Goal: Information Seeking & Learning: Learn about a topic

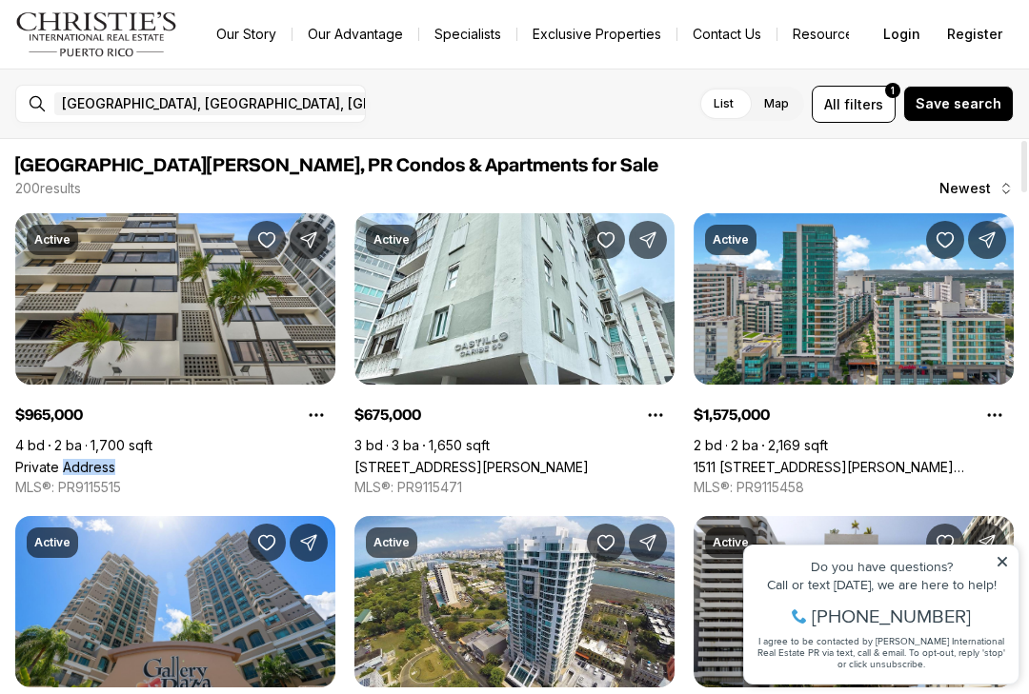
click at [115, 475] on link "Private Address" at bounding box center [65, 467] width 100 height 16
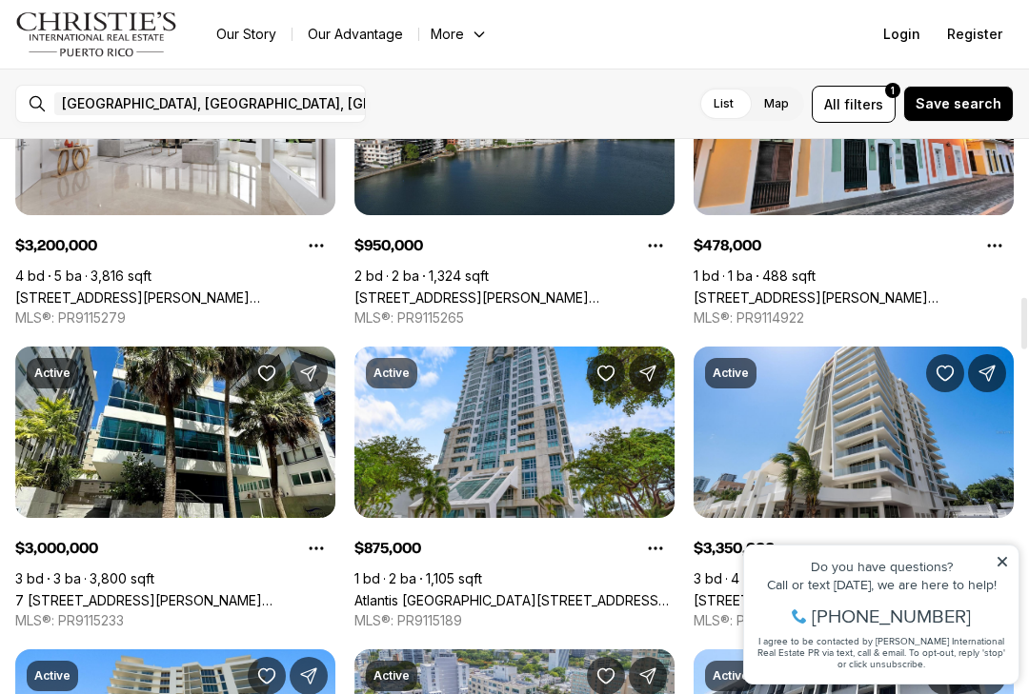
scroll to position [1685, 0]
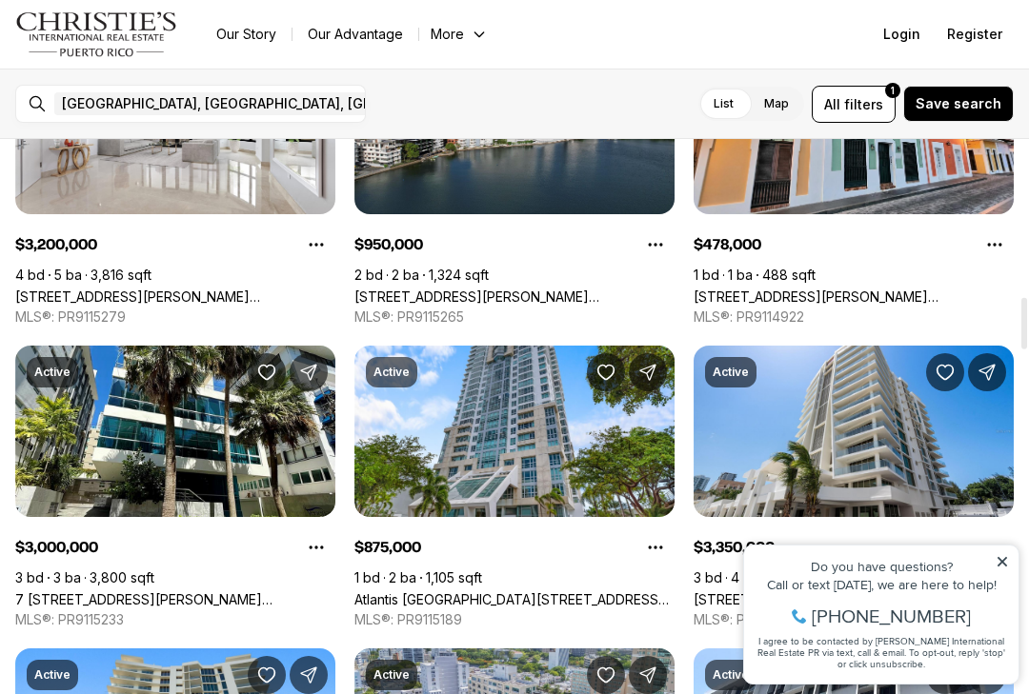
click at [1008, 560] on icon at bounding box center [1001, 561] width 13 height 13
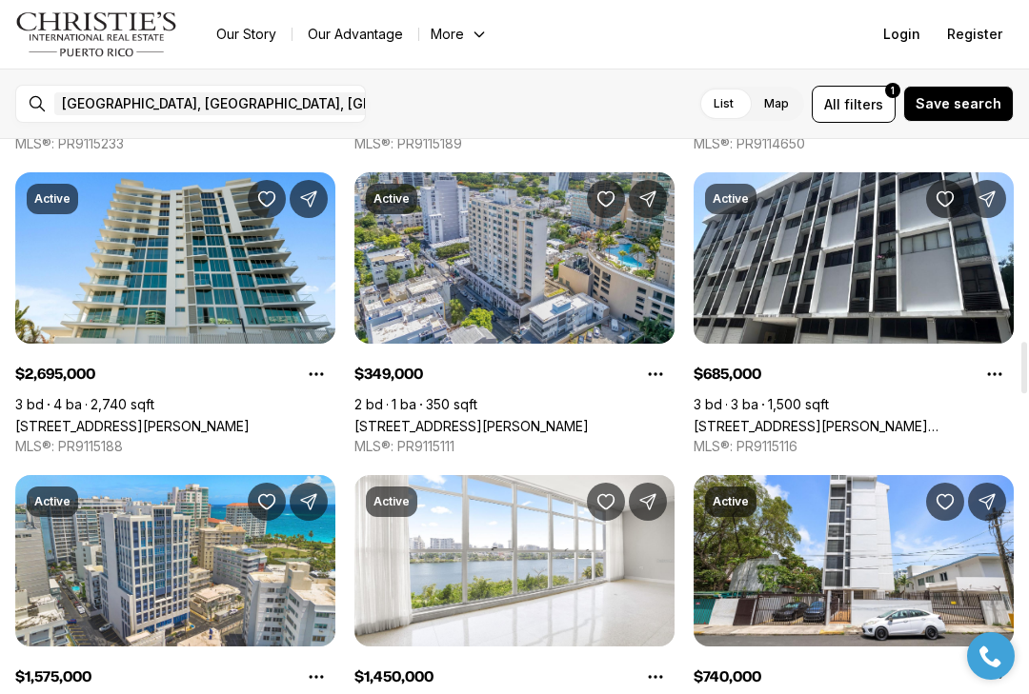
scroll to position [2163, 0]
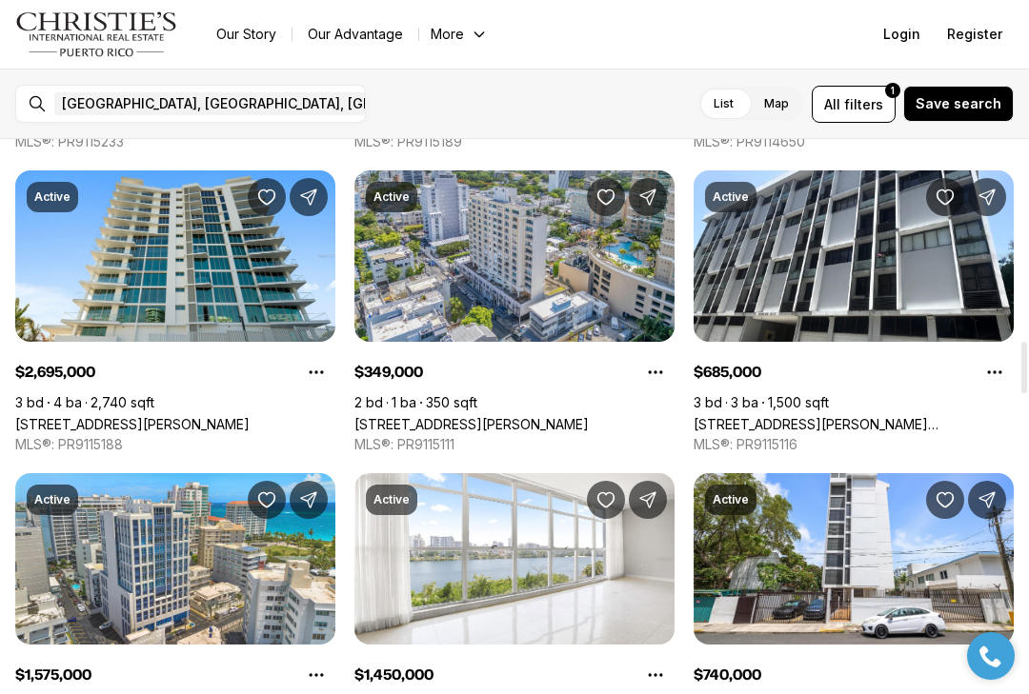
click at [526, 416] on link "[STREET_ADDRESS][PERSON_NAME]" at bounding box center [471, 424] width 234 height 16
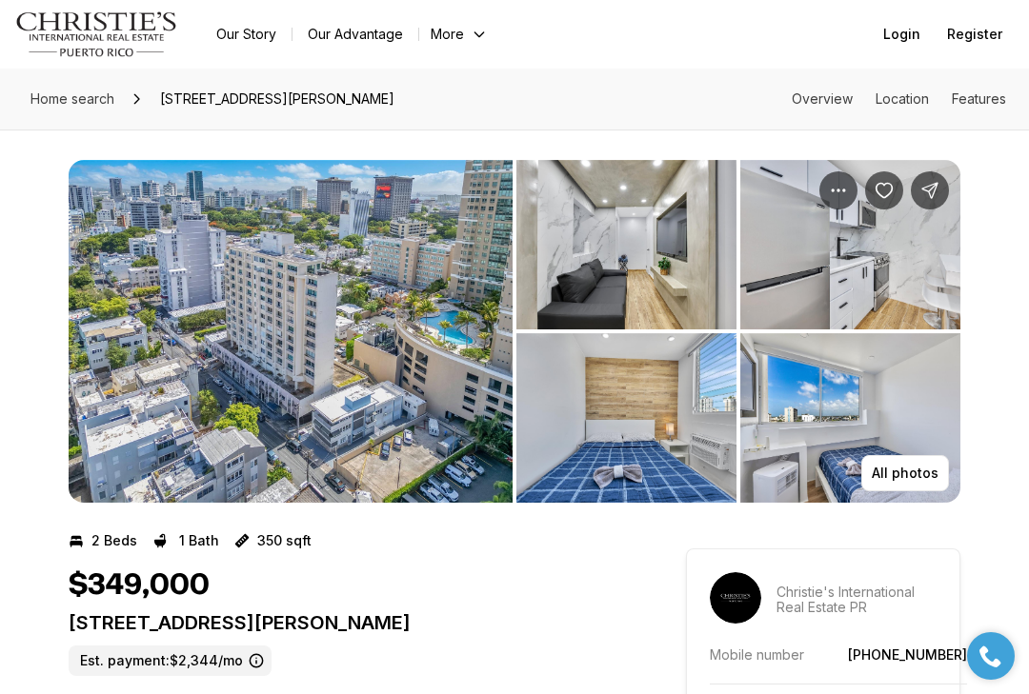
click at [912, 475] on p "All photos" at bounding box center [904, 473] width 67 height 15
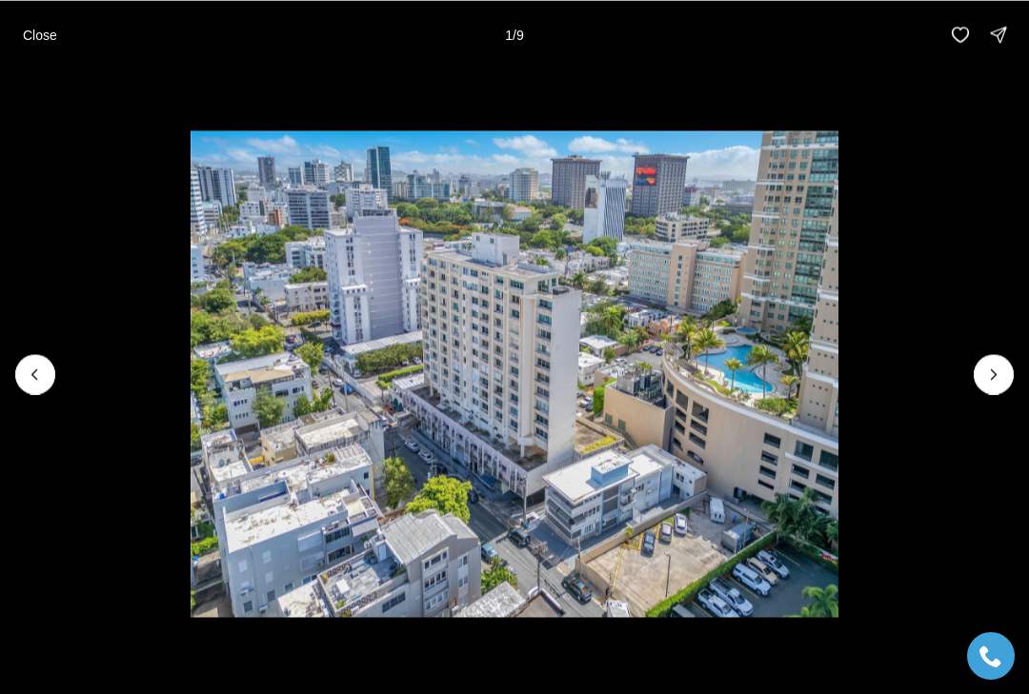
click at [999, 371] on icon "Next slide" at bounding box center [993, 374] width 19 height 19
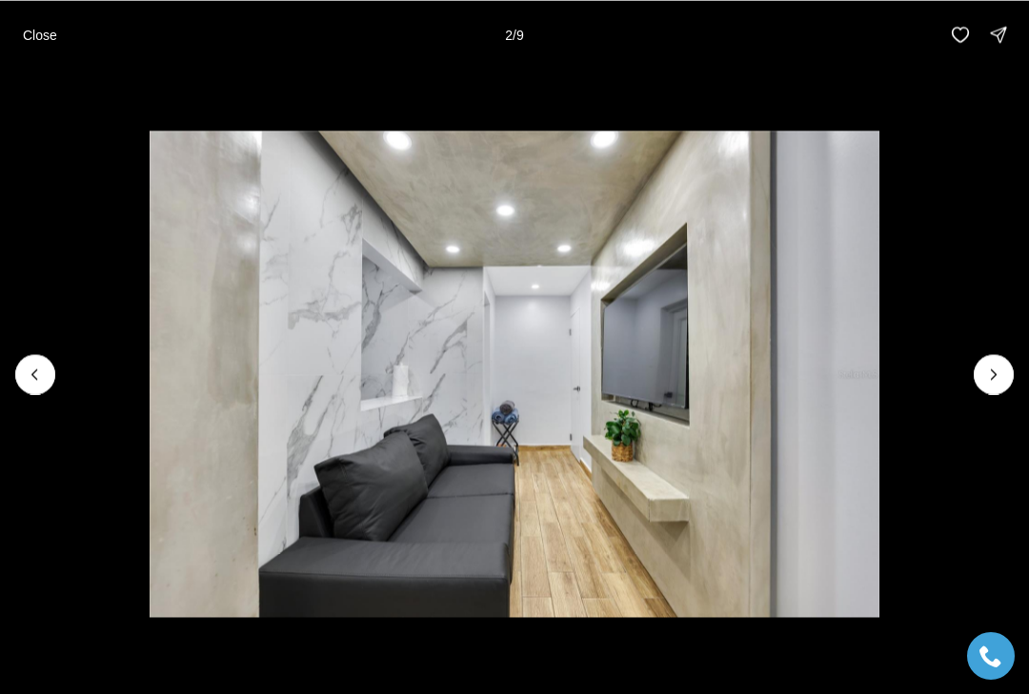
click at [994, 368] on icon "Next slide" at bounding box center [993, 374] width 19 height 19
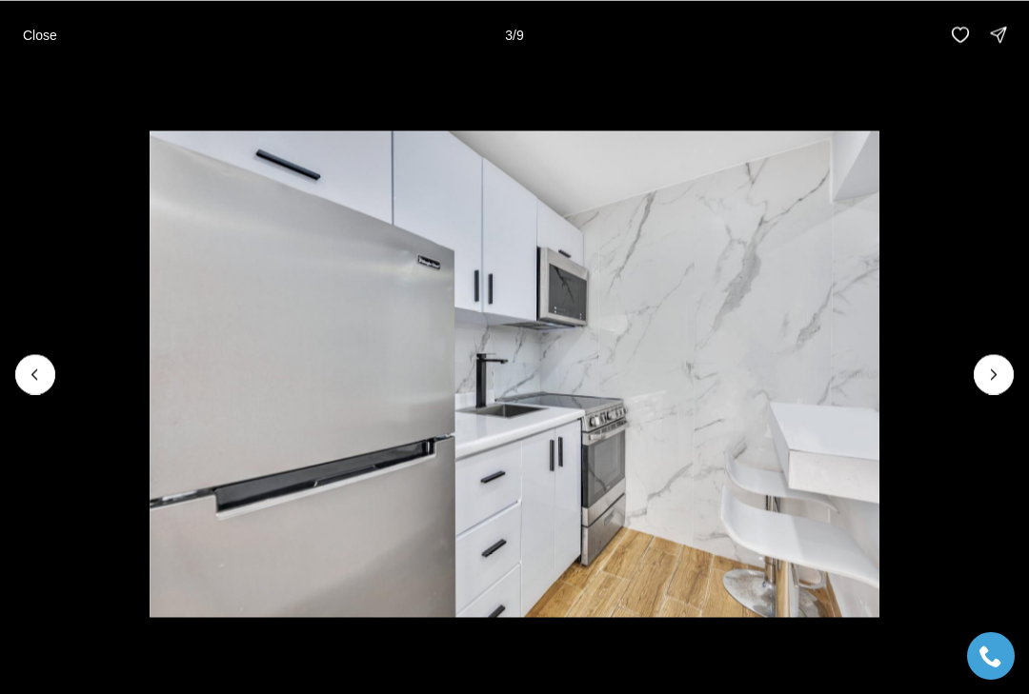
click at [994, 376] on icon "Next slide" at bounding box center [993, 374] width 19 height 19
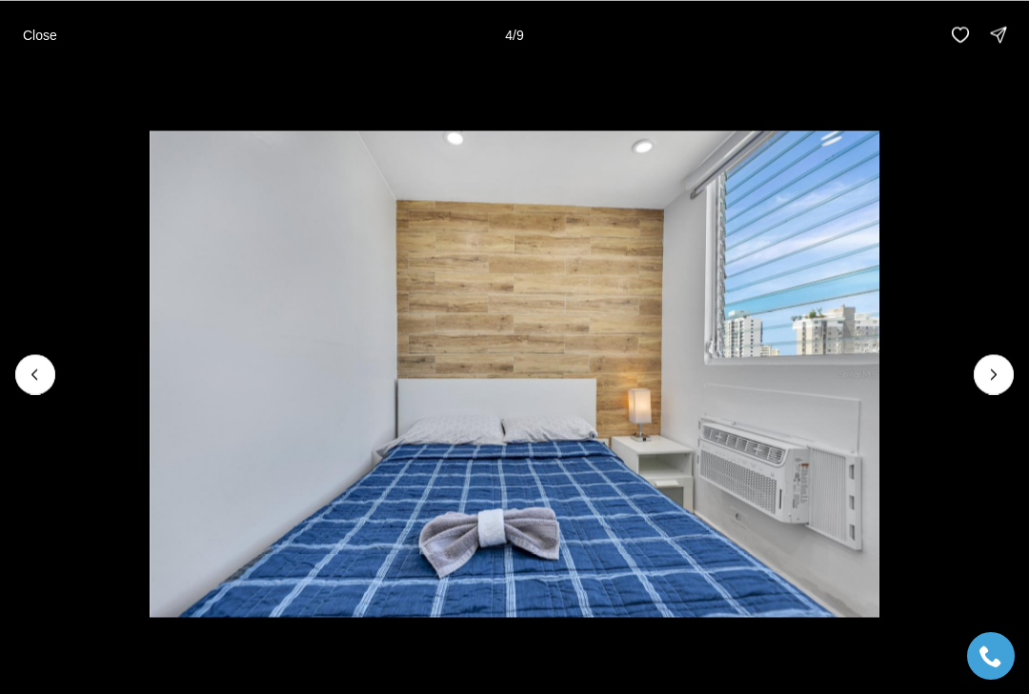
click at [997, 375] on icon "Next slide" at bounding box center [993, 374] width 19 height 19
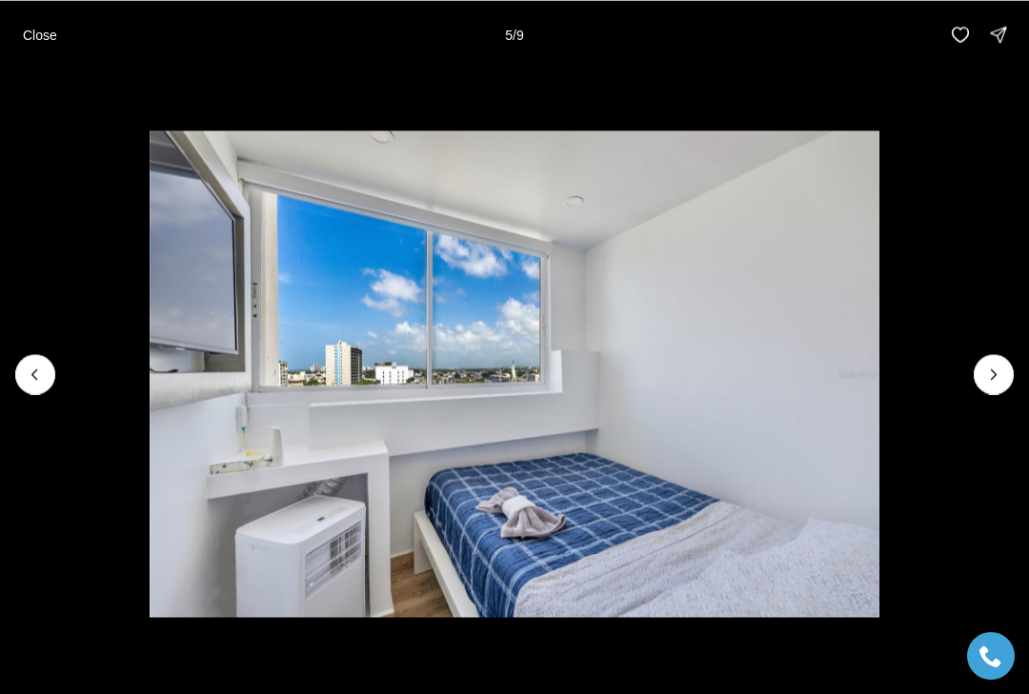
click at [1000, 371] on icon "Next slide" at bounding box center [993, 374] width 19 height 19
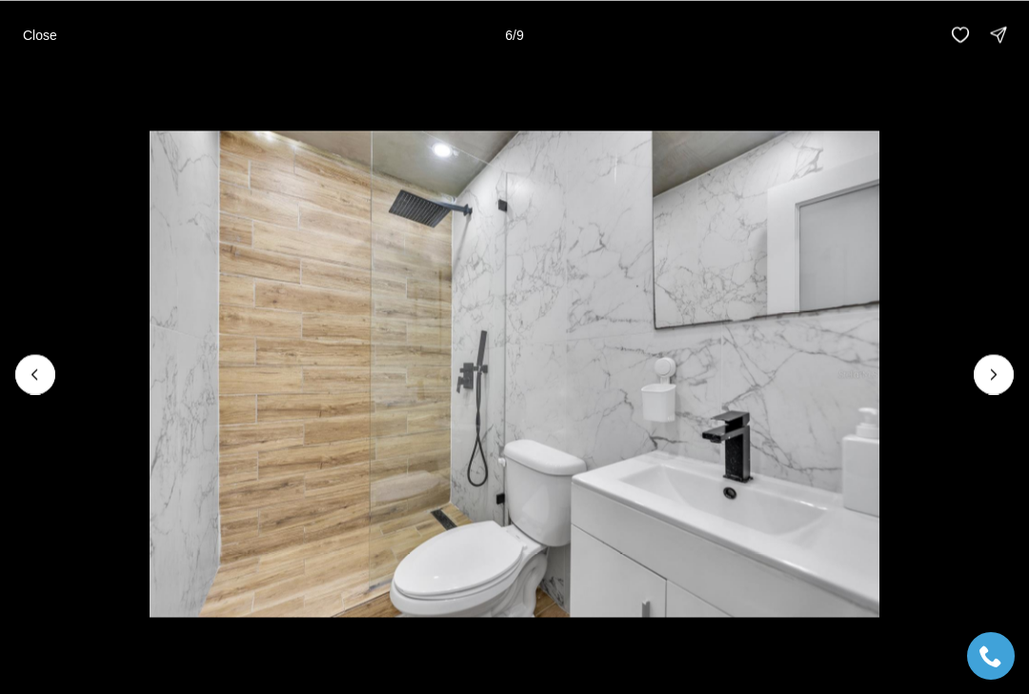
click at [1000, 374] on icon "Next slide" at bounding box center [993, 374] width 19 height 19
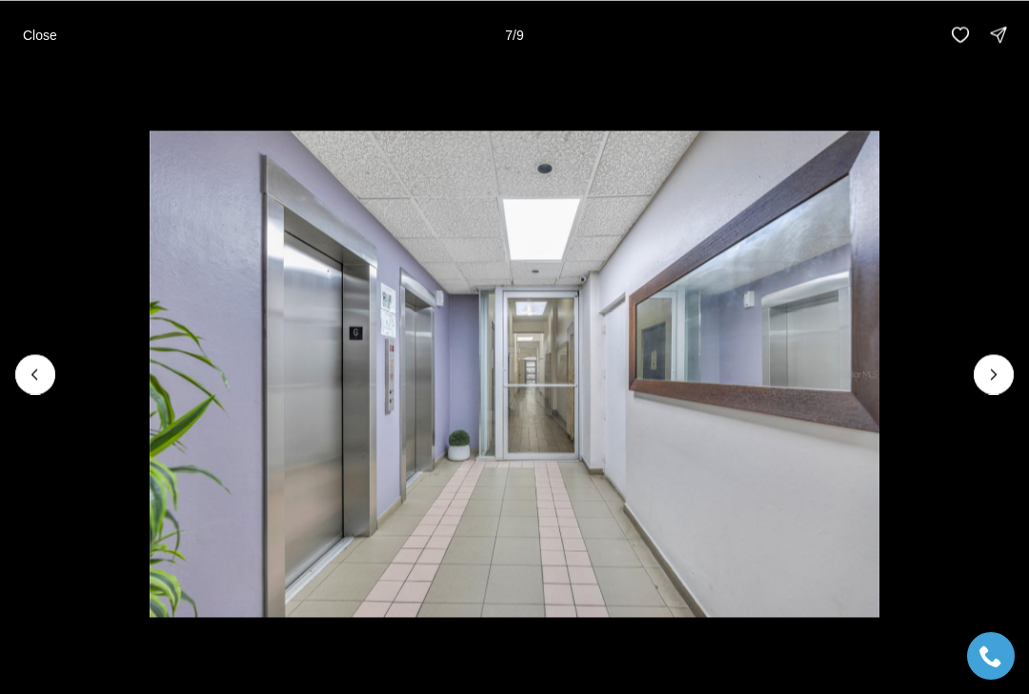
click at [995, 375] on icon "Next slide" at bounding box center [993, 374] width 19 height 19
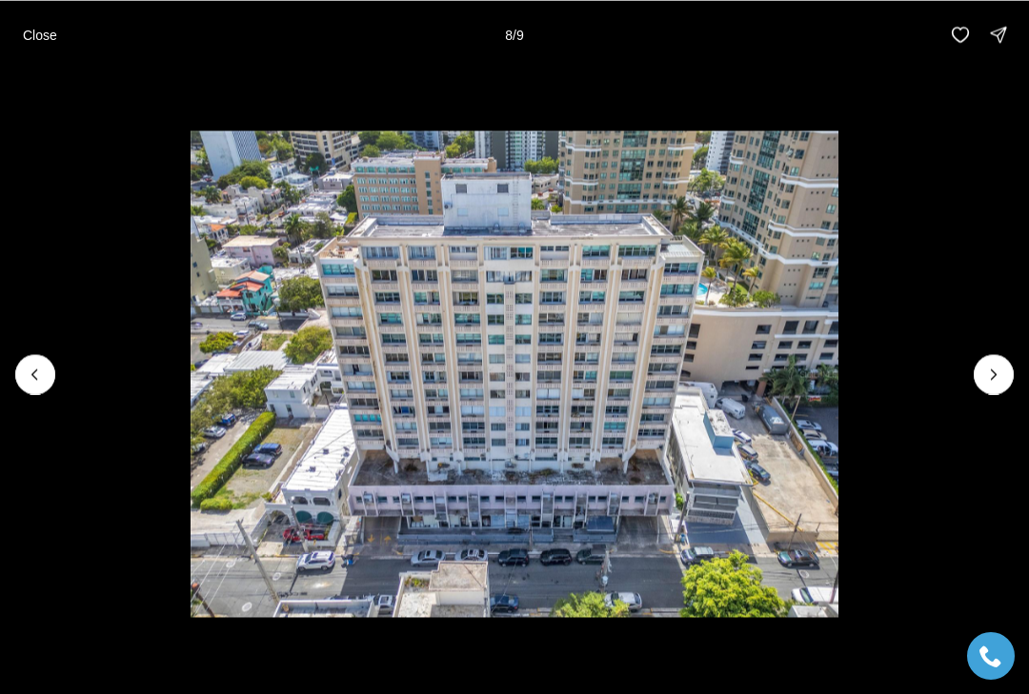
click at [50, 27] on p "Close" at bounding box center [40, 34] width 34 height 15
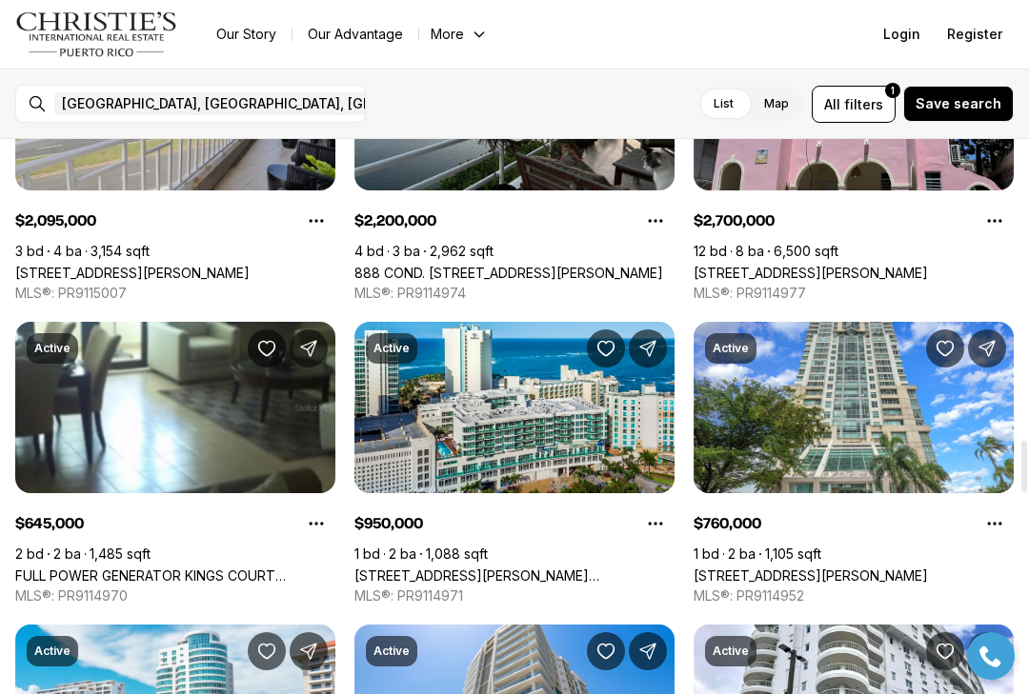
scroll to position [3222, 0]
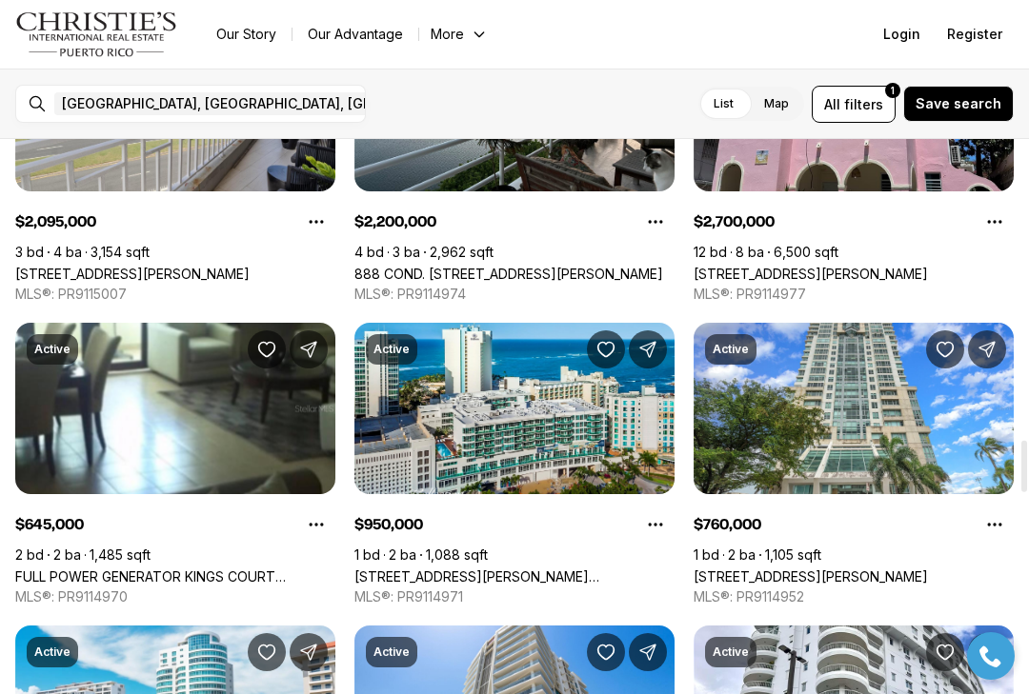
click at [94, 569] on link "FULL POWER GENERATOR KINGS COURT 80 ST #804, SAN JUAN PR, 00911" at bounding box center [175, 577] width 320 height 16
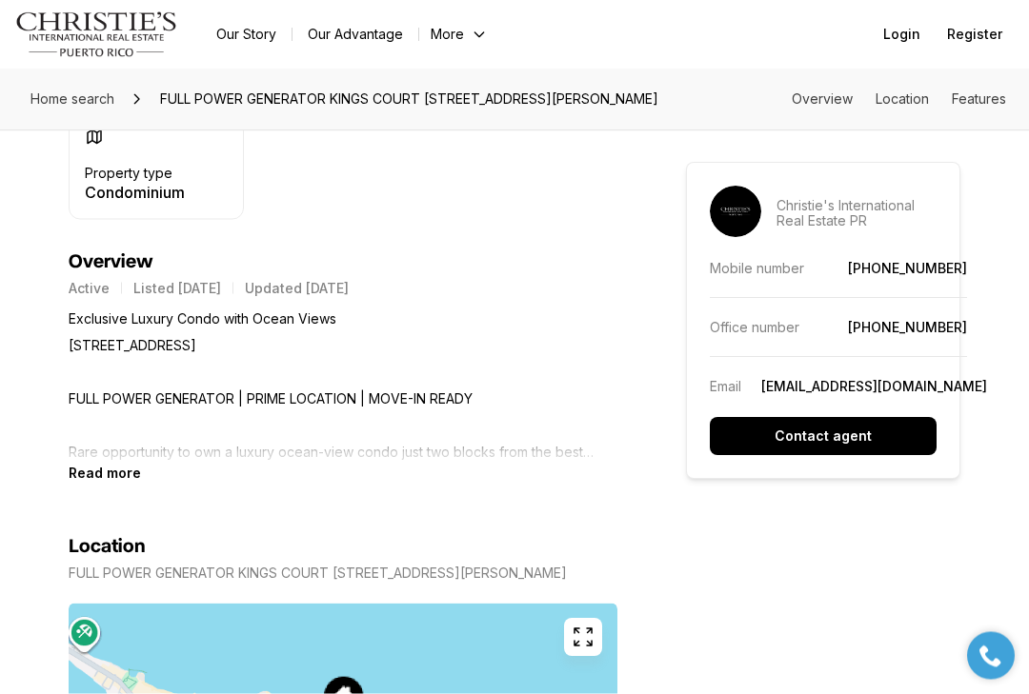
scroll to position [740, 0]
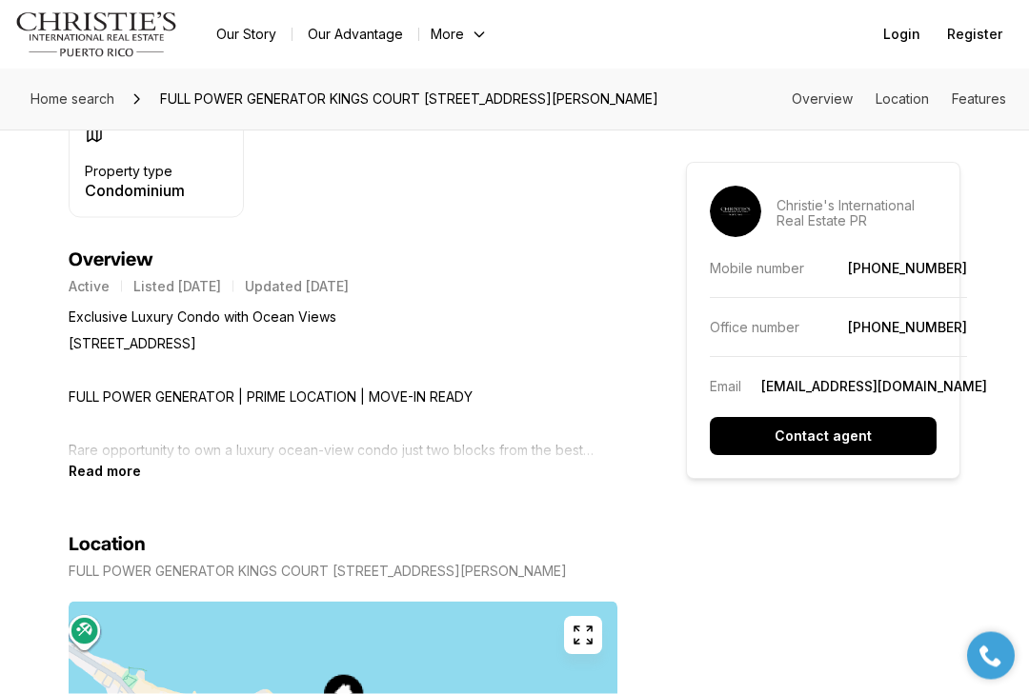
click at [87, 474] on b "Read more" at bounding box center [105, 472] width 72 height 16
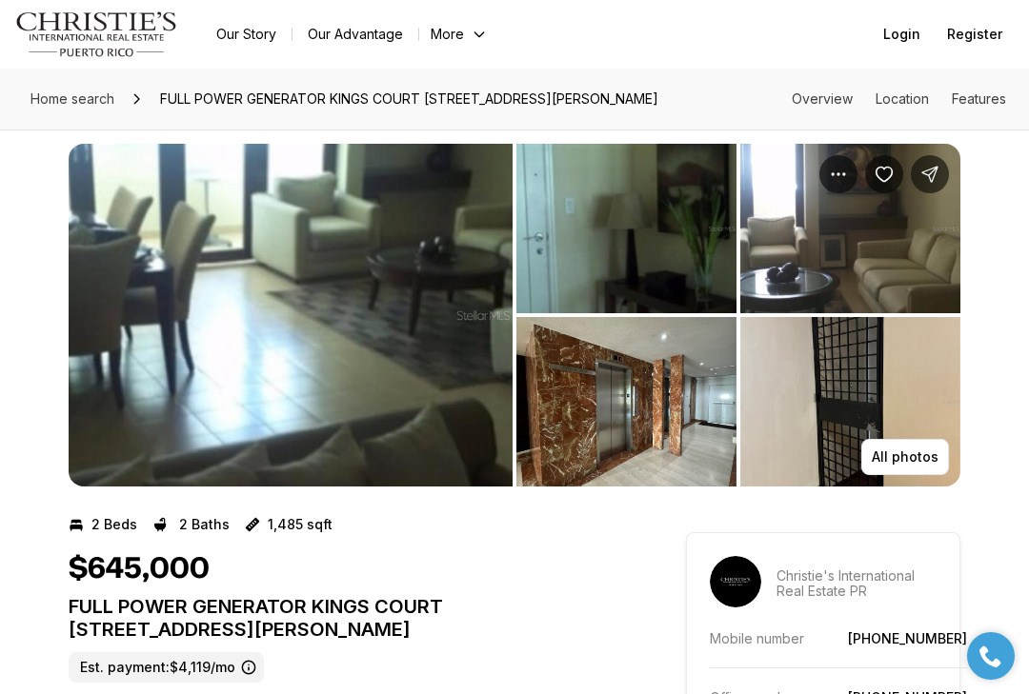
scroll to position [0, 0]
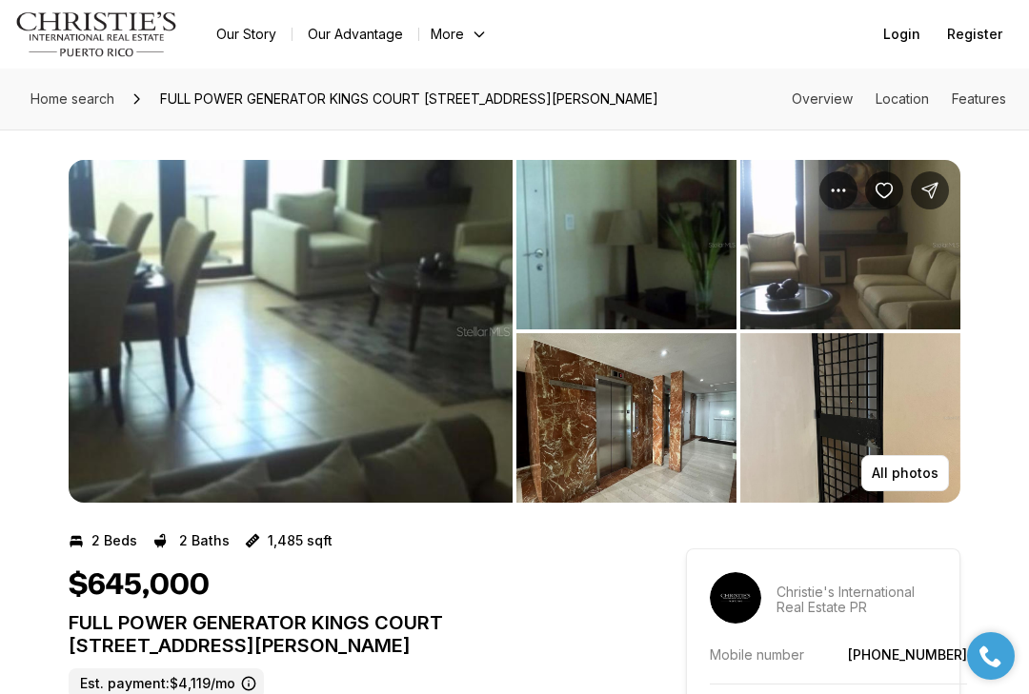
click at [913, 472] on p "All photos" at bounding box center [904, 473] width 67 height 15
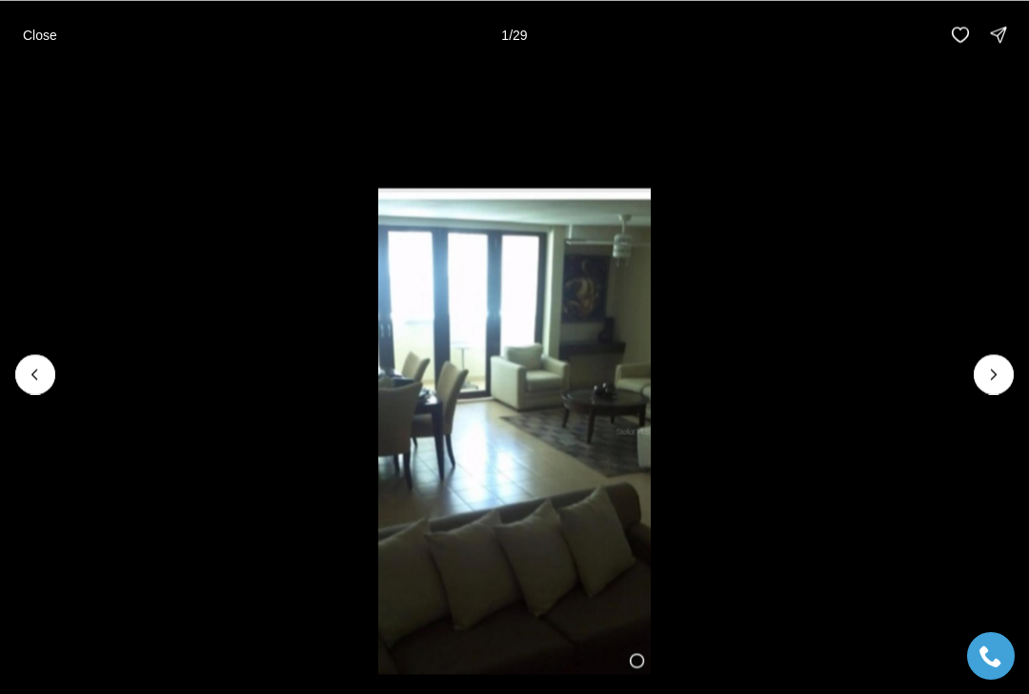
click at [1002, 369] on icon "Next slide" at bounding box center [993, 374] width 19 height 19
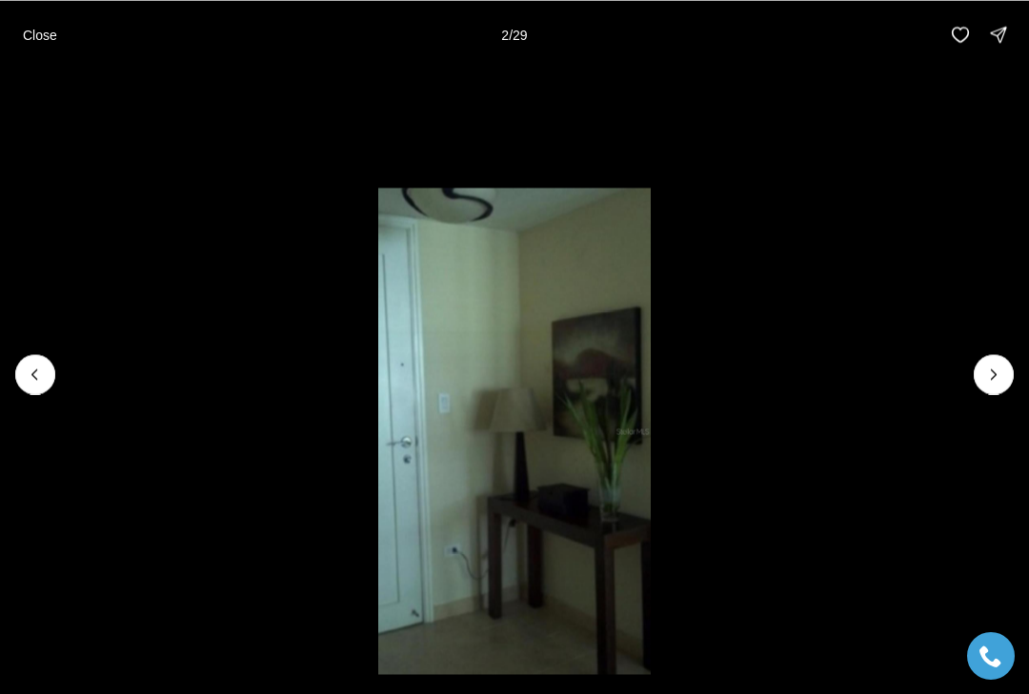
click at [998, 375] on icon "Next slide" at bounding box center [993, 374] width 19 height 19
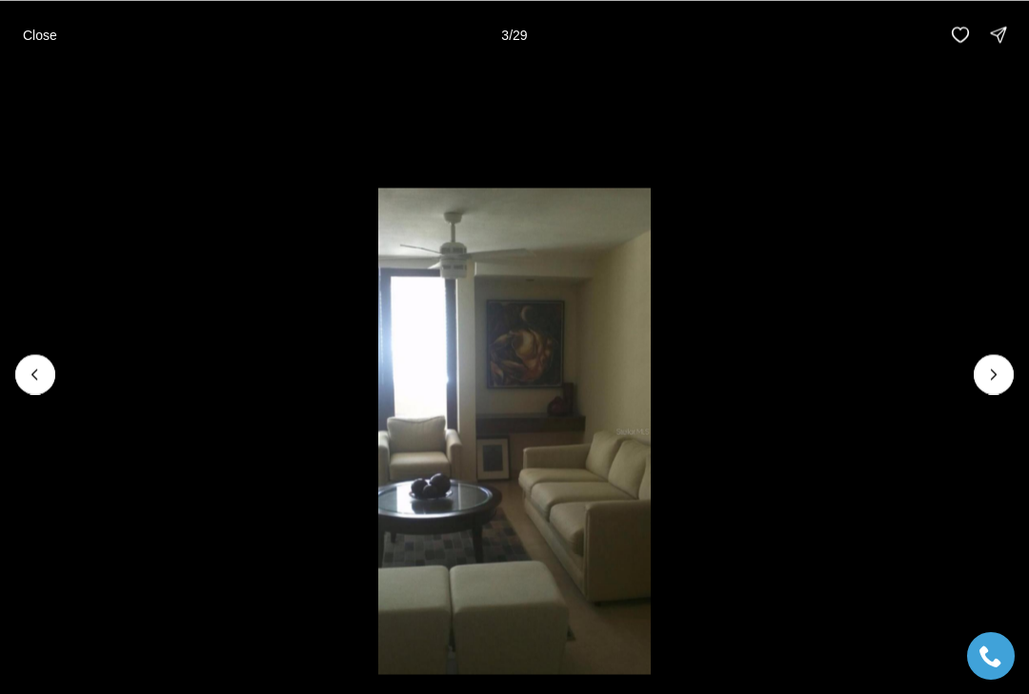
click at [995, 376] on icon "Next slide" at bounding box center [993, 374] width 19 height 19
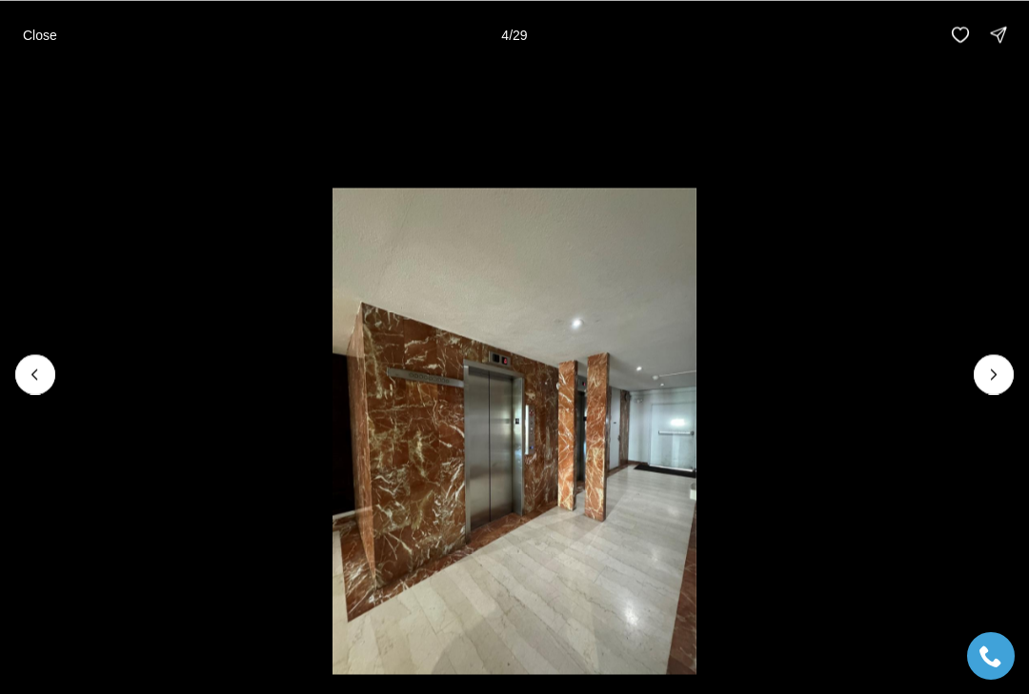
click at [996, 382] on icon "Next slide" at bounding box center [993, 374] width 19 height 19
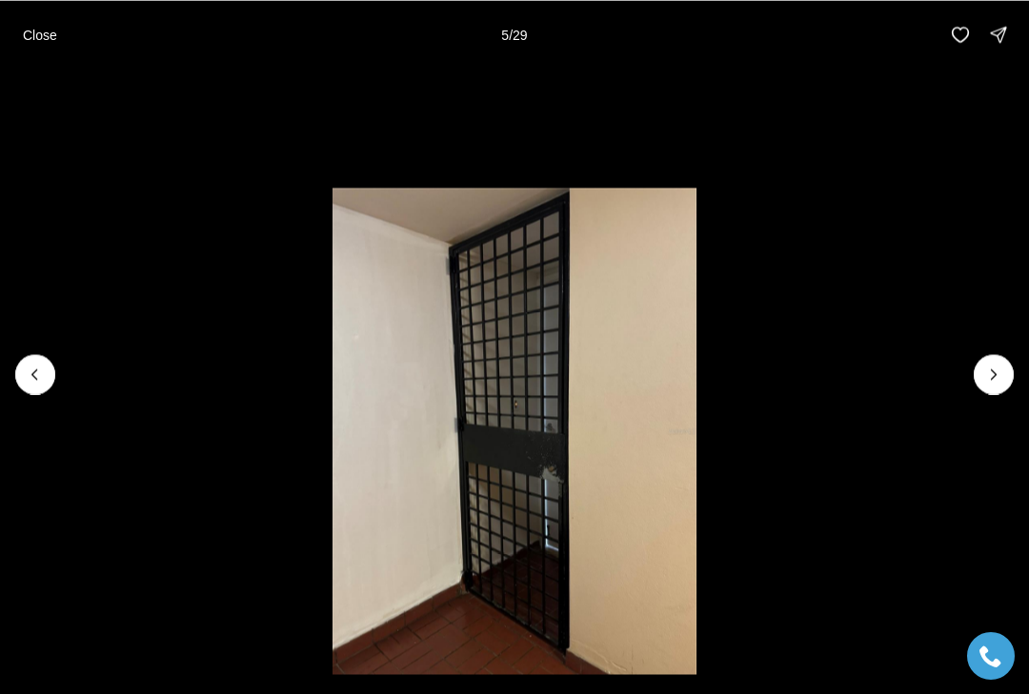
click at [996, 369] on icon "Next slide" at bounding box center [993, 374] width 19 height 19
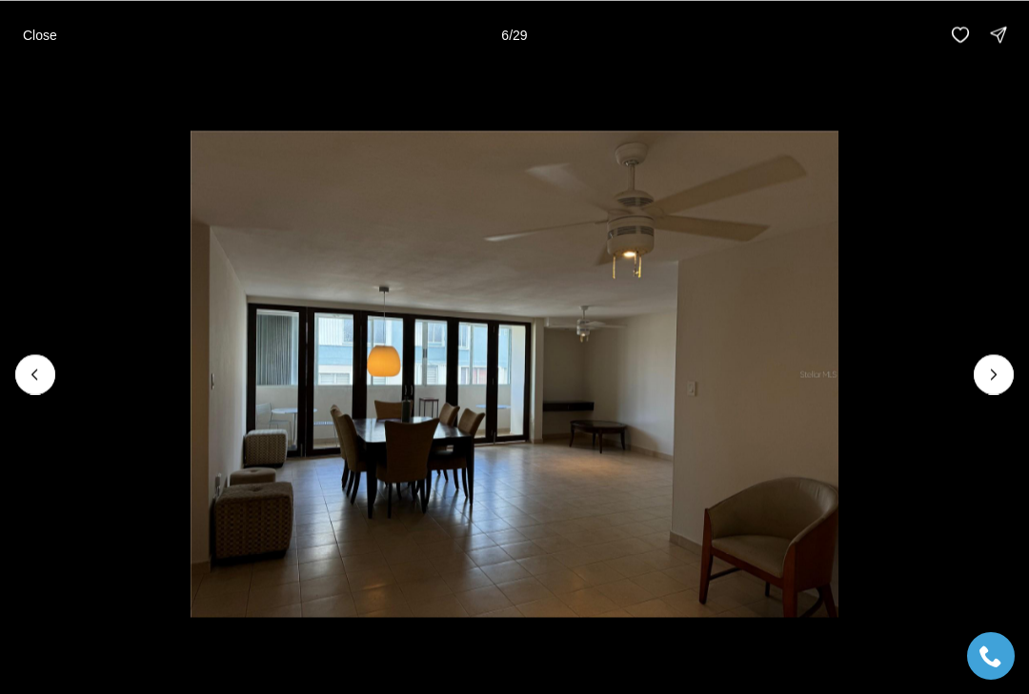
click at [994, 372] on icon "Next slide" at bounding box center [993, 375] width 5 height 10
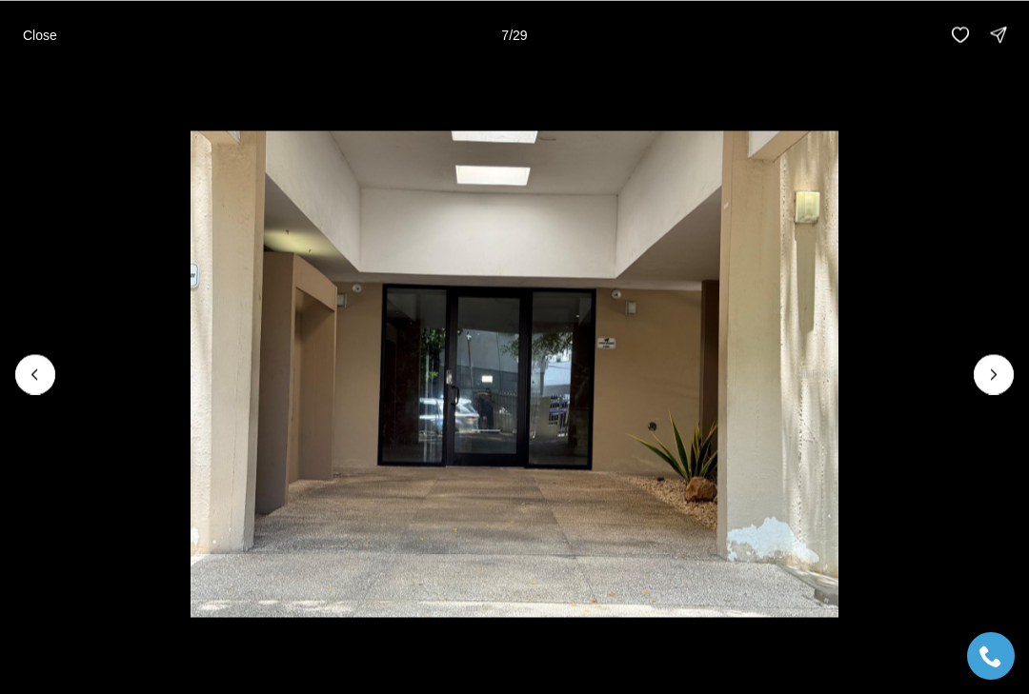
click at [996, 376] on icon "Next slide" at bounding box center [993, 374] width 19 height 19
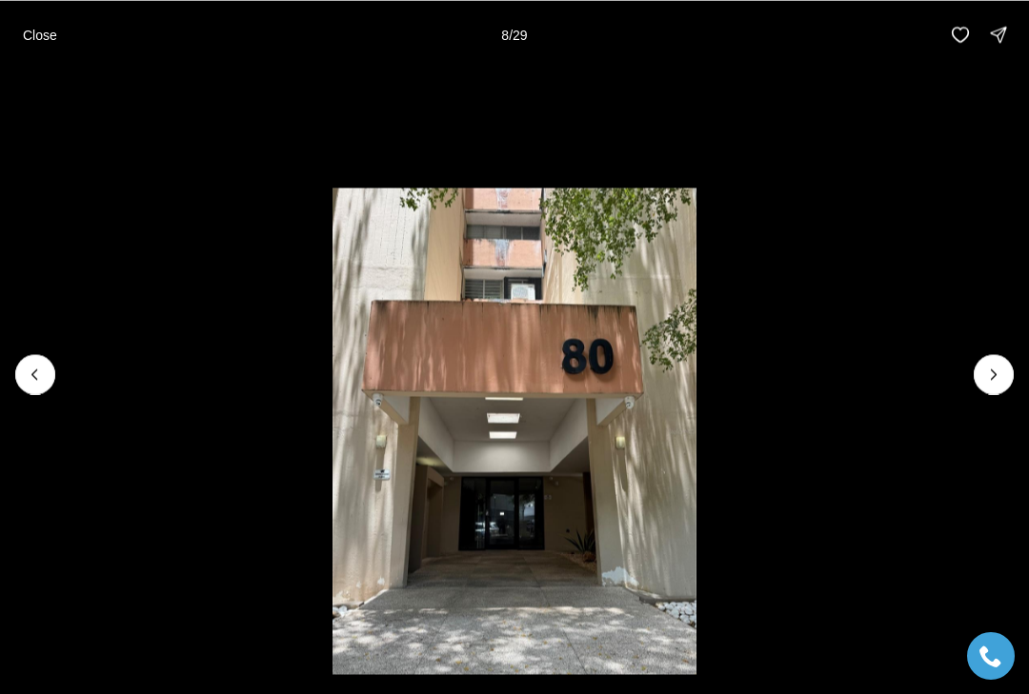
click at [1000, 371] on icon "Next slide" at bounding box center [993, 374] width 19 height 19
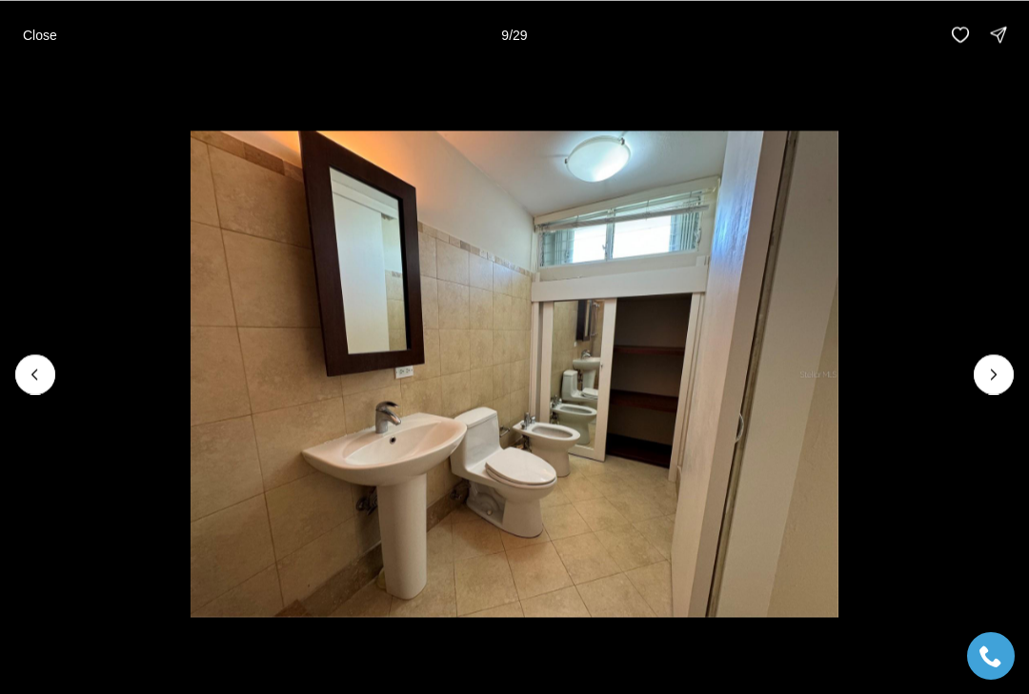
click at [998, 370] on icon "Next slide" at bounding box center [993, 374] width 19 height 19
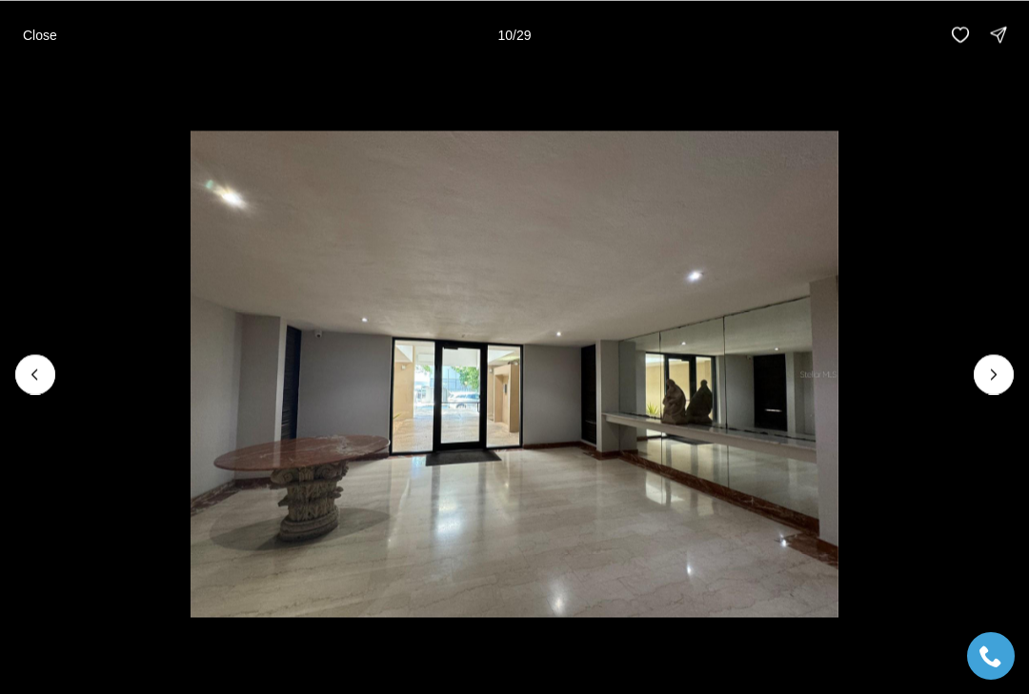
click at [1000, 374] on icon "Next slide" at bounding box center [993, 374] width 19 height 19
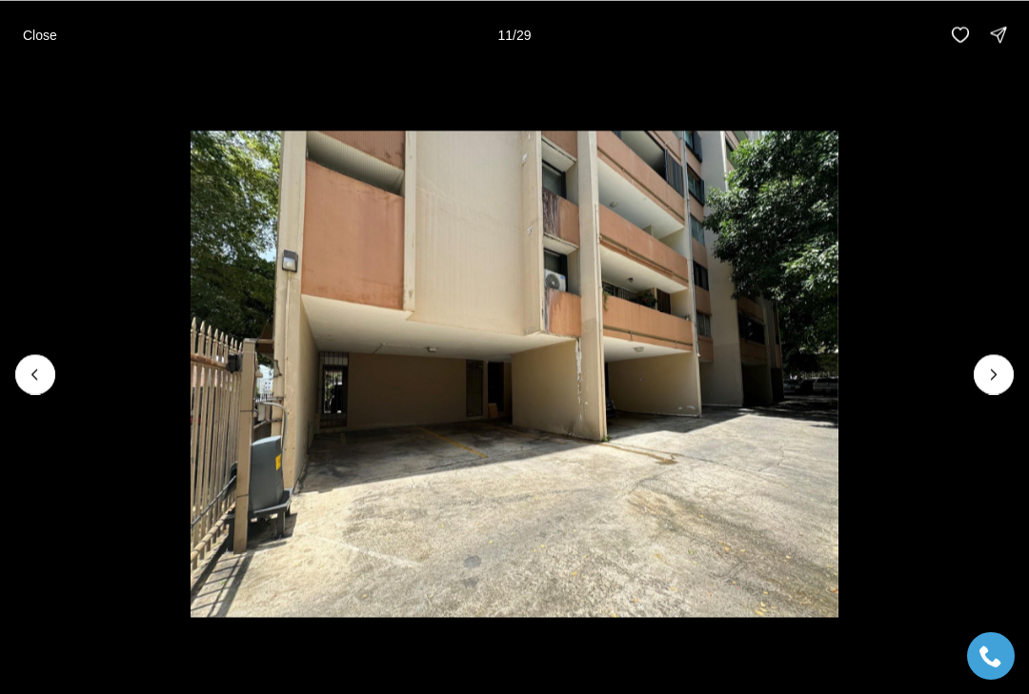
click at [998, 373] on icon "Next slide" at bounding box center [993, 374] width 19 height 19
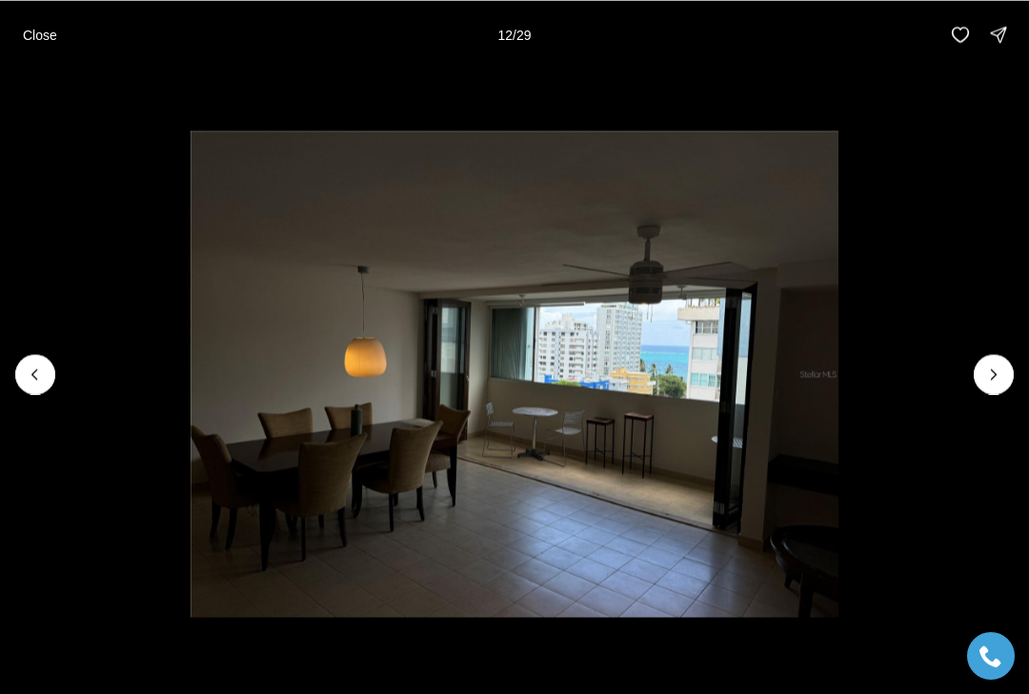
click at [1000, 371] on icon "Next slide" at bounding box center [993, 374] width 19 height 19
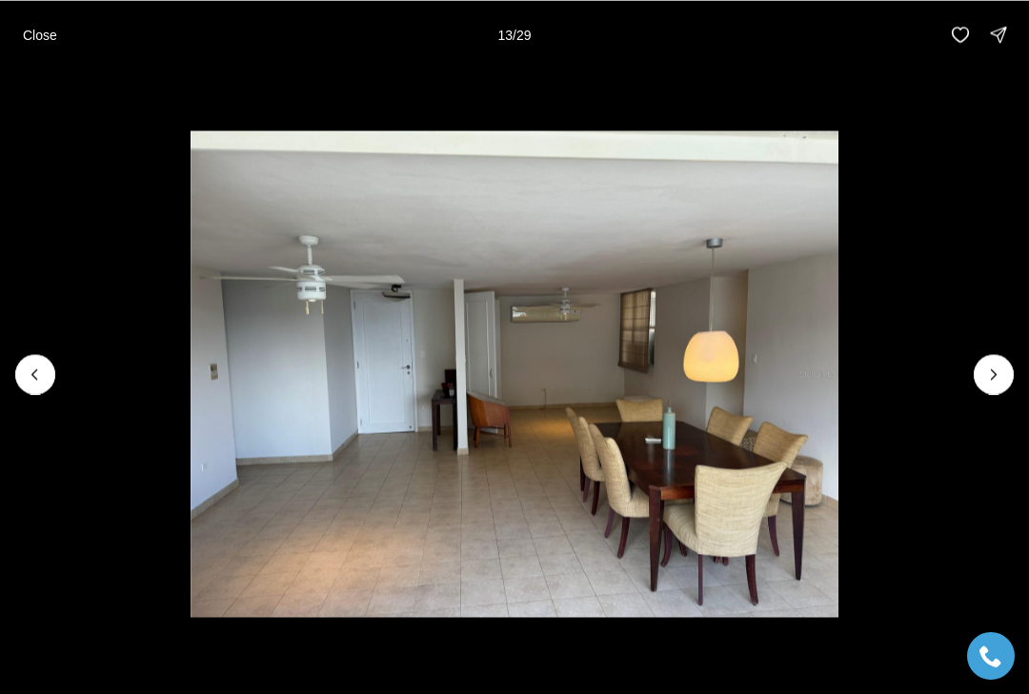
click at [998, 374] on icon "Next slide" at bounding box center [993, 374] width 19 height 19
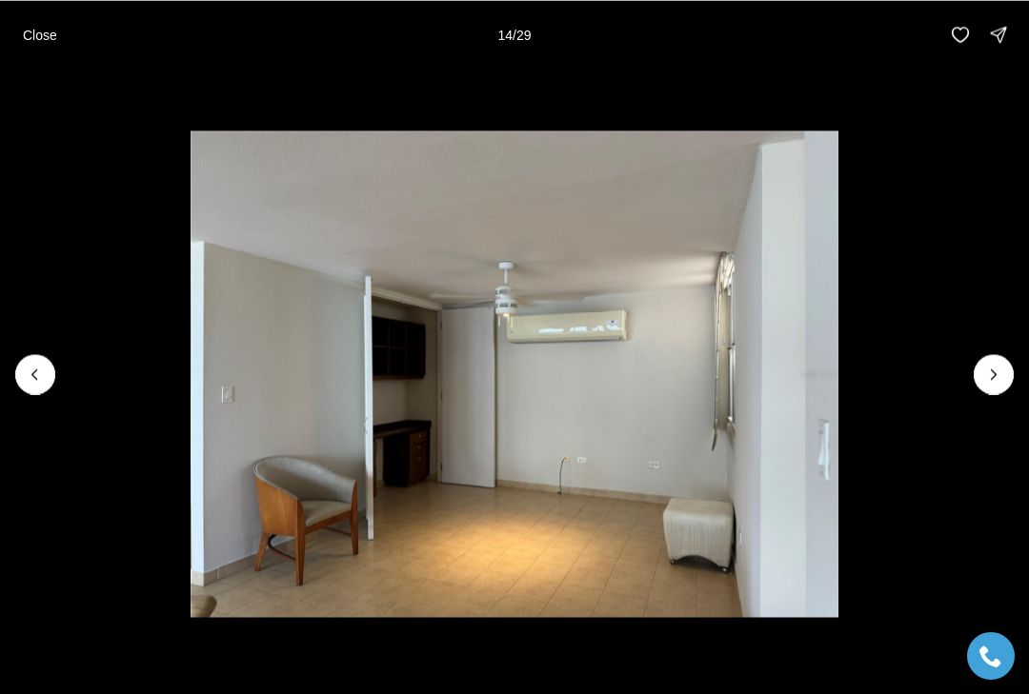
click at [1000, 370] on icon "Next slide" at bounding box center [993, 374] width 19 height 19
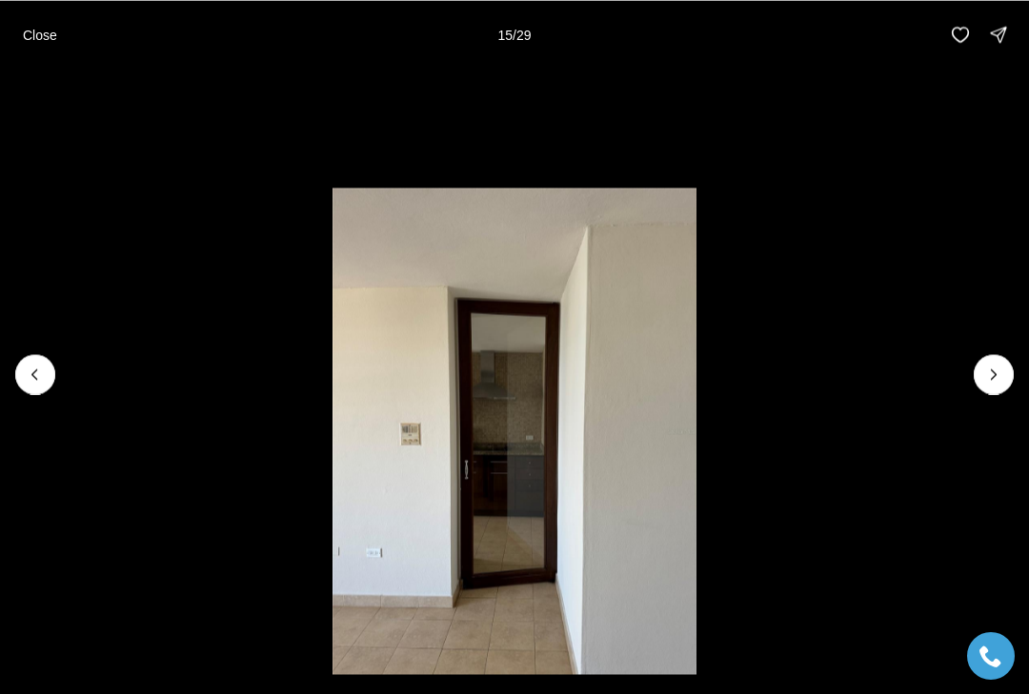
click at [1002, 372] on icon "Next slide" at bounding box center [993, 374] width 19 height 19
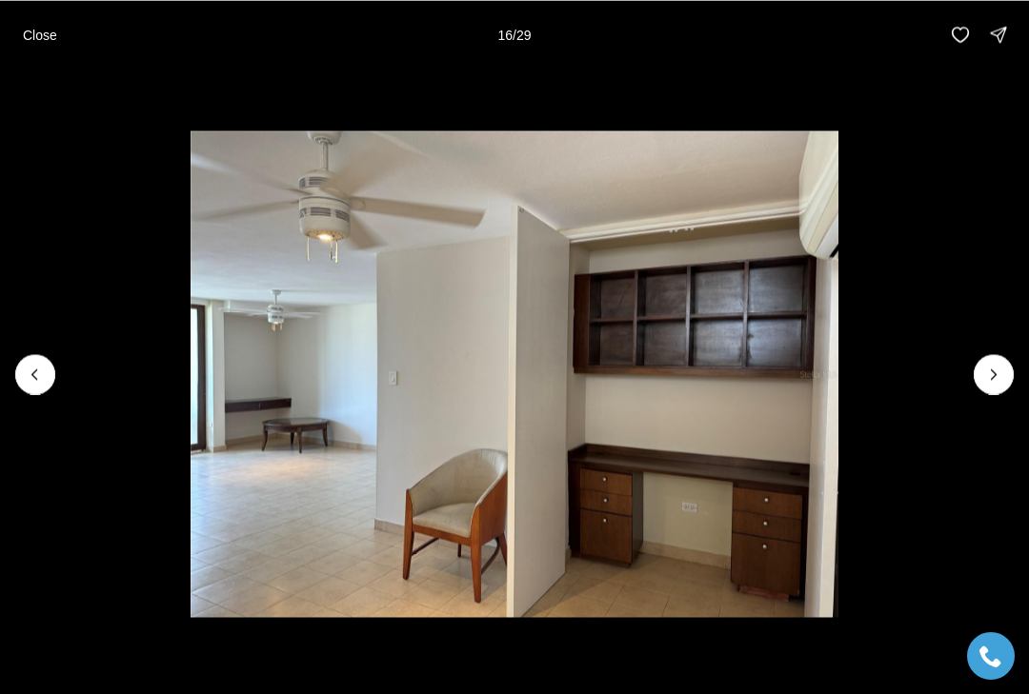
click at [998, 373] on icon "Next slide" at bounding box center [993, 374] width 19 height 19
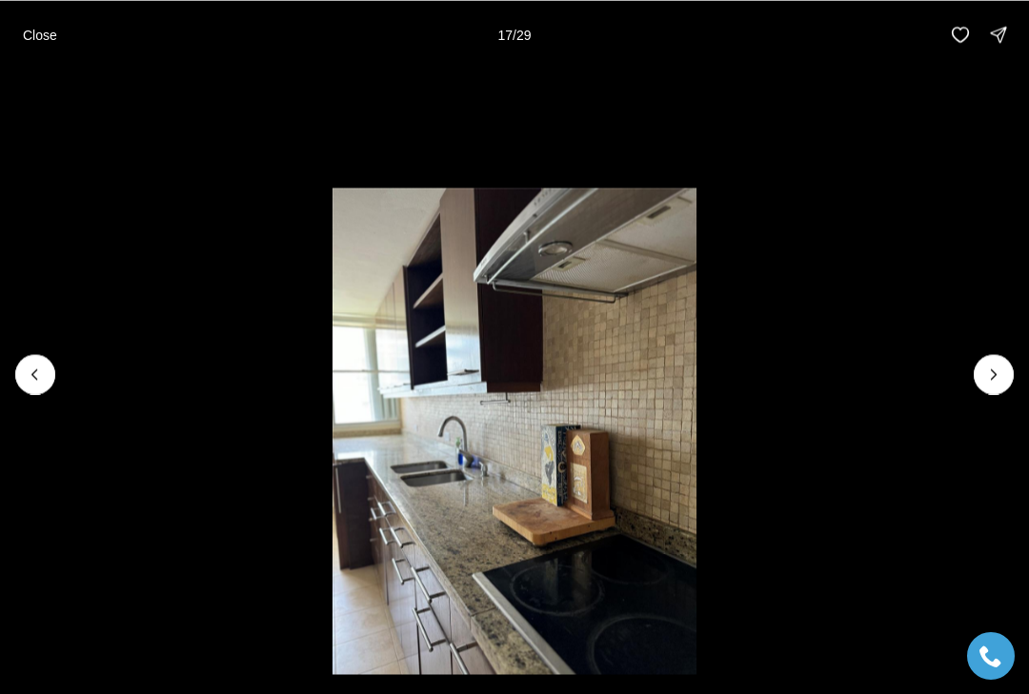
click at [999, 374] on icon "Next slide" at bounding box center [993, 374] width 19 height 19
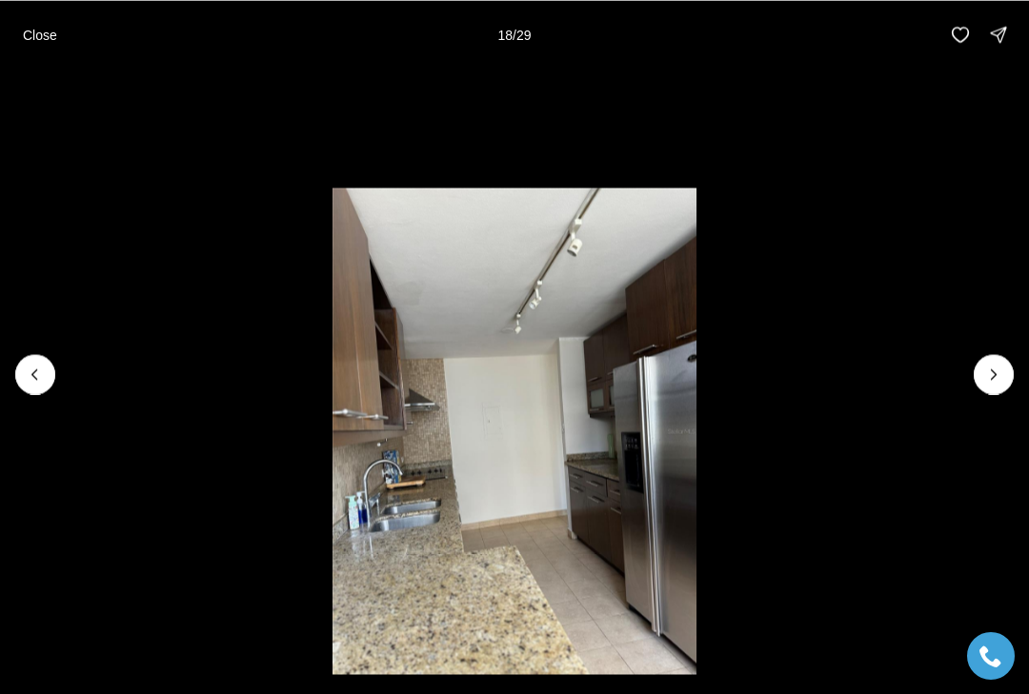
click at [1000, 373] on icon "Next slide" at bounding box center [993, 374] width 19 height 19
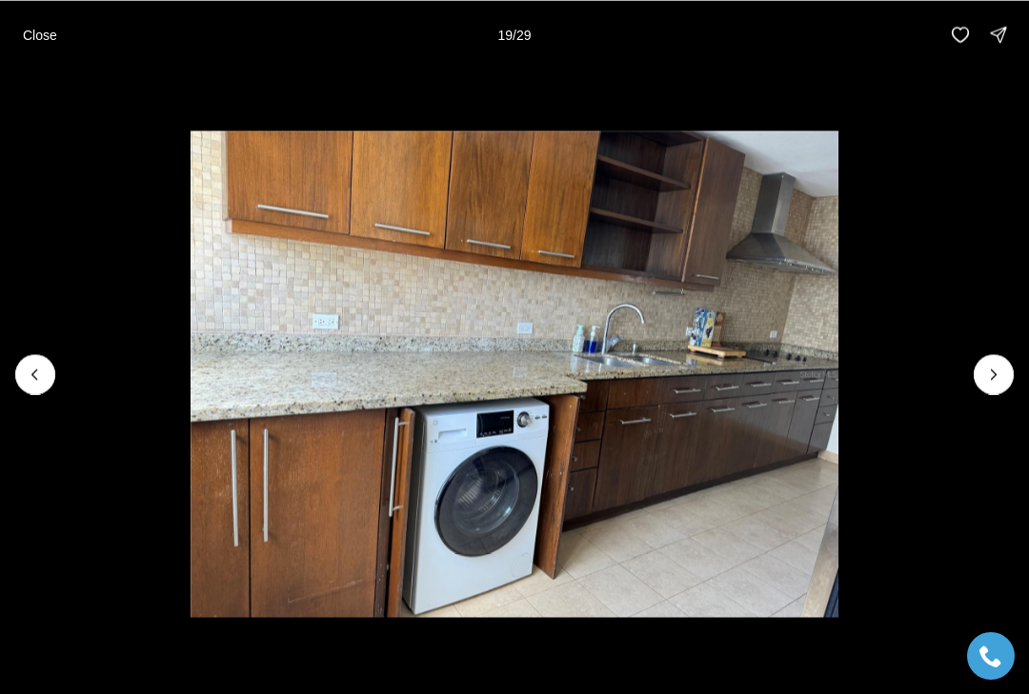
click at [1010, 370] on button "Next slide" at bounding box center [993, 374] width 40 height 40
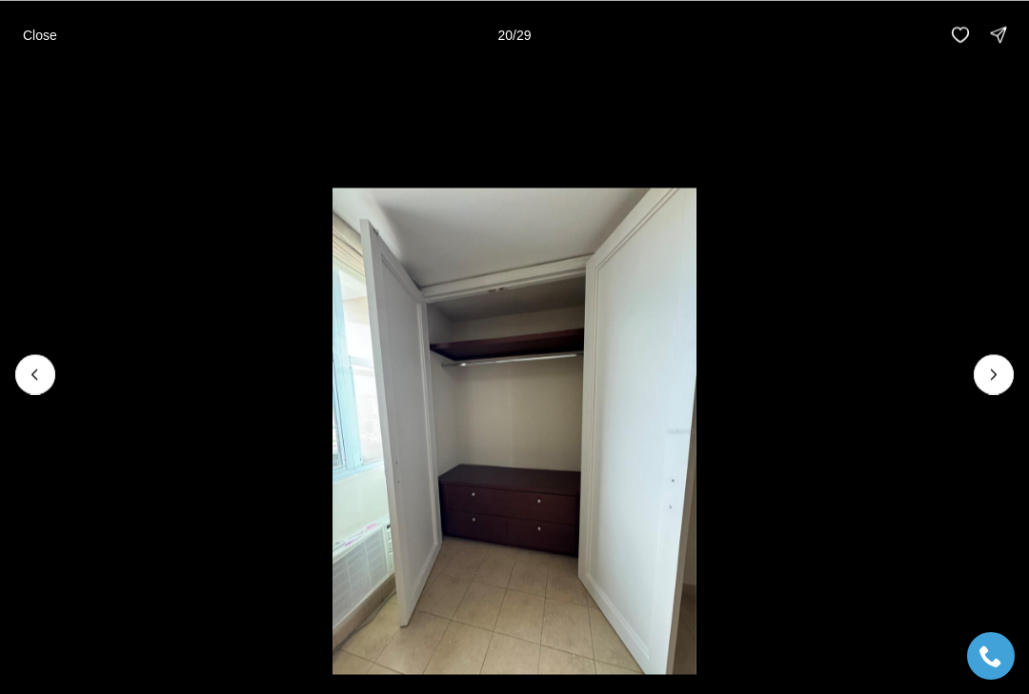
click at [992, 376] on icon "Next slide" at bounding box center [993, 374] width 19 height 19
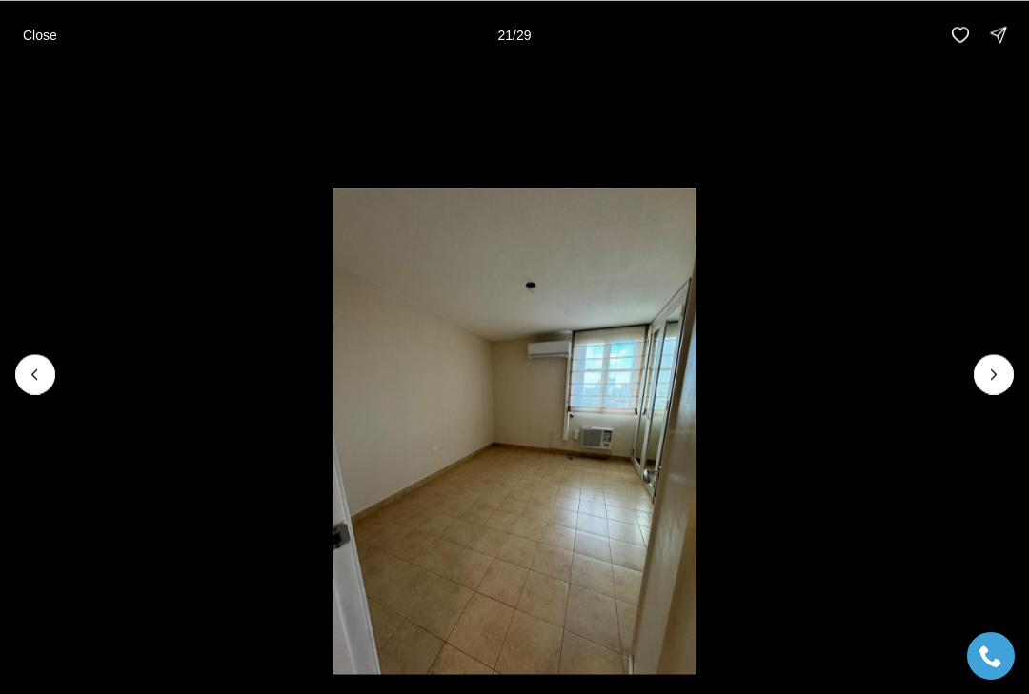
click at [998, 380] on icon "Next slide" at bounding box center [993, 374] width 19 height 19
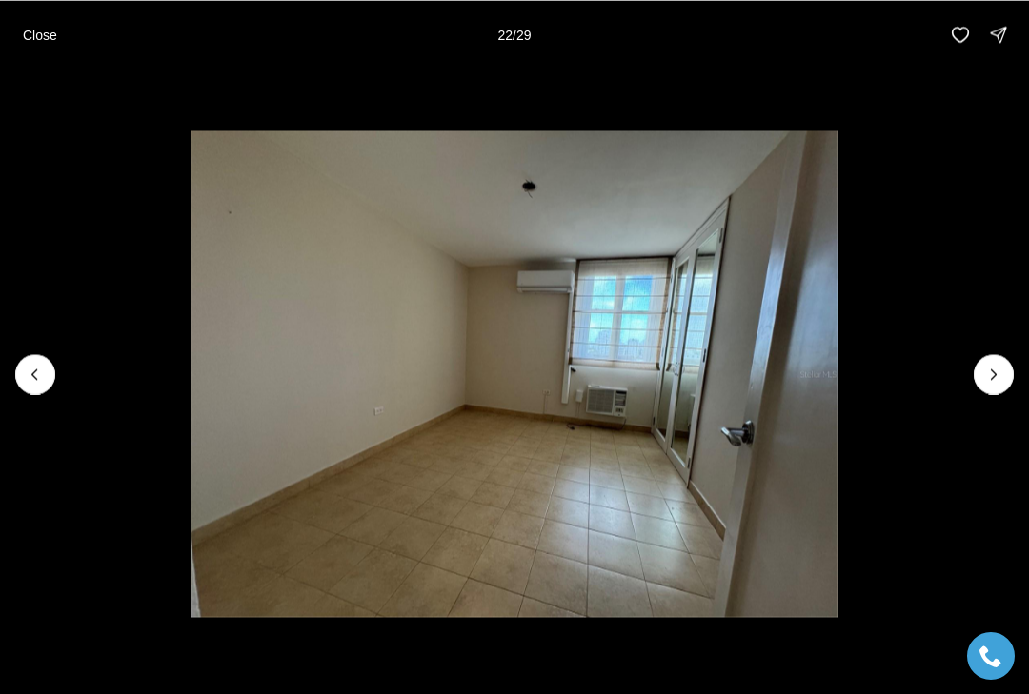
click at [1002, 370] on icon "Next slide" at bounding box center [993, 374] width 19 height 19
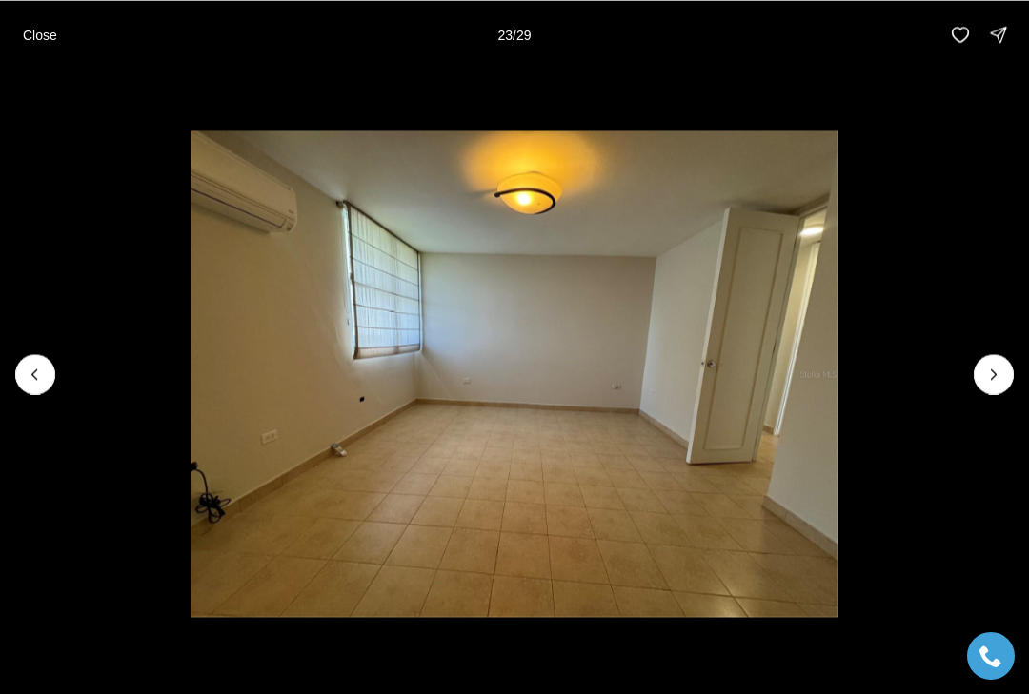
click at [1010, 372] on button "Next slide" at bounding box center [993, 374] width 40 height 40
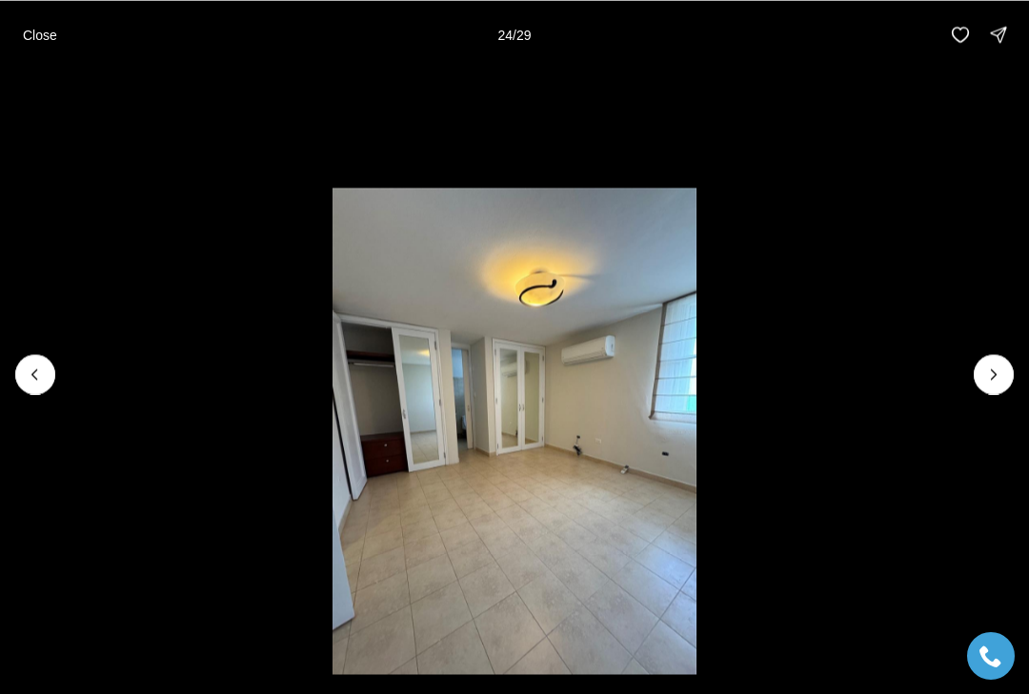
click at [998, 381] on icon "Next slide" at bounding box center [993, 374] width 19 height 19
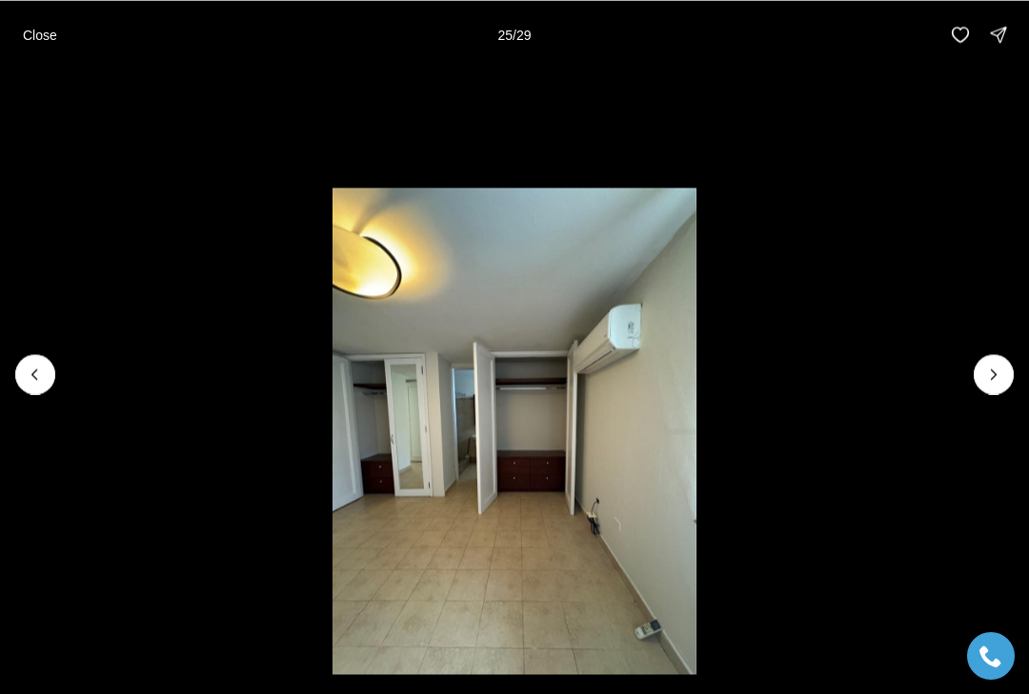
click at [997, 375] on icon "Next slide" at bounding box center [993, 374] width 19 height 19
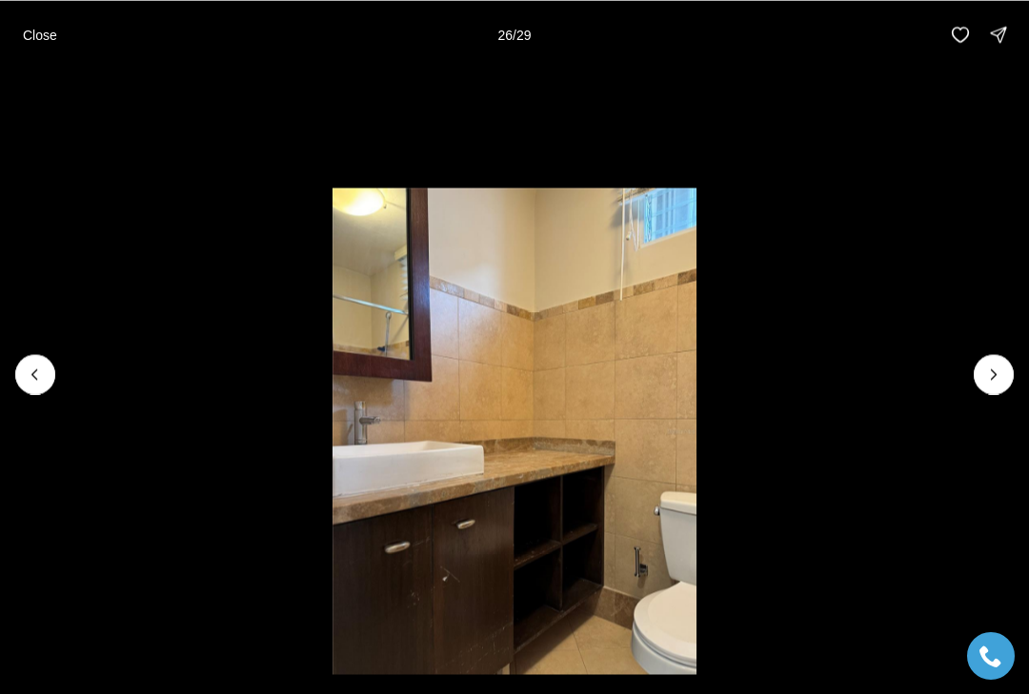
click at [1000, 370] on icon "Next slide" at bounding box center [993, 374] width 19 height 19
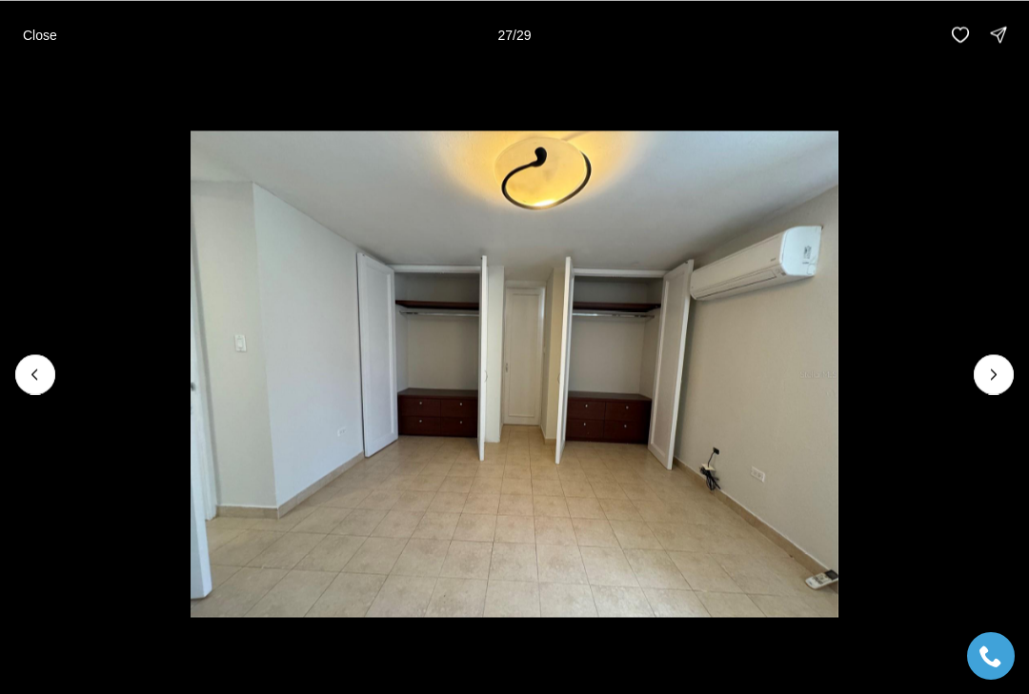
click at [998, 376] on icon "Next slide" at bounding box center [993, 374] width 19 height 19
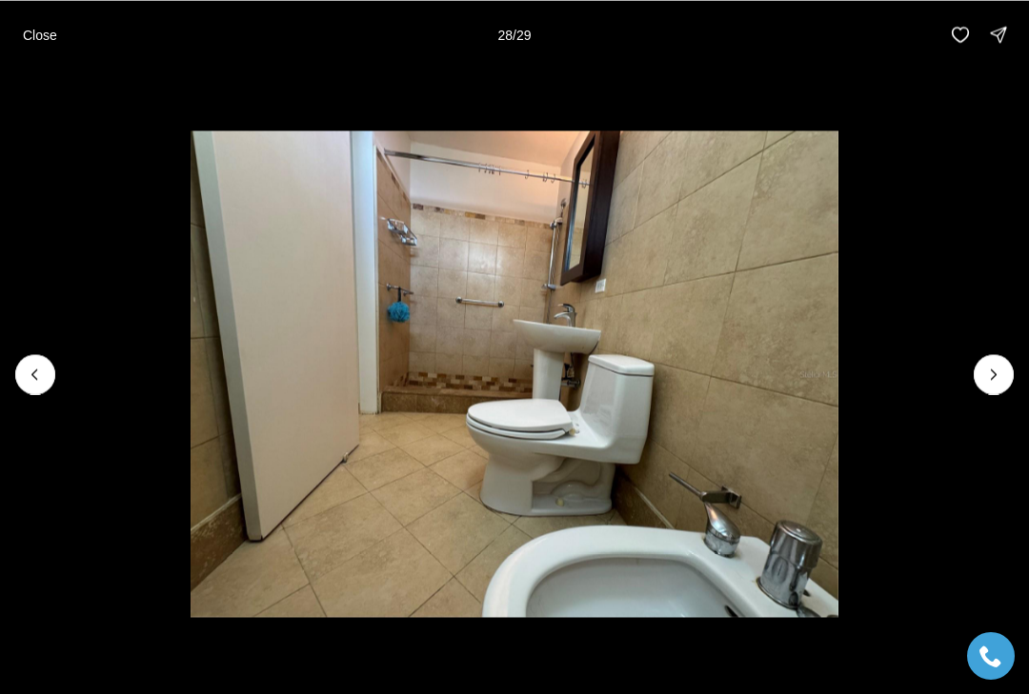
click at [999, 365] on icon "Next slide" at bounding box center [993, 374] width 19 height 19
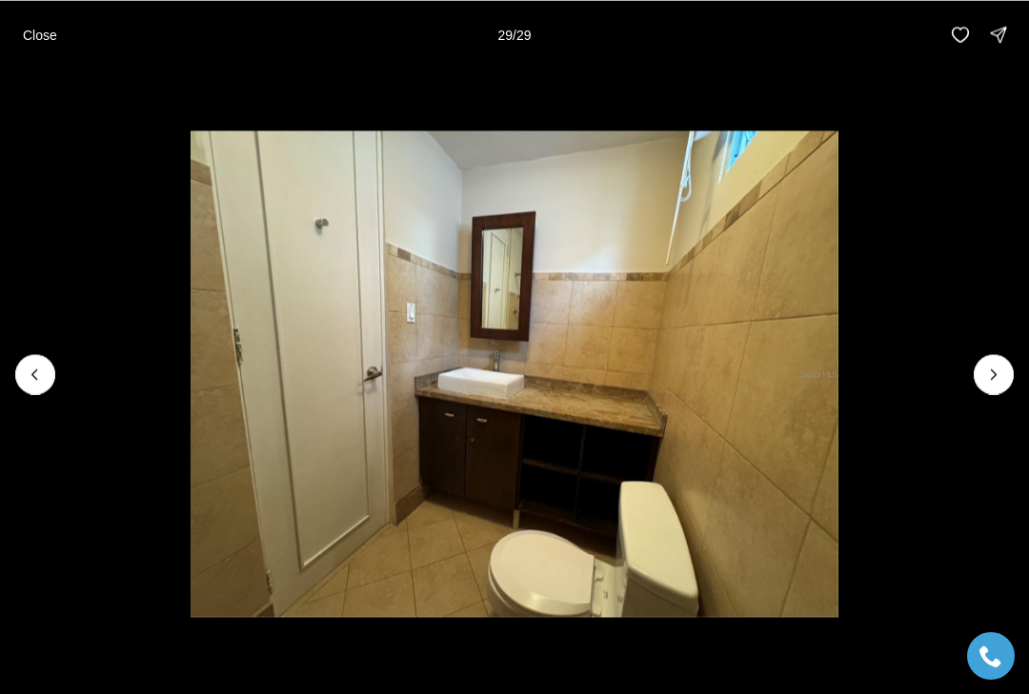
click at [838, 371] on img "29 of 29" at bounding box center [514, 373] width 648 height 486
click at [992, 374] on div at bounding box center [993, 374] width 40 height 40
click at [998, 372] on div at bounding box center [993, 374] width 40 height 40
click at [1009, 367] on div at bounding box center [993, 374] width 40 height 40
click at [36, 30] on p "Close" at bounding box center [40, 34] width 34 height 15
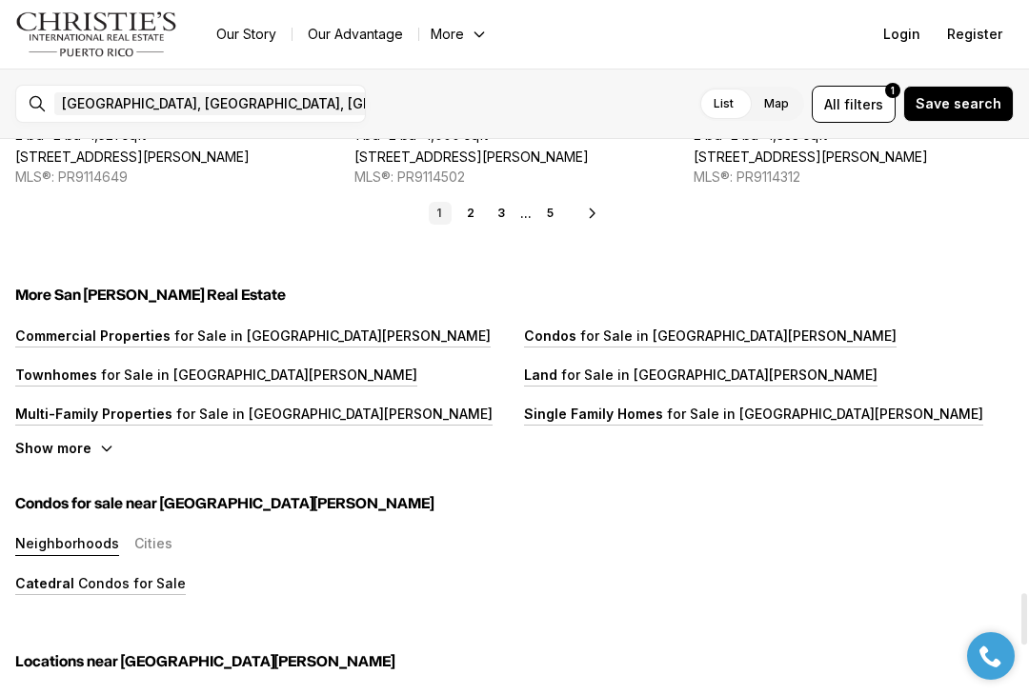
scroll to position [4848, 0]
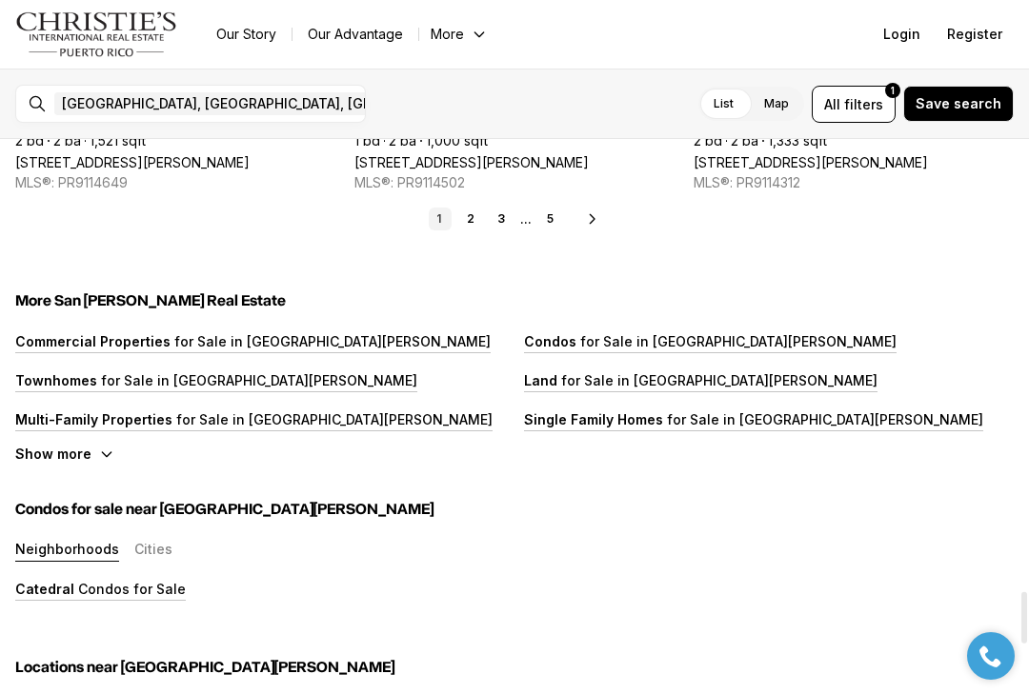
click at [462, 221] on link "2" at bounding box center [470, 219] width 23 height 23
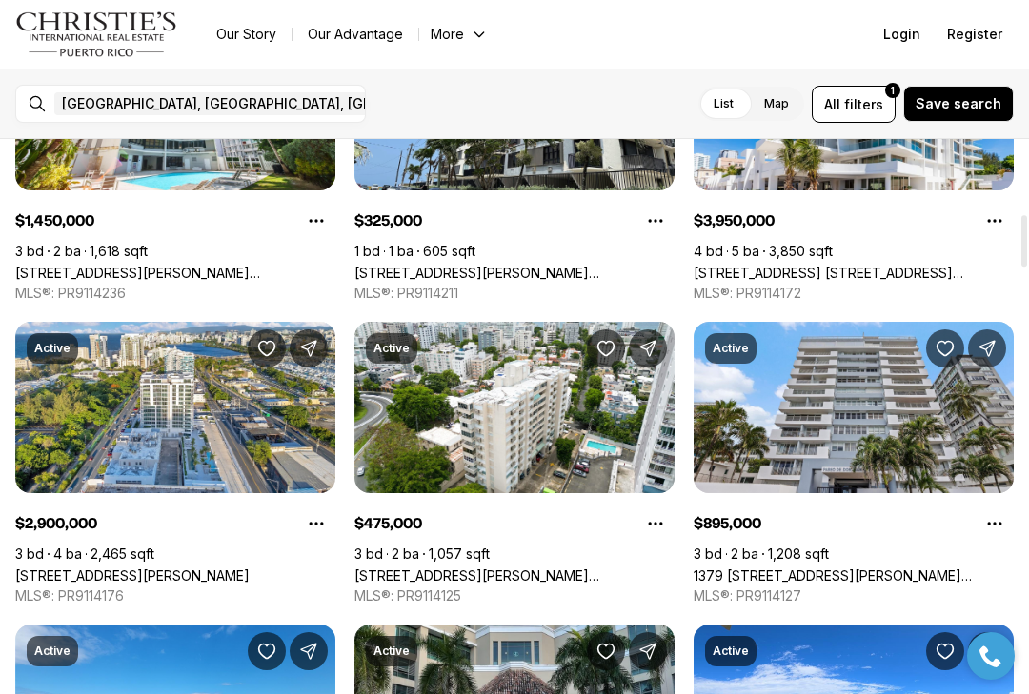
scroll to position [801, 0]
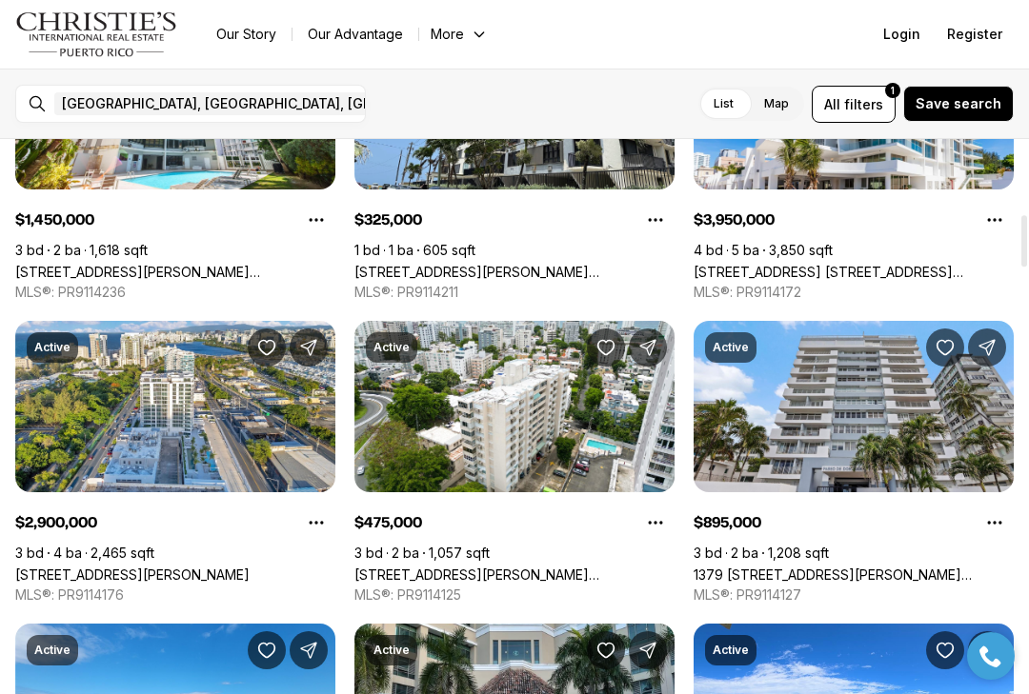
click at [499, 567] on link "[STREET_ADDRESS][PERSON_NAME][PERSON_NAME]" at bounding box center [514, 575] width 320 height 16
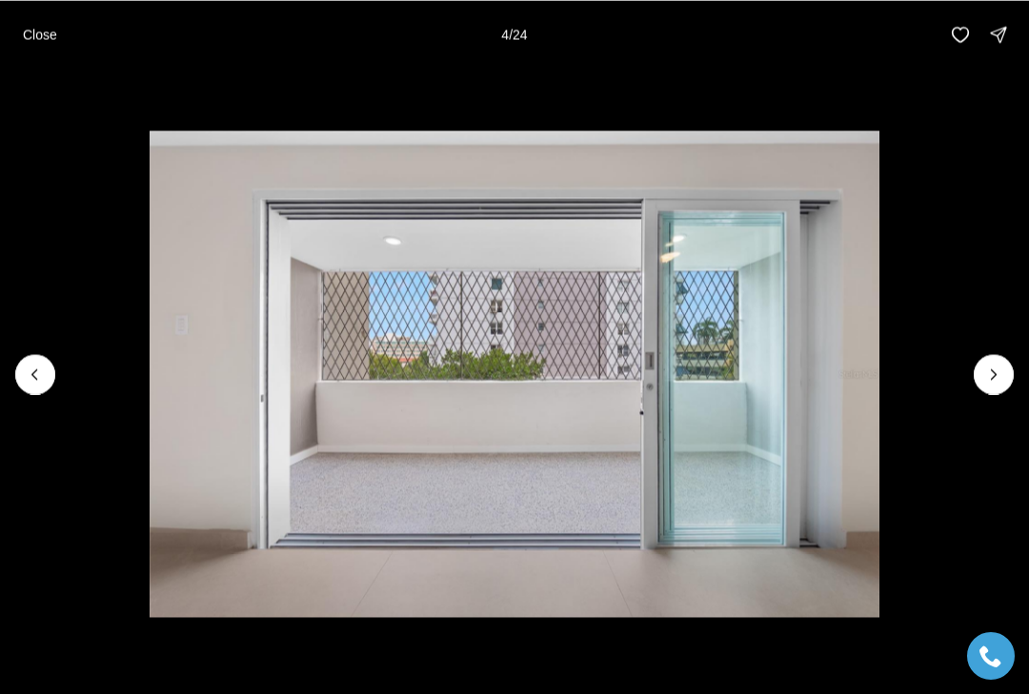
click at [50, 33] on p "Close" at bounding box center [40, 34] width 34 height 15
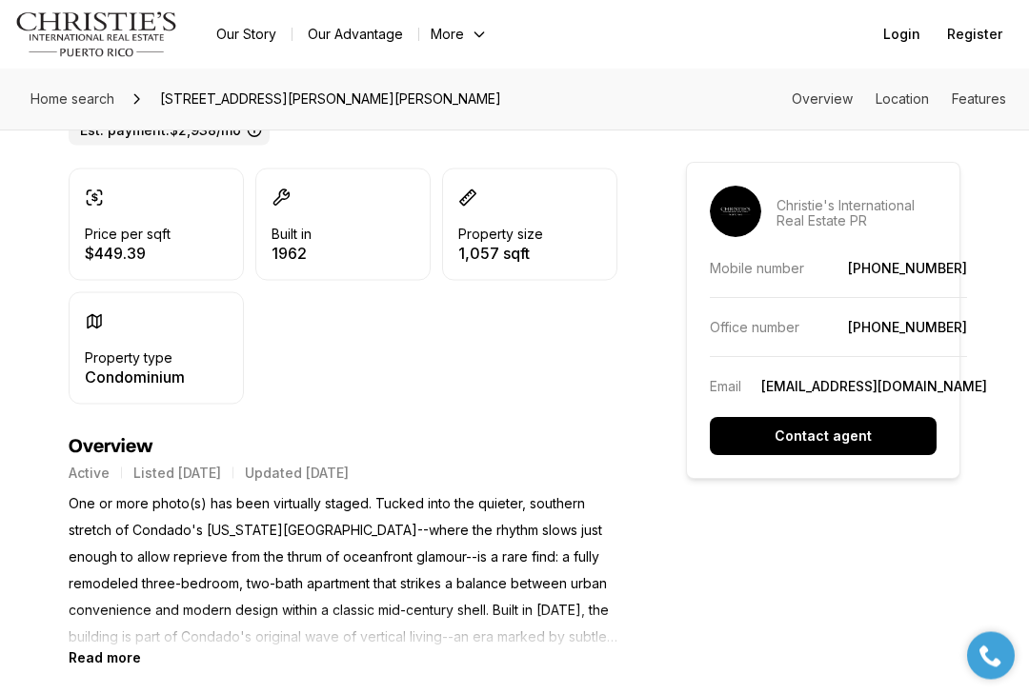
scroll to position [554, 0]
click at [110, 650] on b "Read more" at bounding box center [105, 658] width 72 height 16
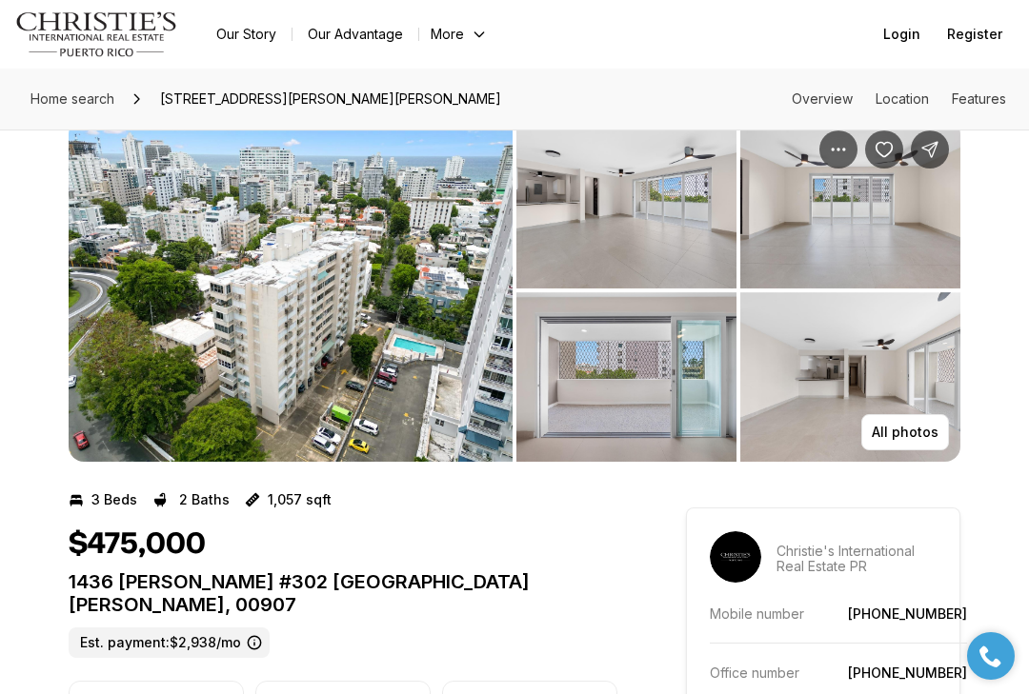
scroll to position [0, 0]
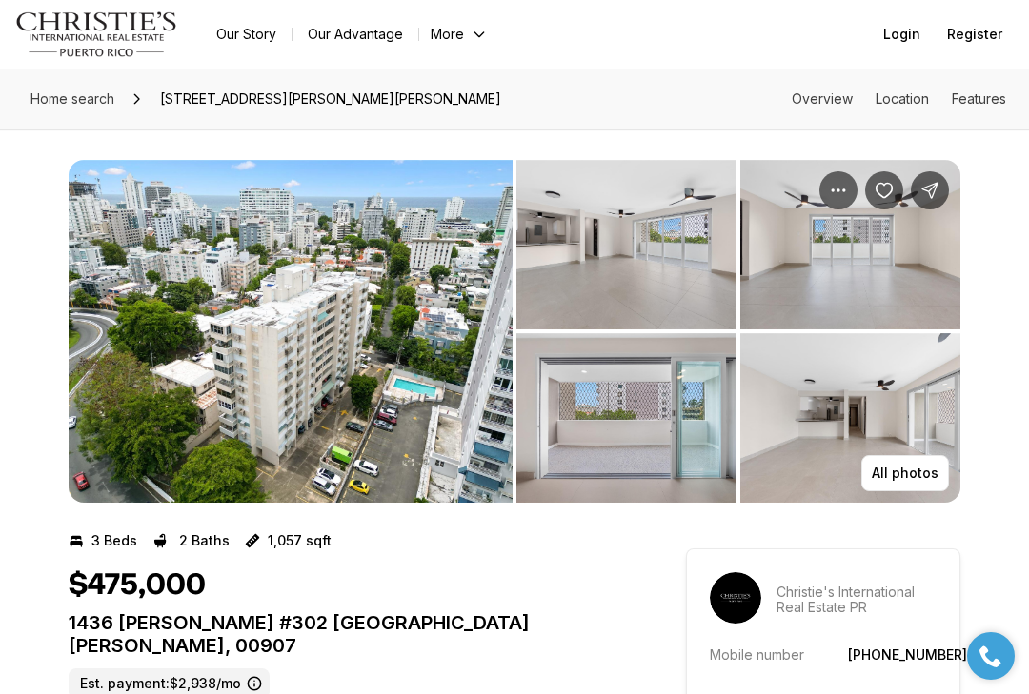
click at [347, 295] on img "View image gallery" at bounding box center [291, 331] width 444 height 343
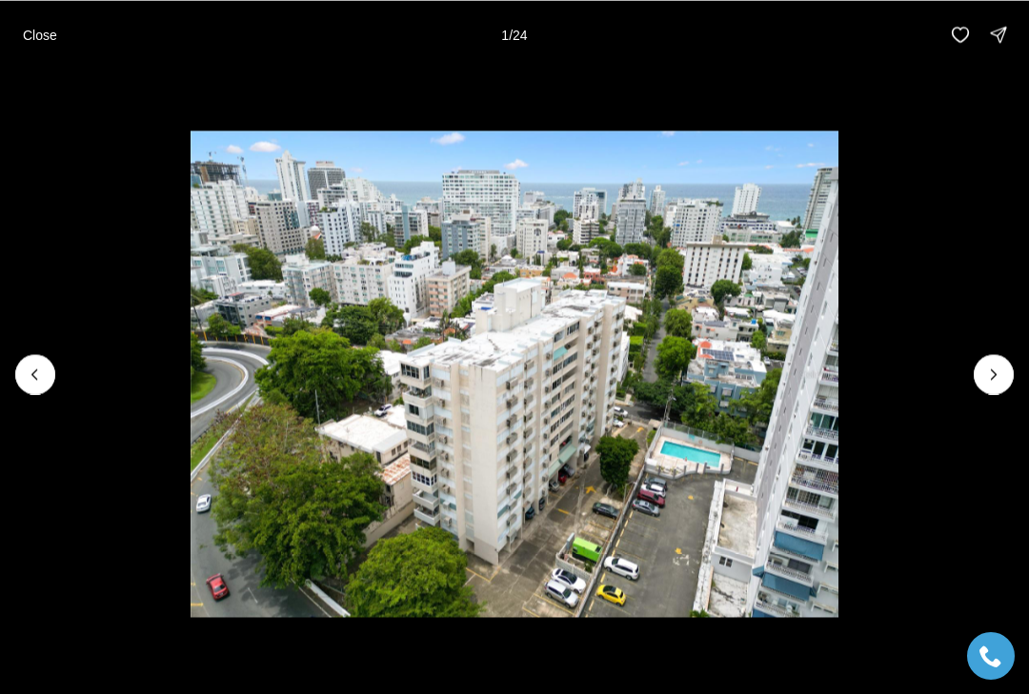
click at [999, 374] on icon "Next slide" at bounding box center [993, 374] width 19 height 19
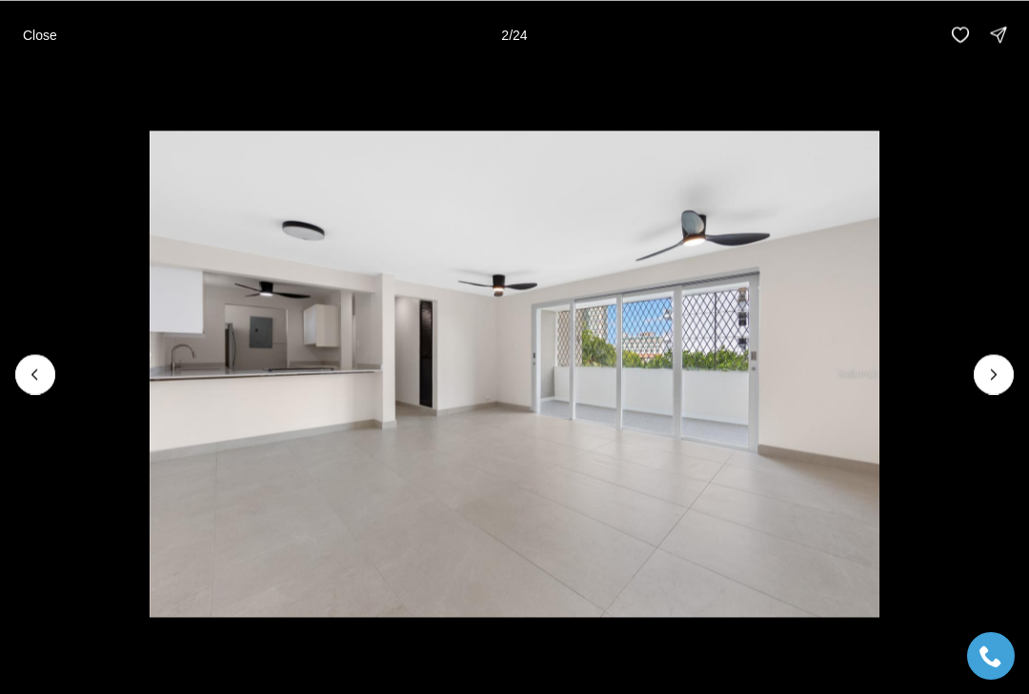
click at [991, 382] on icon "Next slide" at bounding box center [993, 374] width 19 height 19
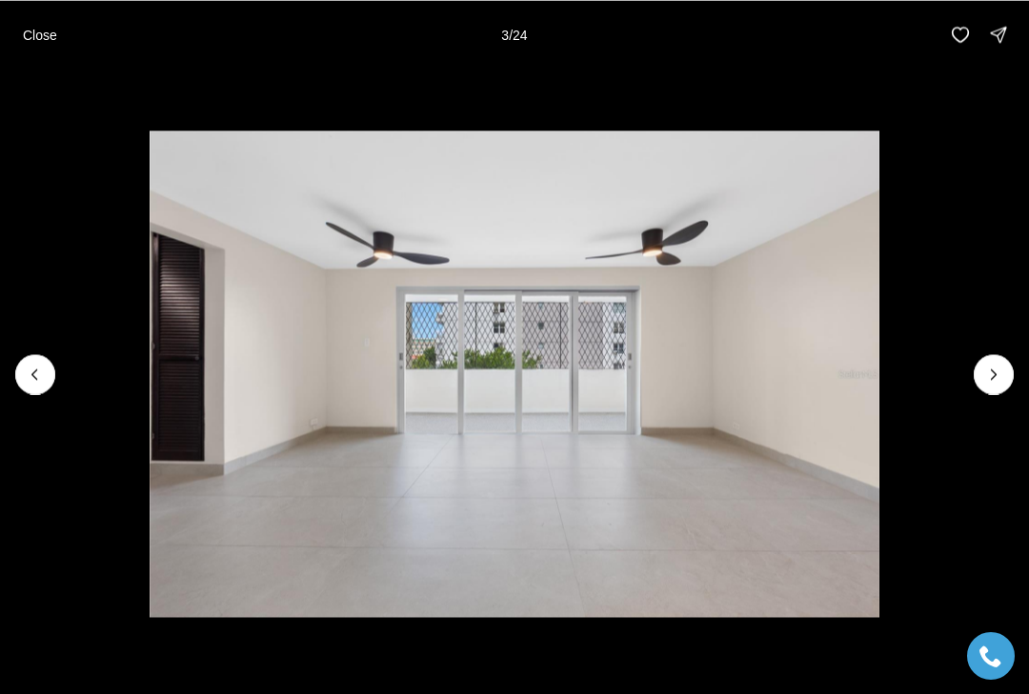
click at [995, 378] on icon "Next slide" at bounding box center [993, 374] width 19 height 19
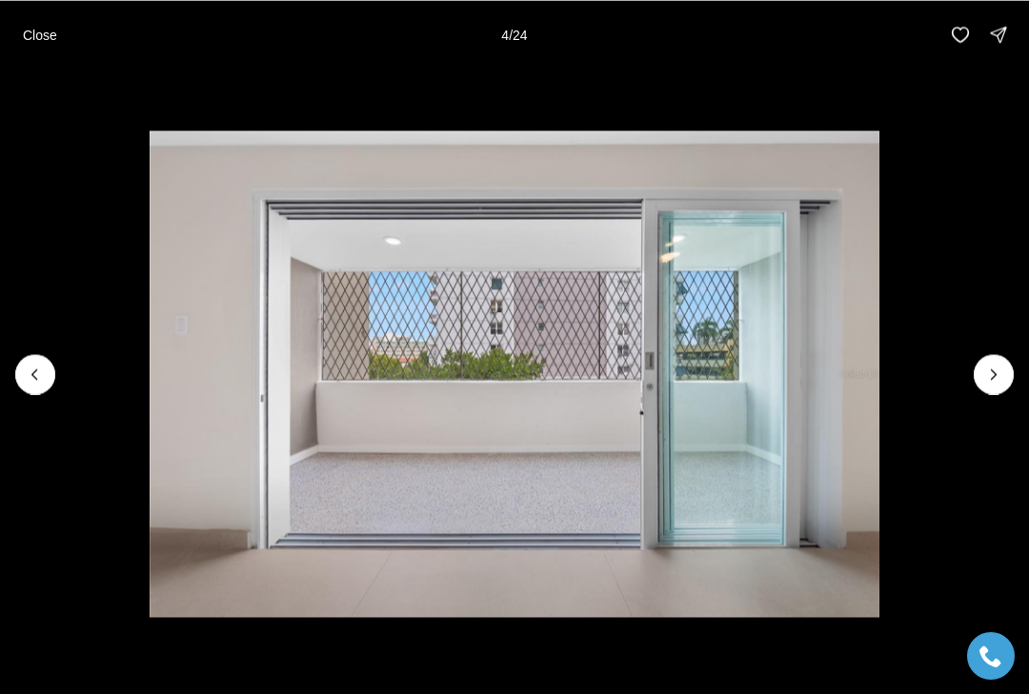
click at [1000, 369] on icon "Next slide" at bounding box center [993, 374] width 19 height 19
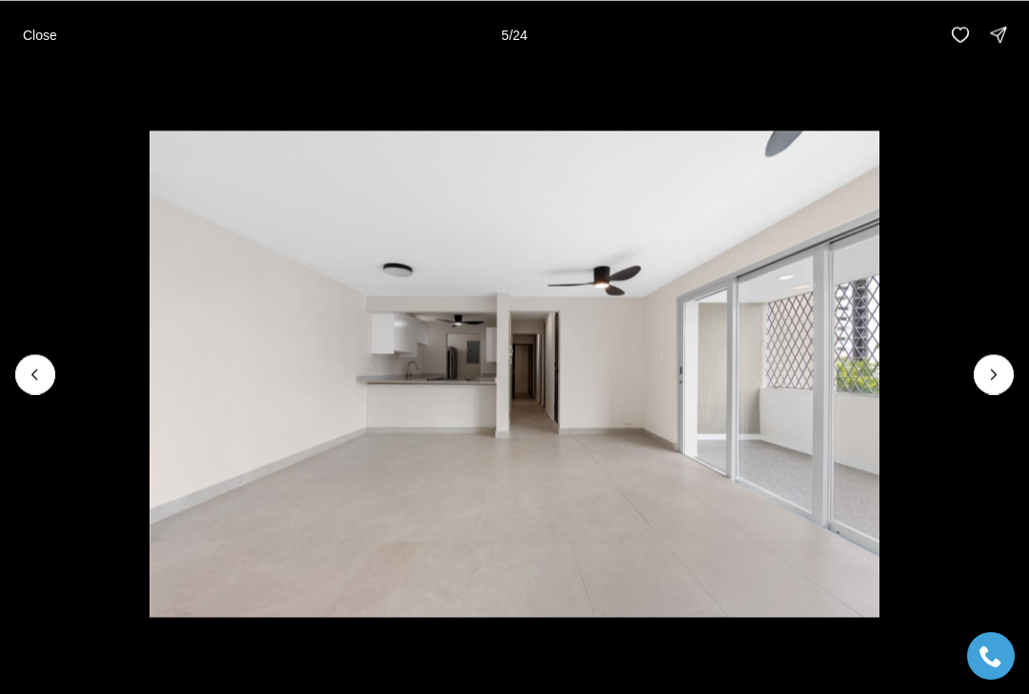
click at [999, 383] on icon "Next slide" at bounding box center [993, 374] width 19 height 19
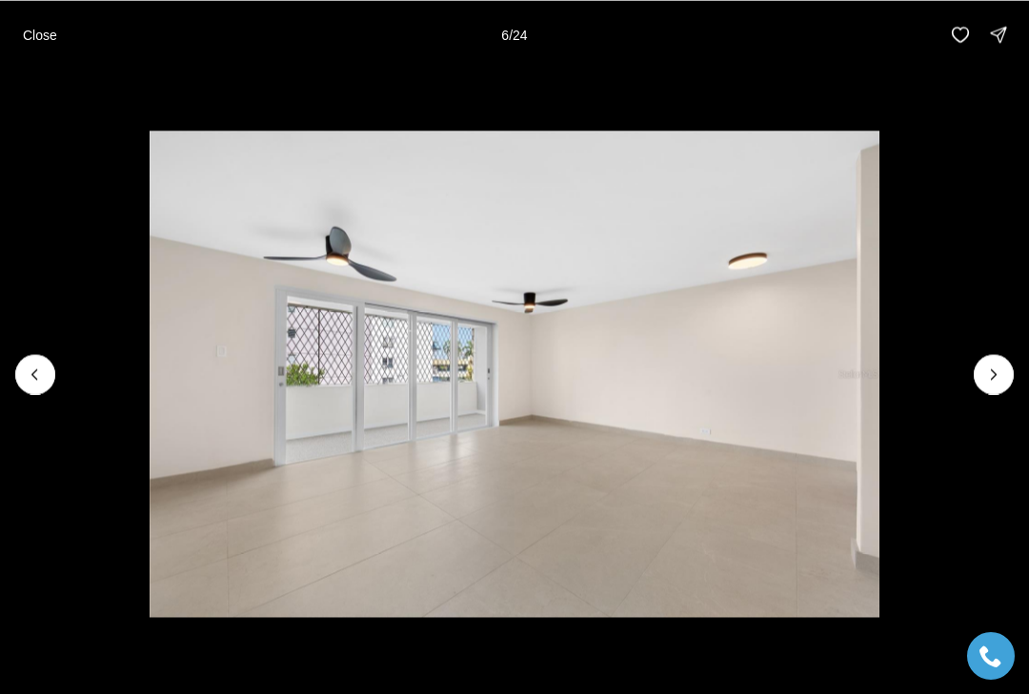
click at [1000, 372] on icon "Next slide" at bounding box center [993, 374] width 19 height 19
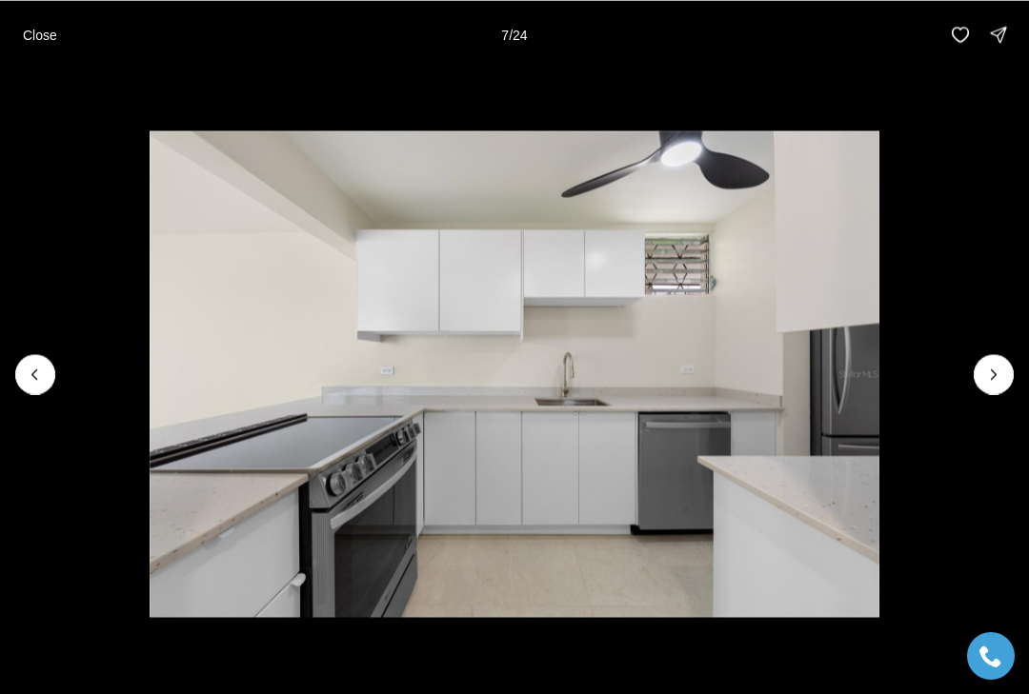
click at [1001, 366] on icon "Next slide" at bounding box center [993, 374] width 19 height 19
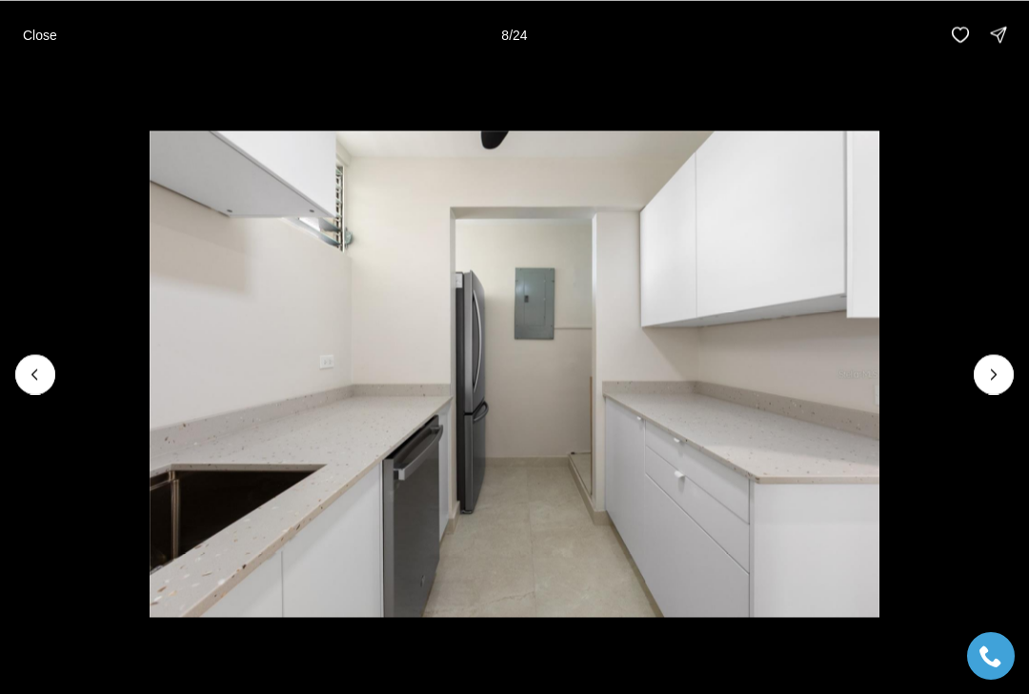
click at [997, 370] on icon "Next slide" at bounding box center [993, 374] width 19 height 19
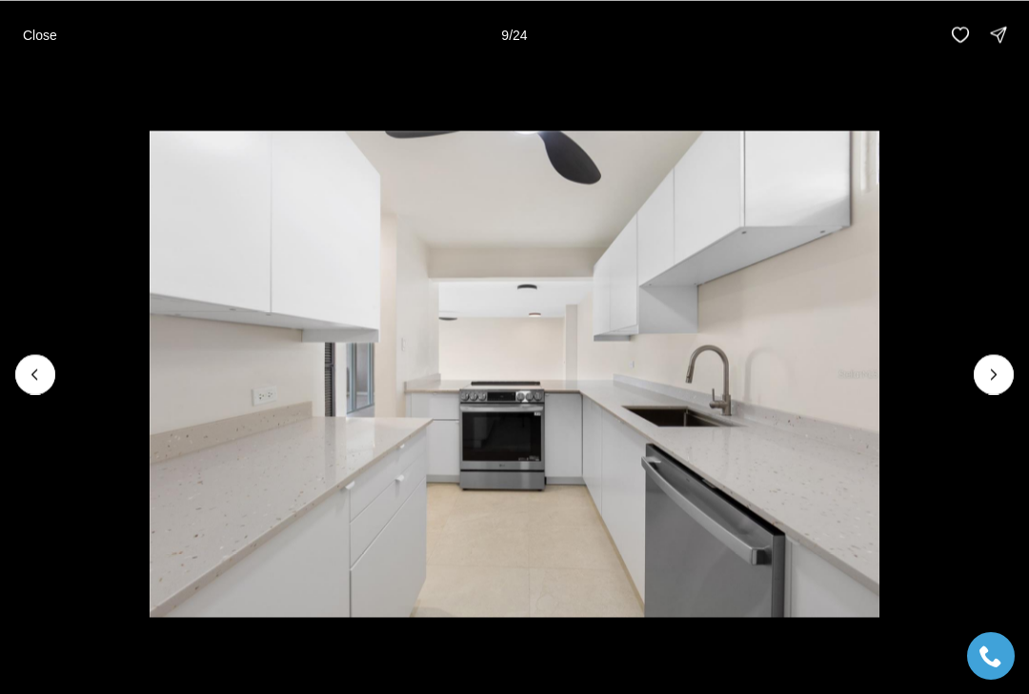
click at [999, 374] on icon "Next slide" at bounding box center [993, 374] width 19 height 19
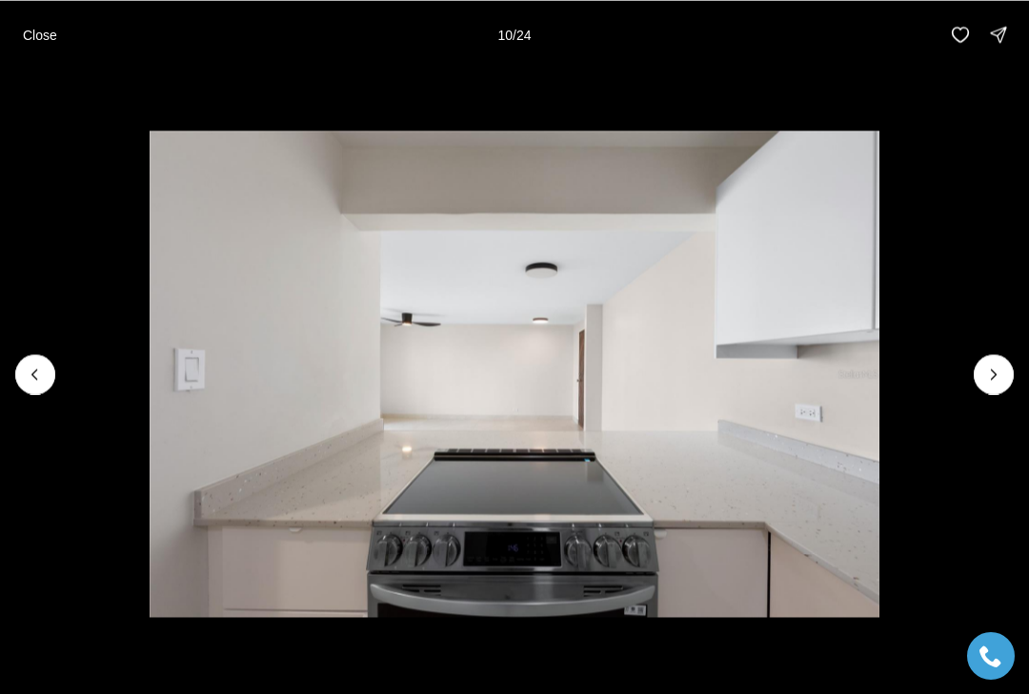
click at [998, 374] on icon "Next slide" at bounding box center [993, 374] width 19 height 19
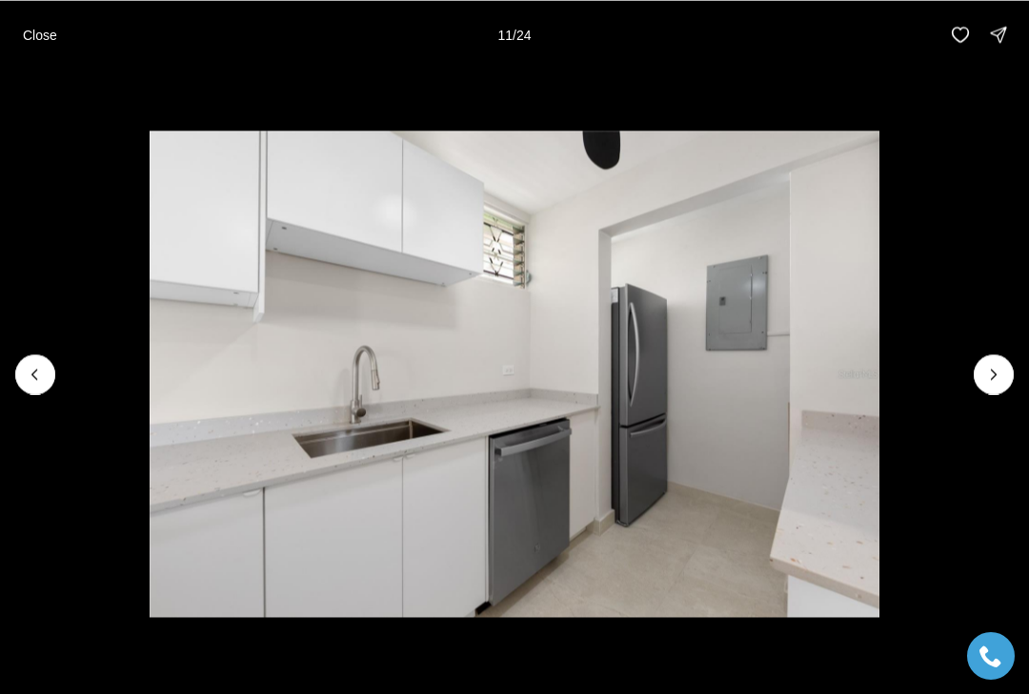
click at [998, 369] on icon "Next slide" at bounding box center [993, 374] width 19 height 19
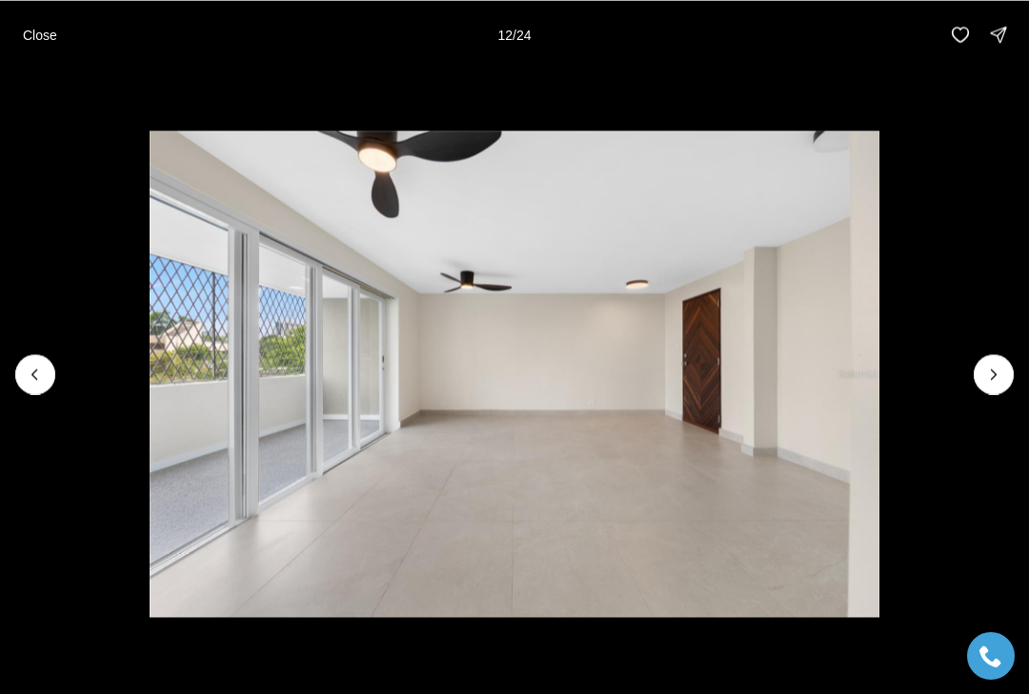
click at [1000, 371] on icon "Next slide" at bounding box center [993, 374] width 19 height 19
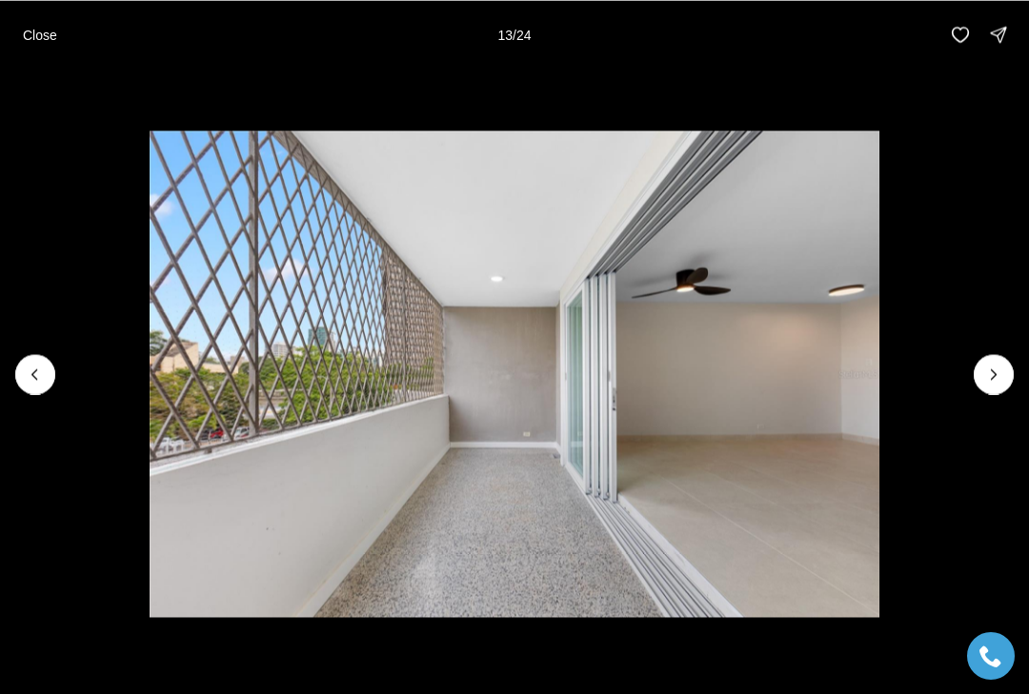
click at [1001, 371] on icon "Next slide" at bounding box center [993, 374] width 19 height 19
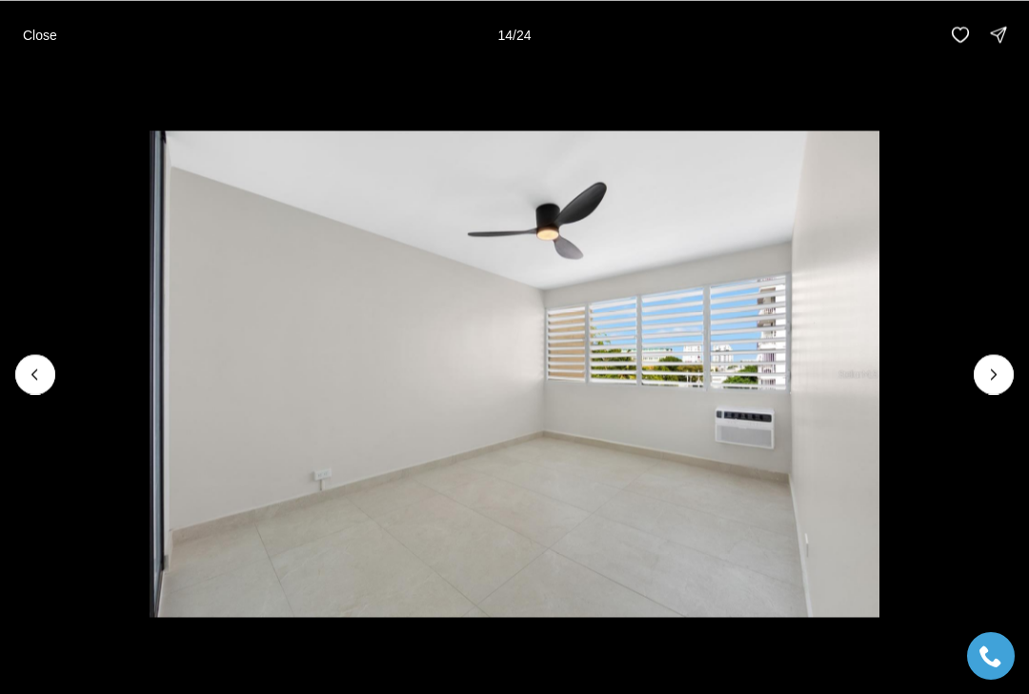
click at [1002, 361] on button "Next slide" at bounding box center [993, 374] width 40 height 40
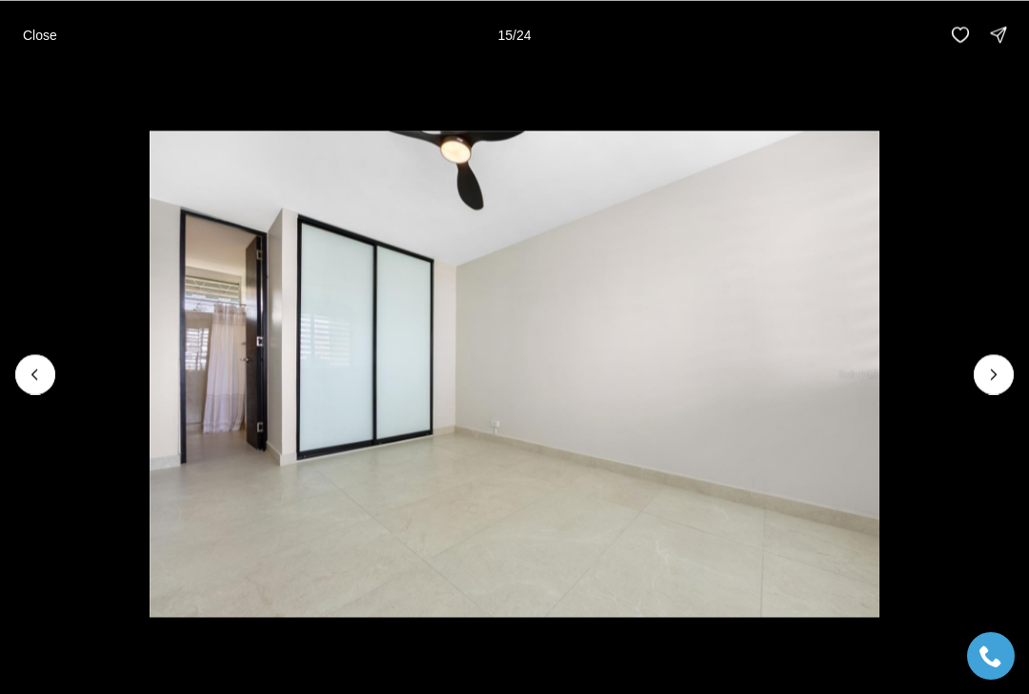
click at [997, 368] on icon "Next slide" at bounding box center [993, 374] width 19 height 19
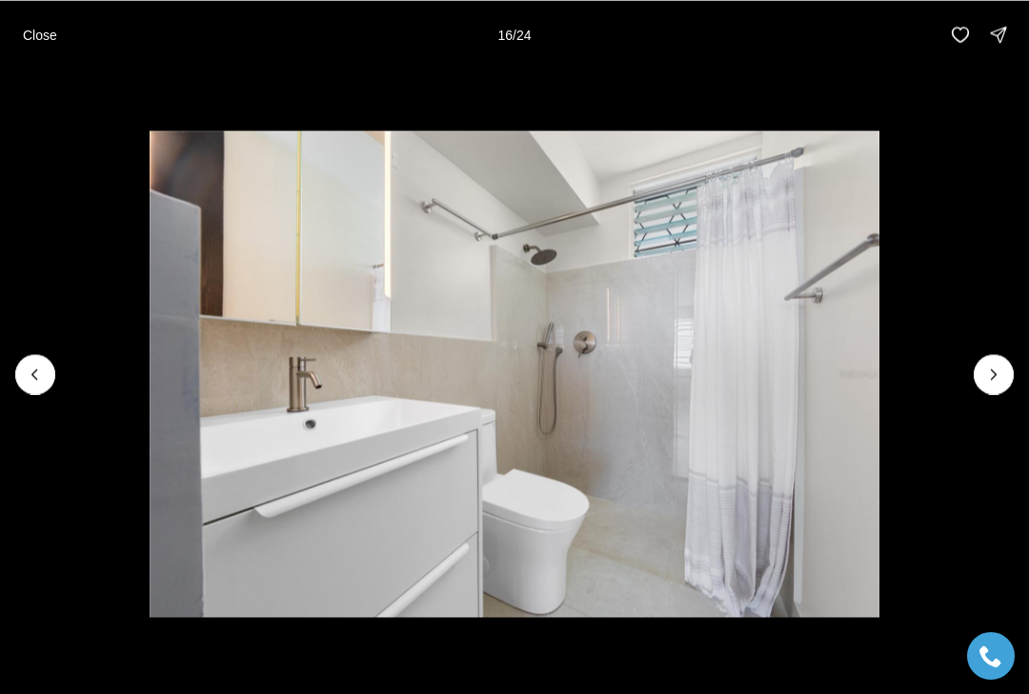
click at [998, 373] on icon "Next slide" at bounding box center [993, 374] width 19 height 19
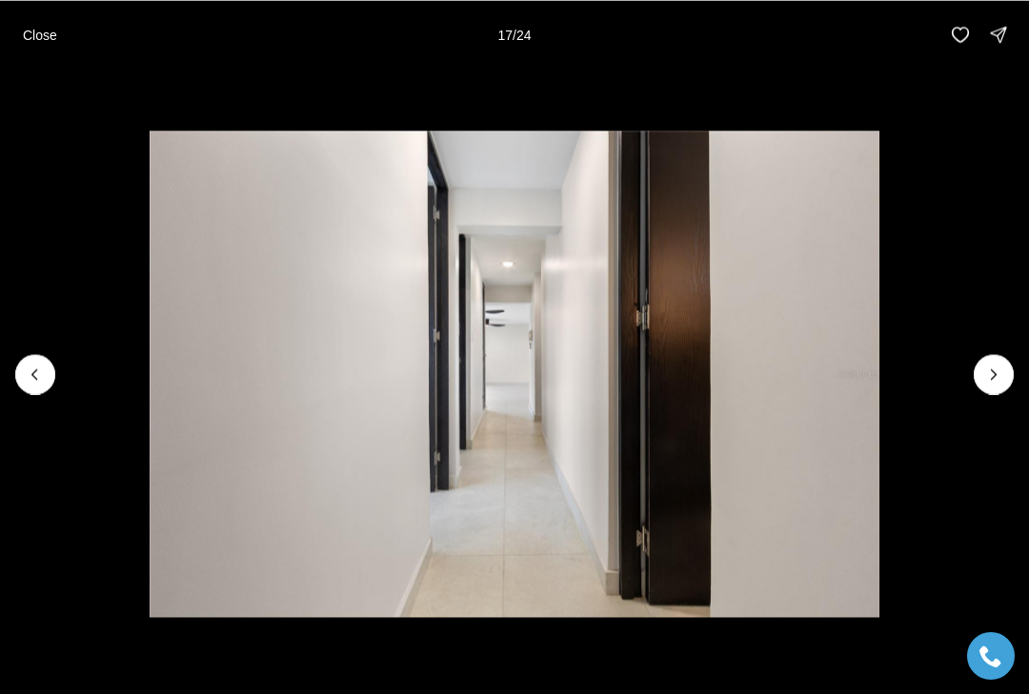
click at [1002, 371] on icon "Next slide" at bounding box center [993, 374] width 19 height 19
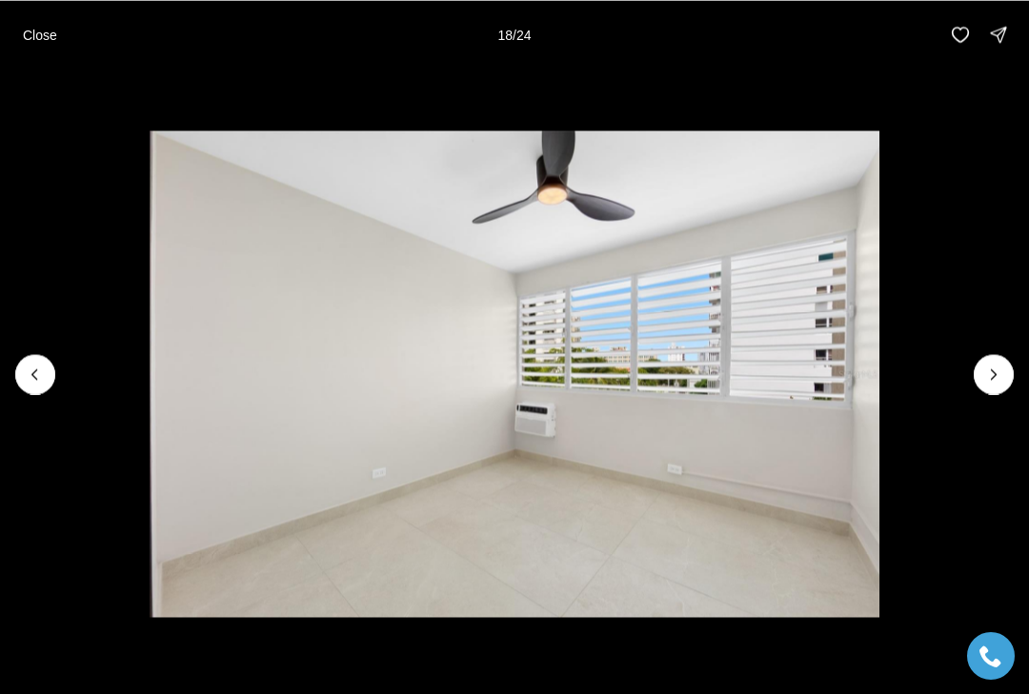
click at [1002, 376] on icon "Next slide" at bounding box center [993, 374] width 19 height 19
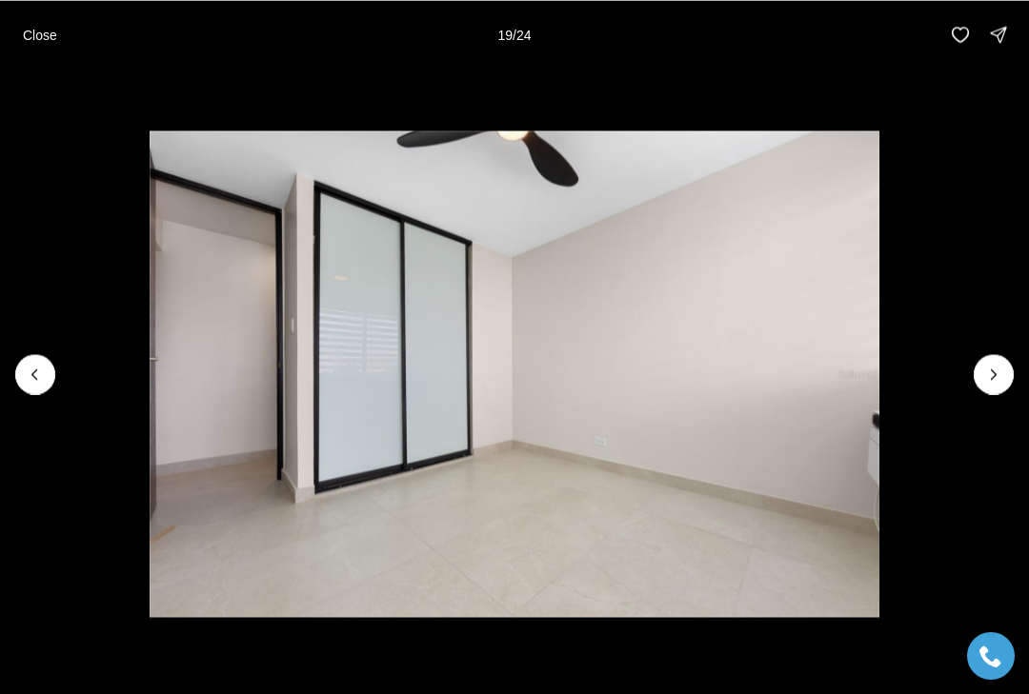
click at [1000, 372] on icon "Next slide" at bounding box center [993, 374] width 19 height 19
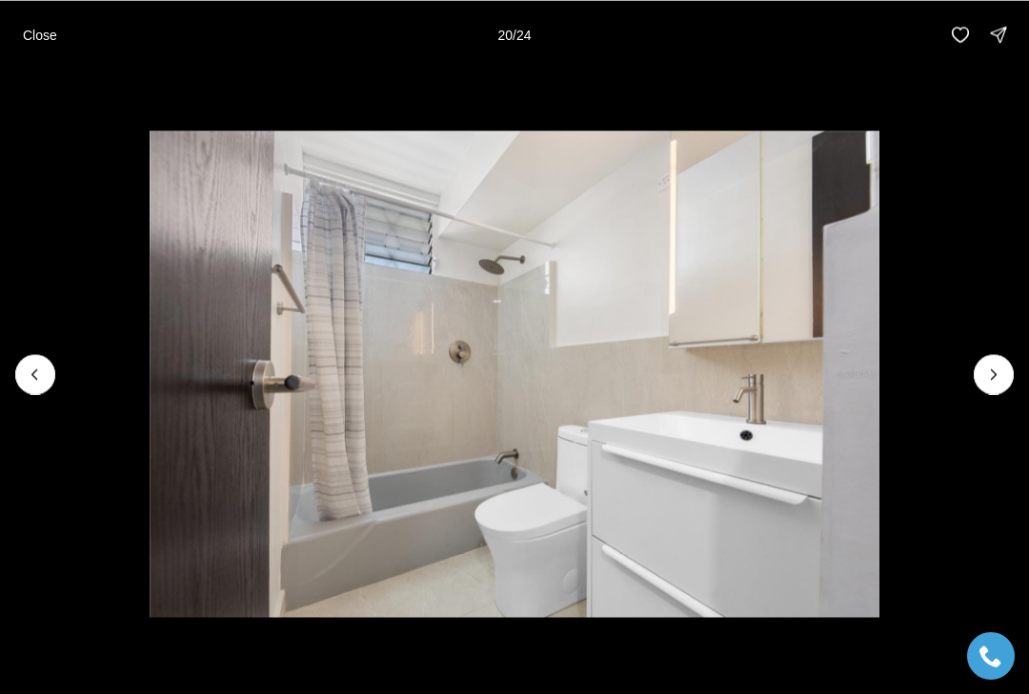
click at [31, 366] on icon "Previous slide" at bounding box center [35, 374] width 19 height 19
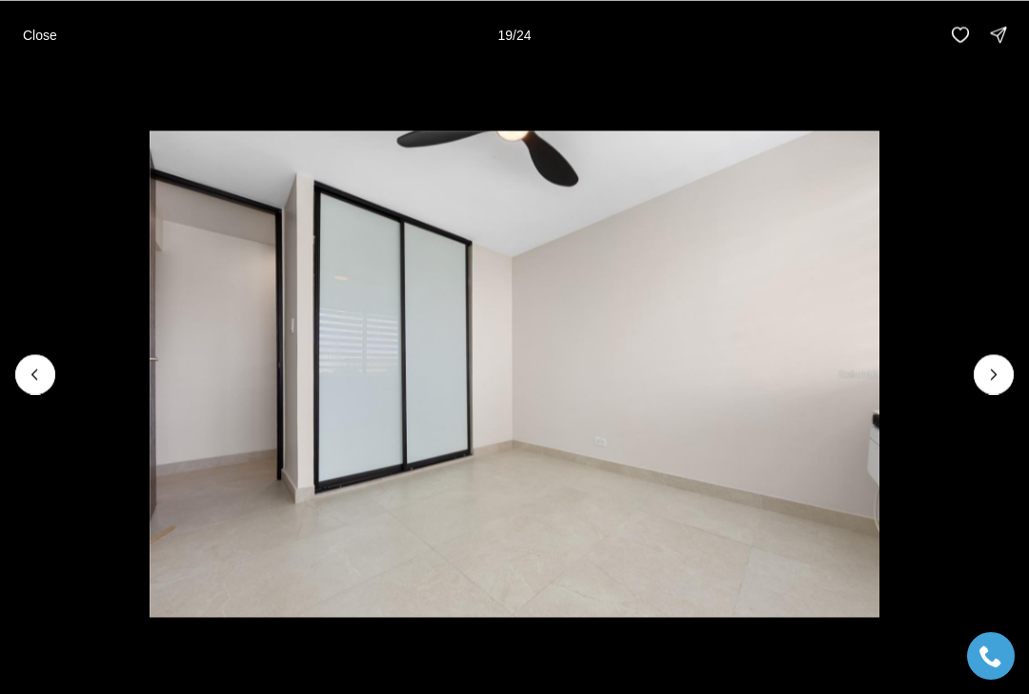
click at [39, 379] on icon "Previous slide" at bounding box center [35, 374] width 19 height 19
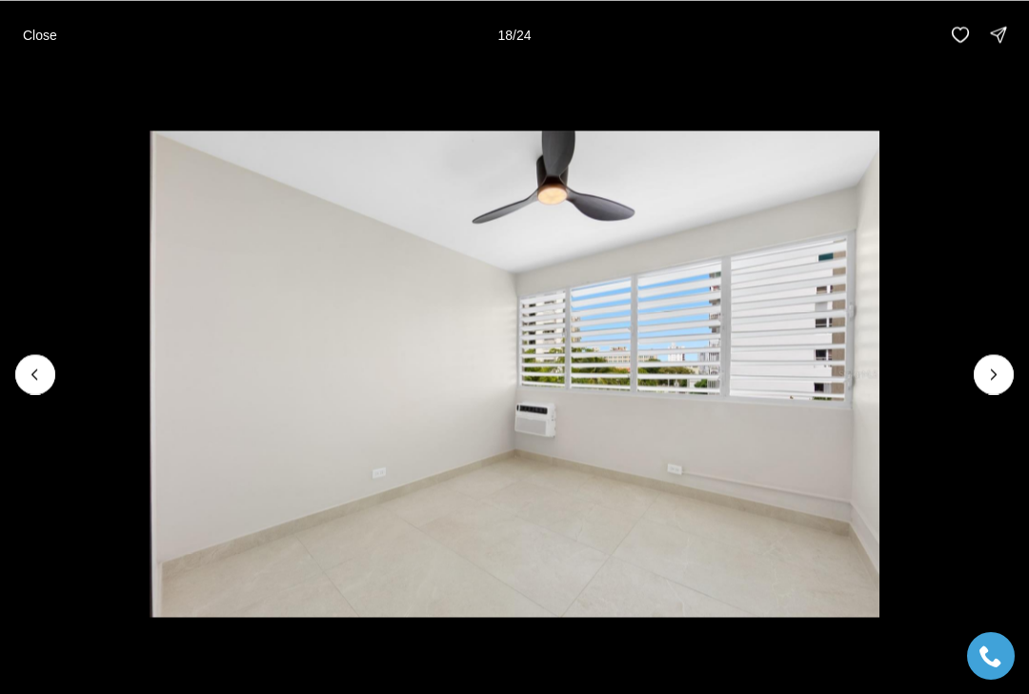
click at [44, 368] on icon "Previous slide" at bounding box center [35, 374] width 19 height 19
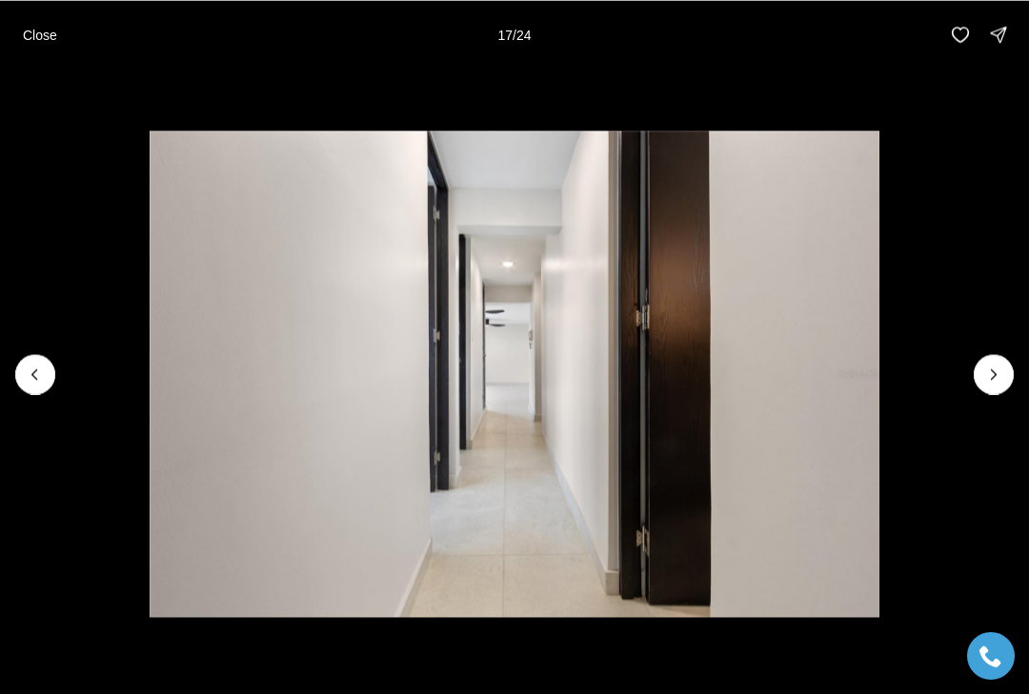
click at [36, 370] on icon "Previous slide" at bounding box center [34, 375] width 5 height 10
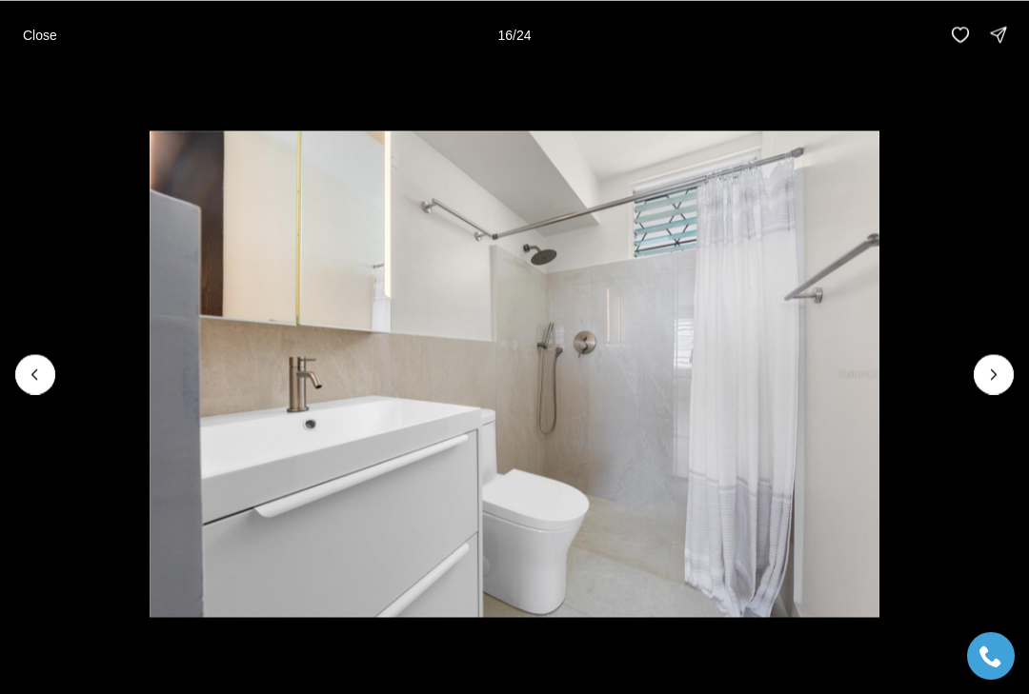
click at [993, 381] on icon "Next slide" at bounding box center [993, 374] width 19 height 19
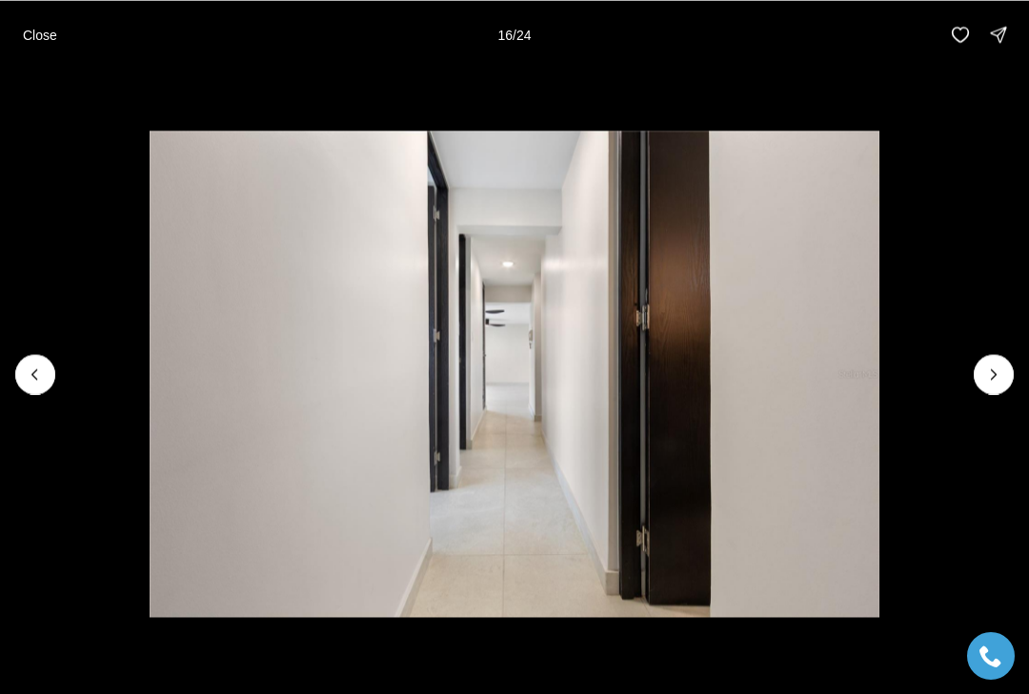
click at [993, 381] on icon "Next slide" at bounding box center [993, 374] width 19 height 19
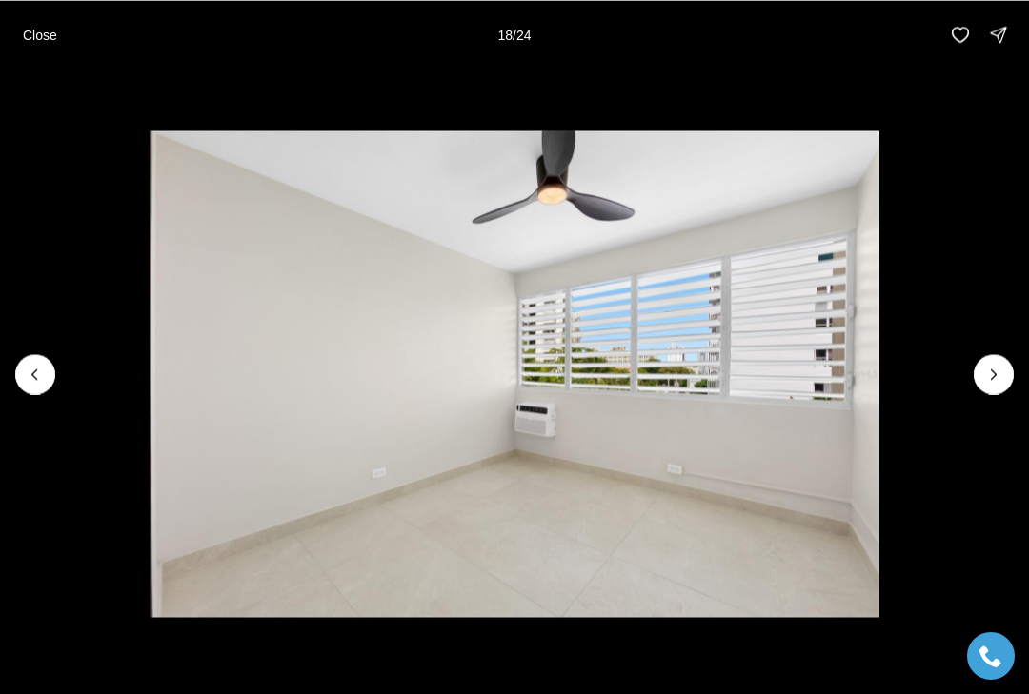
click at [879, 371] on img "18 of 24" at bounding box center [515, 373] width 730 height 486
click at [987, 380] on icon "Next slide" at bounding box center [993, 374] width 19 height 19
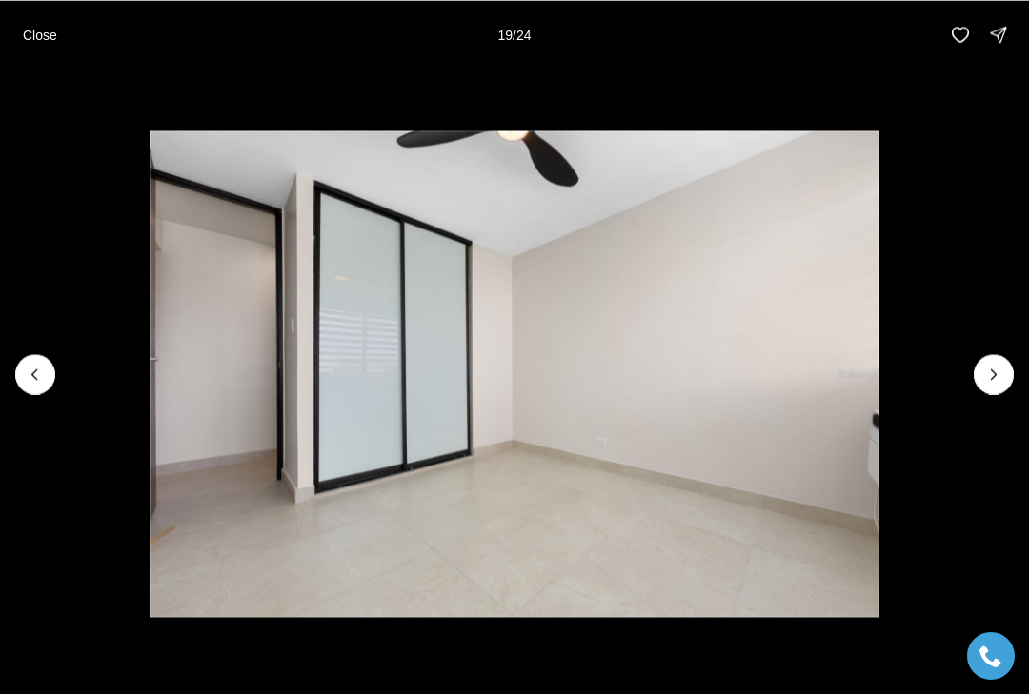
click at [1001, 375] on icon "Next slide" at bounding box center [993, 374] width 19 height 19
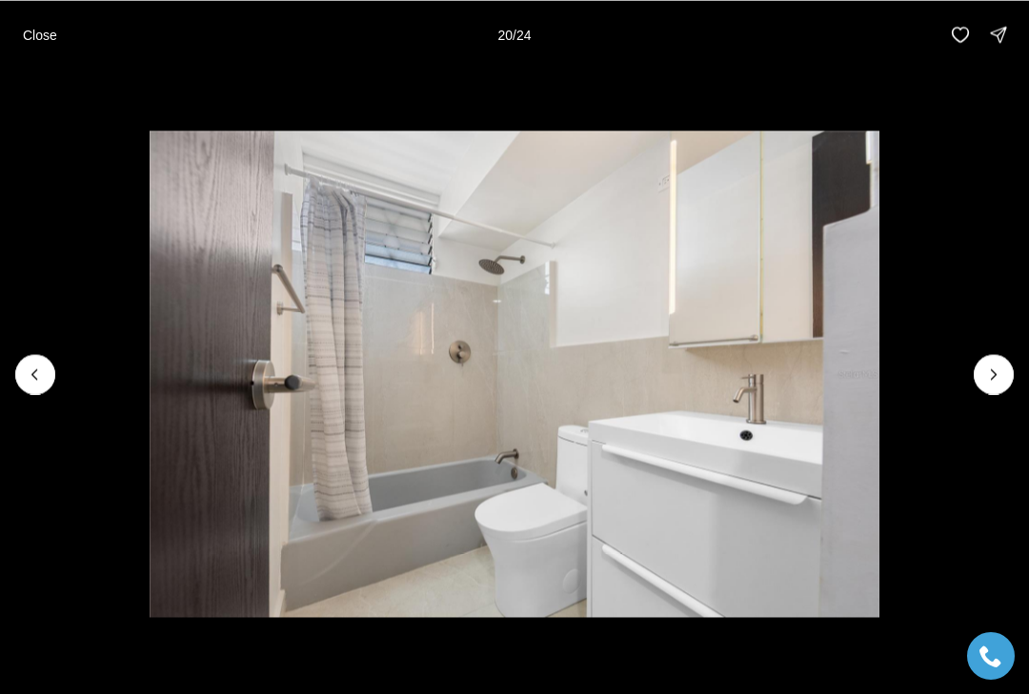
click at [992, 381] on icon "Next slide" at bounding box center [993, 374] width 19 height 19
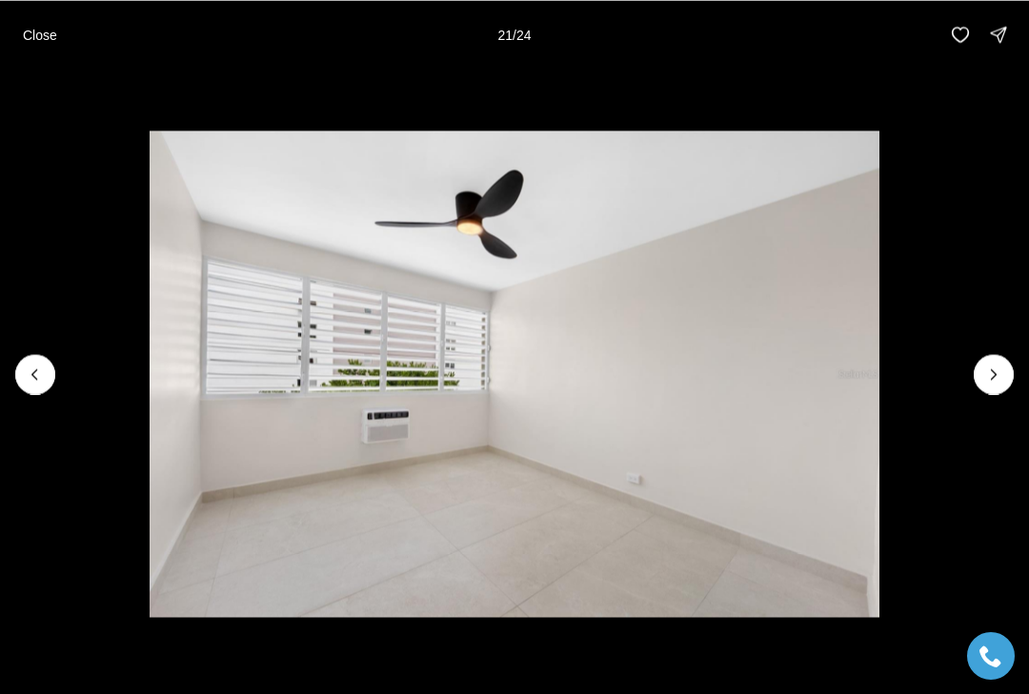
click at [998, 370] on icon "Next slide" at bounding box center [993, 374] width 19 height 19
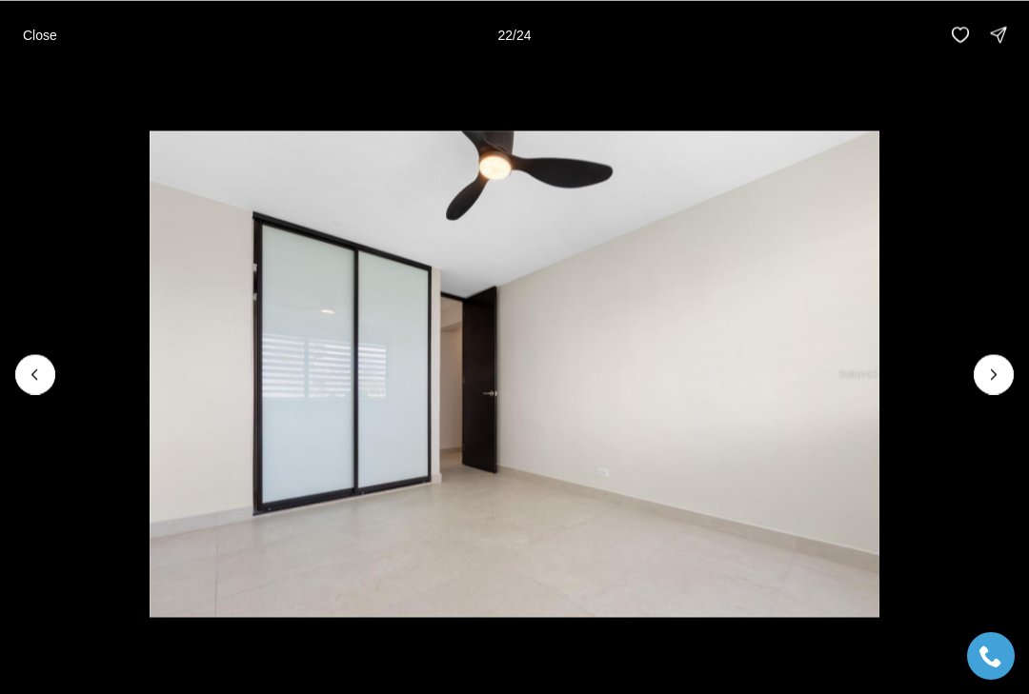
click at [996, 375] on icon "Next slide" at bounding box center [993, 374] width 19 height 19
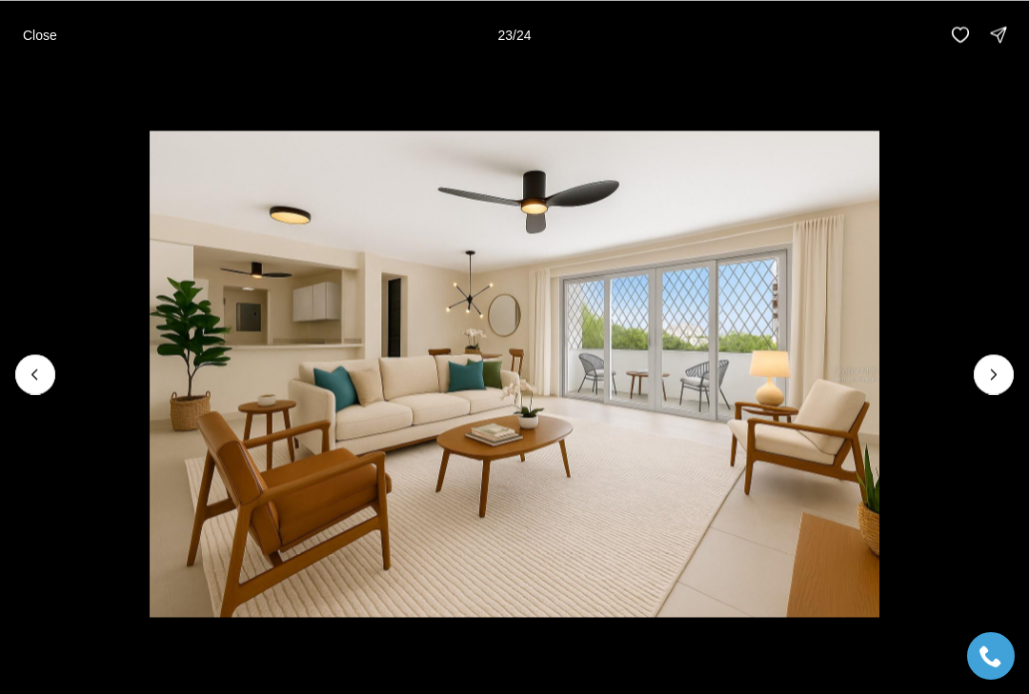
click at [1000, 367] on icon "Next slide" at bounding box center [993, 374] width 19 height 19
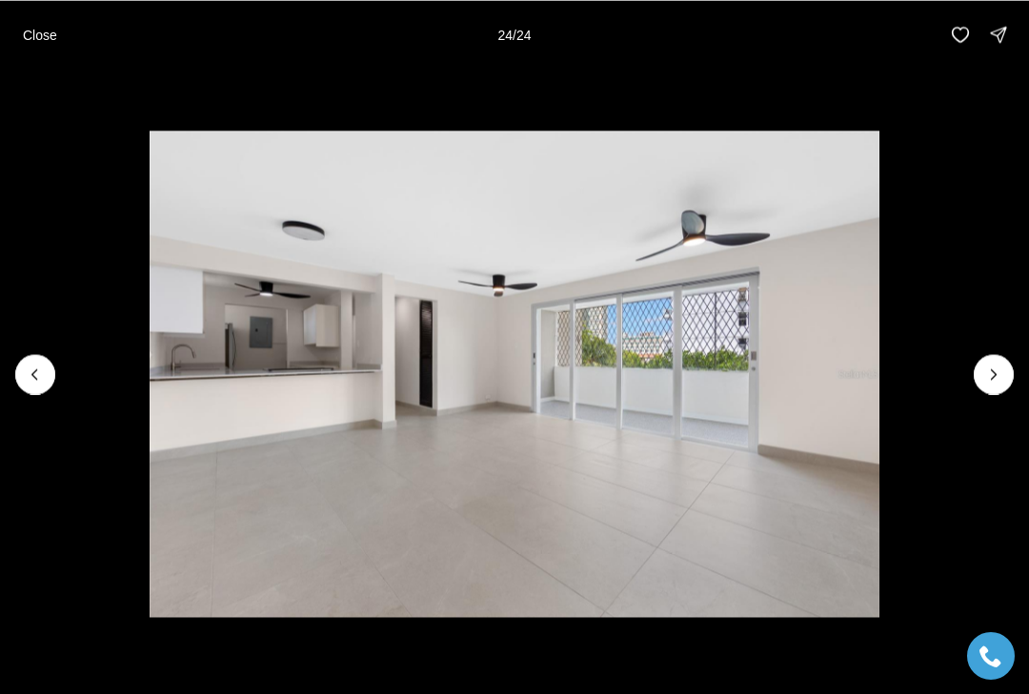
click at [1001, 375] on div at bounding box center [993, 374] width 40 height 40
click at [1001, 374] on div at bounding box center [993, 374] width 40 height 40
click at [1000, 379] on div at bounding box center [993, 374] width 40 height 40
click at [879, 375] on img "24 of 24" at bounding box center [515, 373] width 730 height 486
click at [45, 30] on p "Close" at bounding box center [40, 34] width 34 height 15
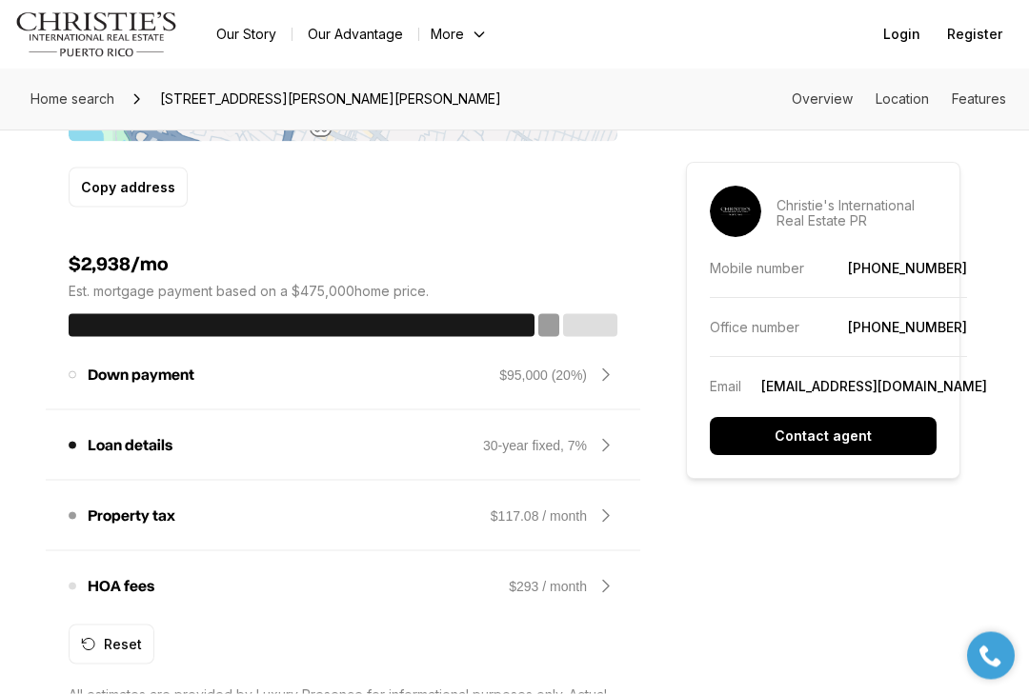
scroll to position [2150, 0]
click at [566, 576] on div "$293 / month" at bounding box center [548, 585] width 78 height 19
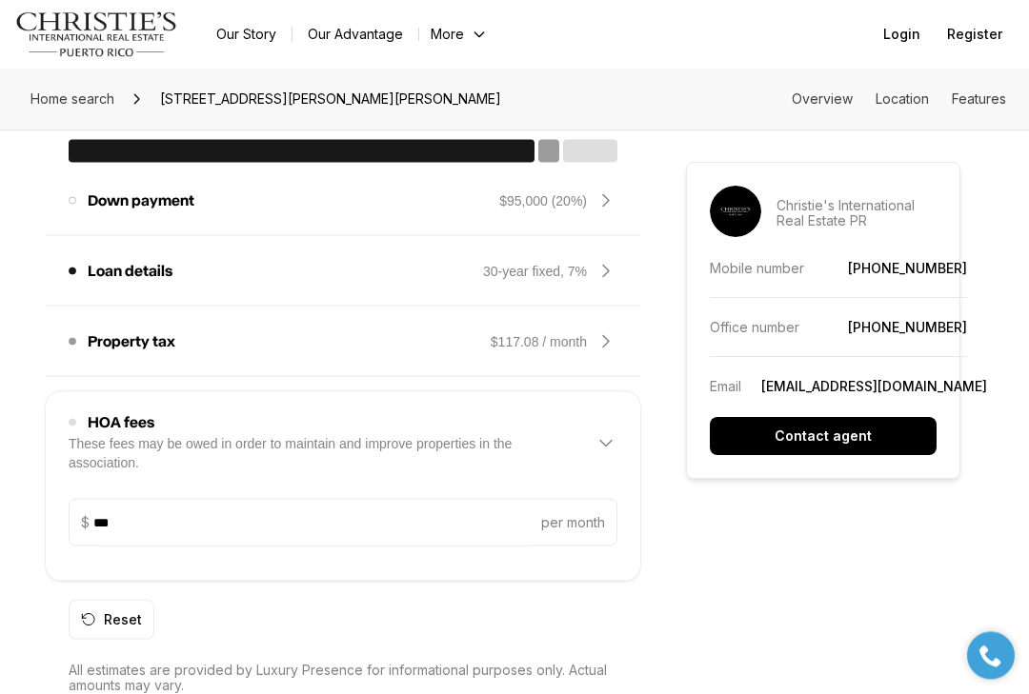
scroll to position [2325, 0]
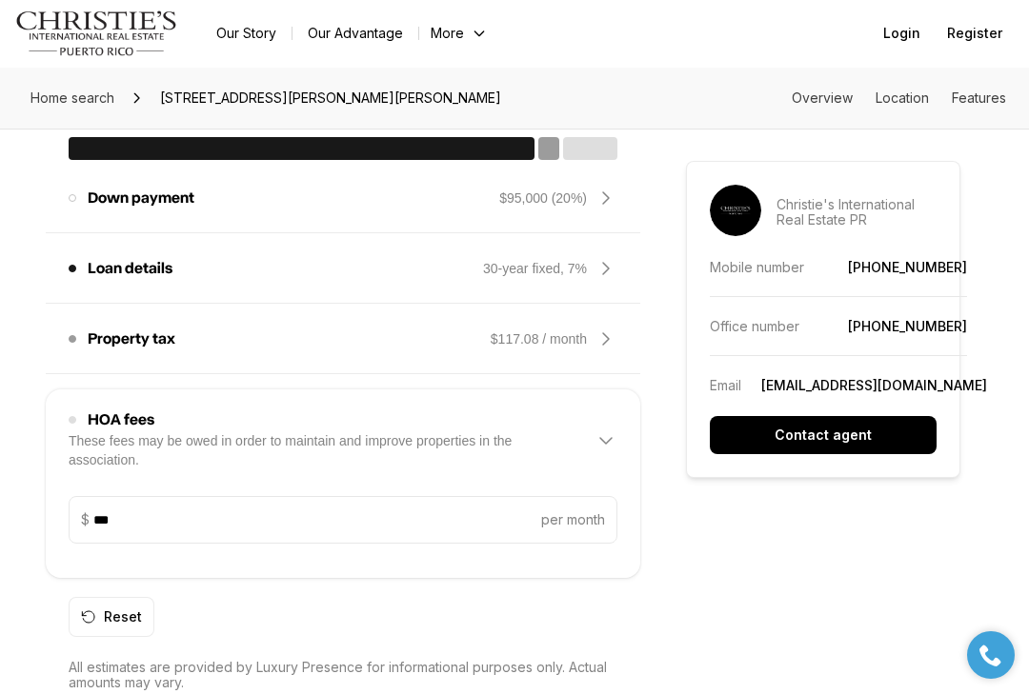
click at [611, 317] on div "Property tax The amount of tax on your home. $117.08 / month" at bounding box center [343, 340] width 549 height 46
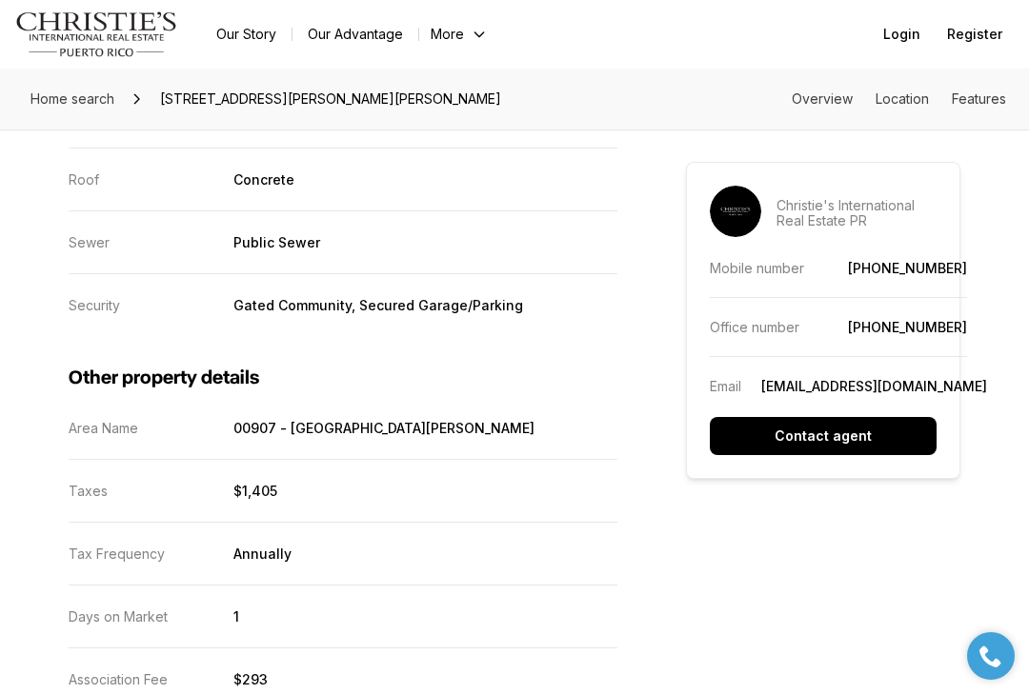
scroll to position [4071, 0]
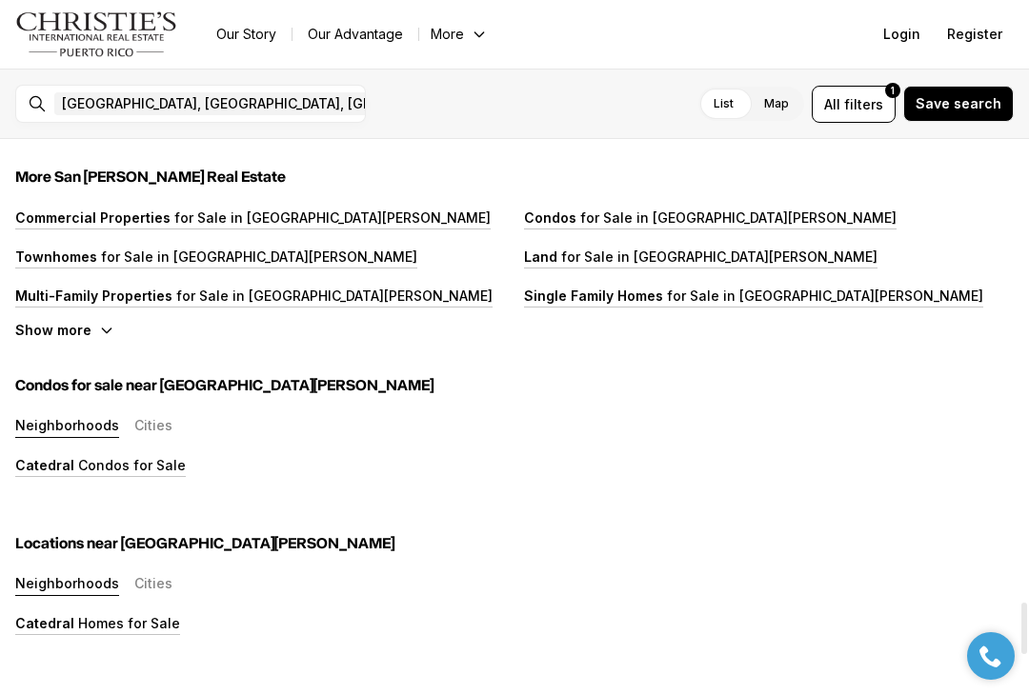
scroll to position [4883, 0]
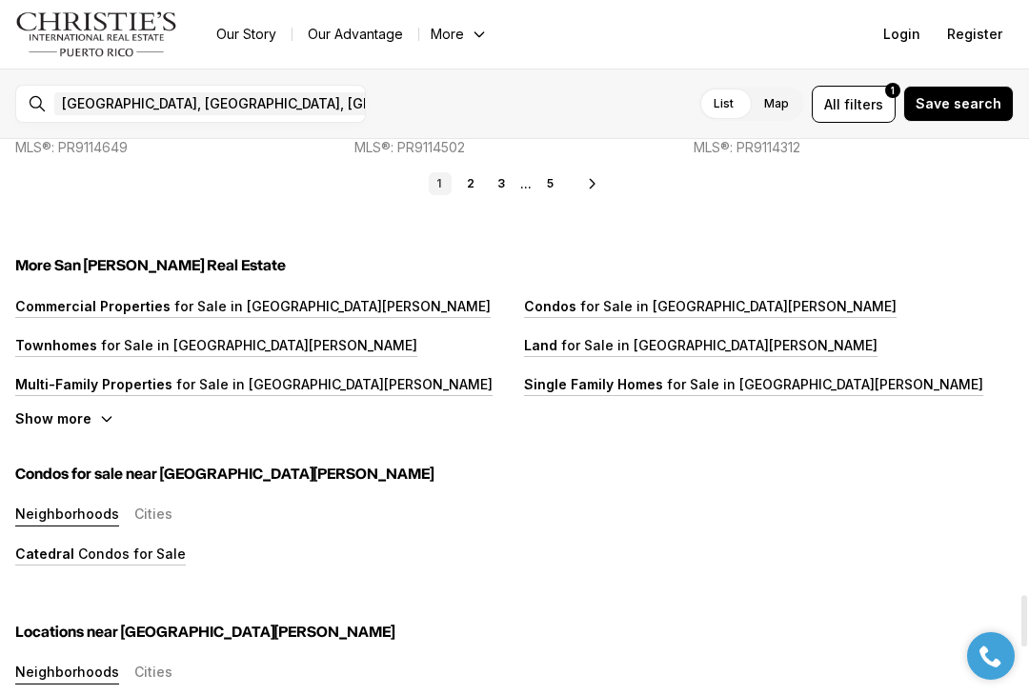
click at [508, 178] on link "3" at bounding box center [501, 183] width 23 height 23
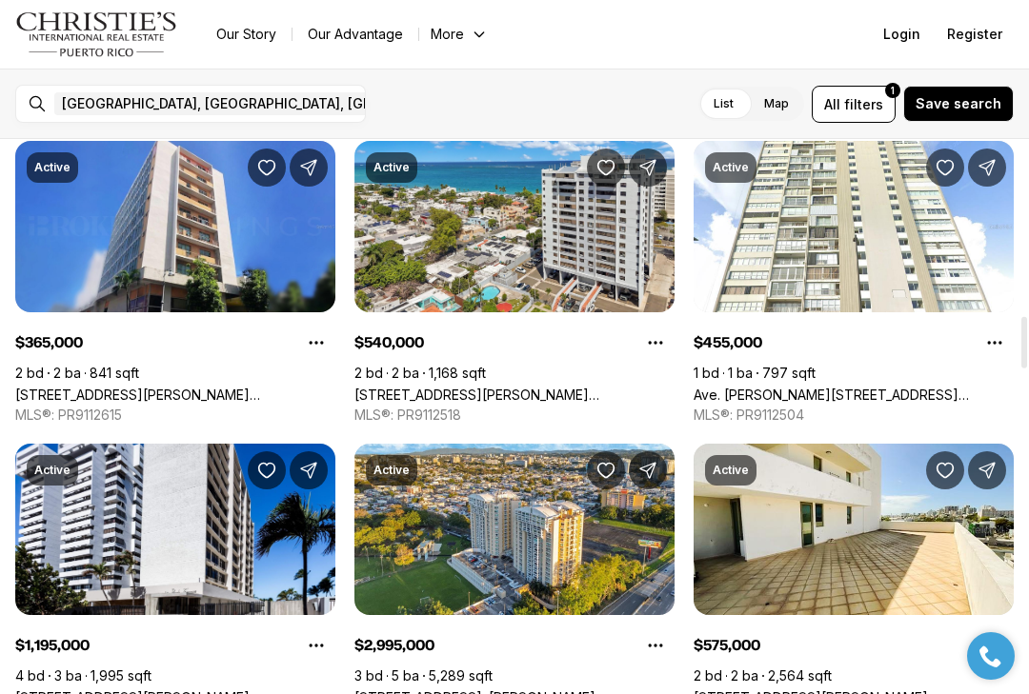
scroll to position [1889, 0]
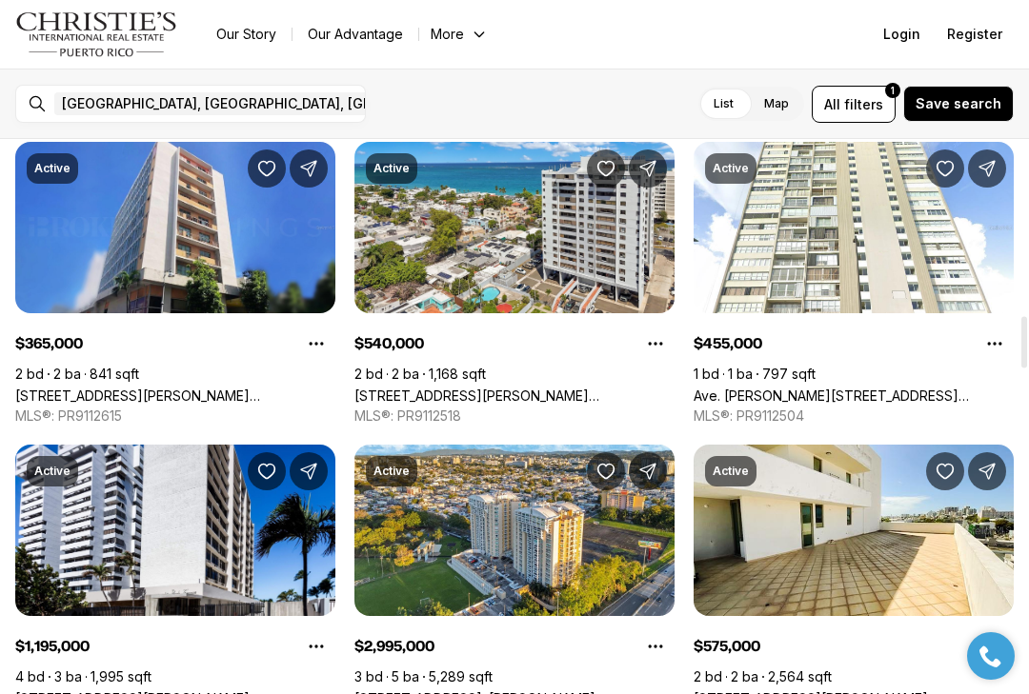
click at [816, 690] on link "[STREET_ADDRESS][PERSON_NAME]" at bounding box center [810, 698] width 234 height 16
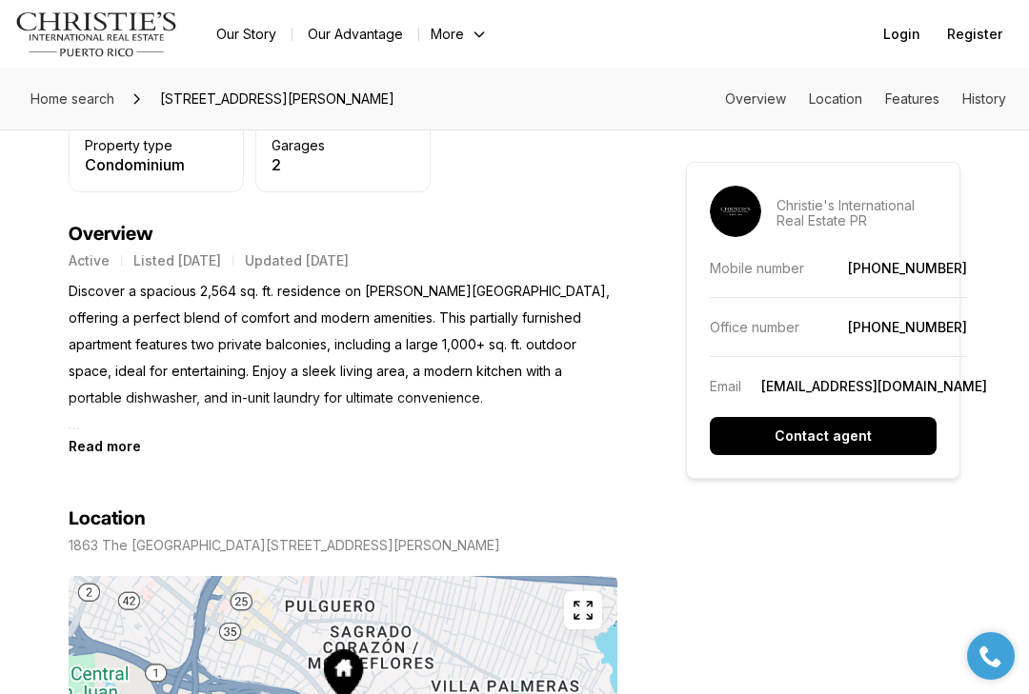
scroll to position [765, 0]
click at [90, 453] on b "Read more" at bounding box center [105, 447] width 72 height 16
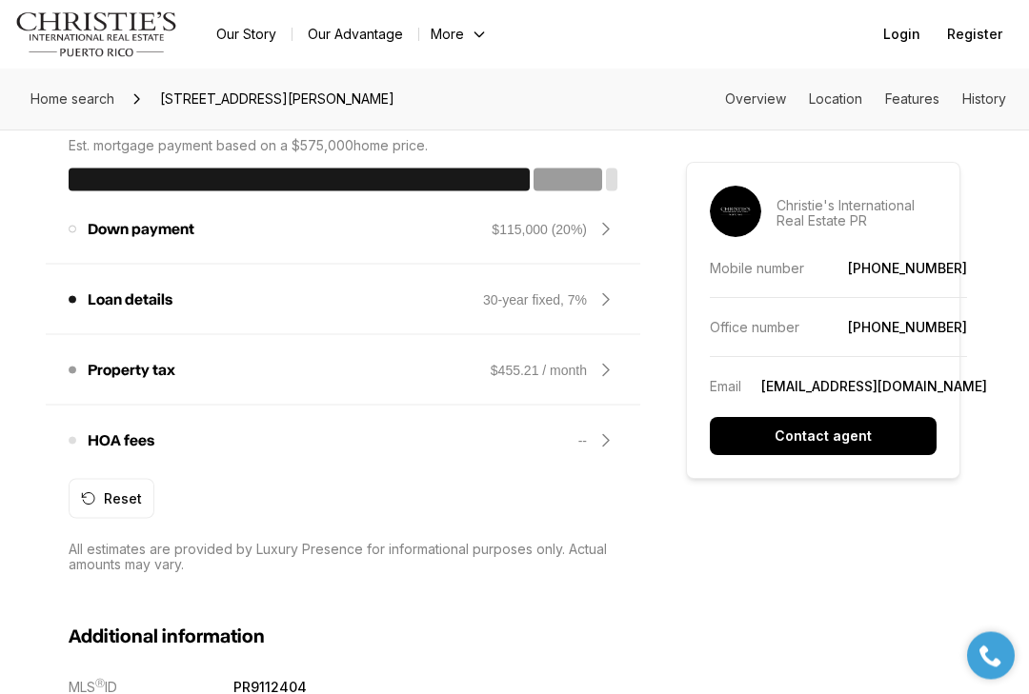
scroll to position [1790, 0]
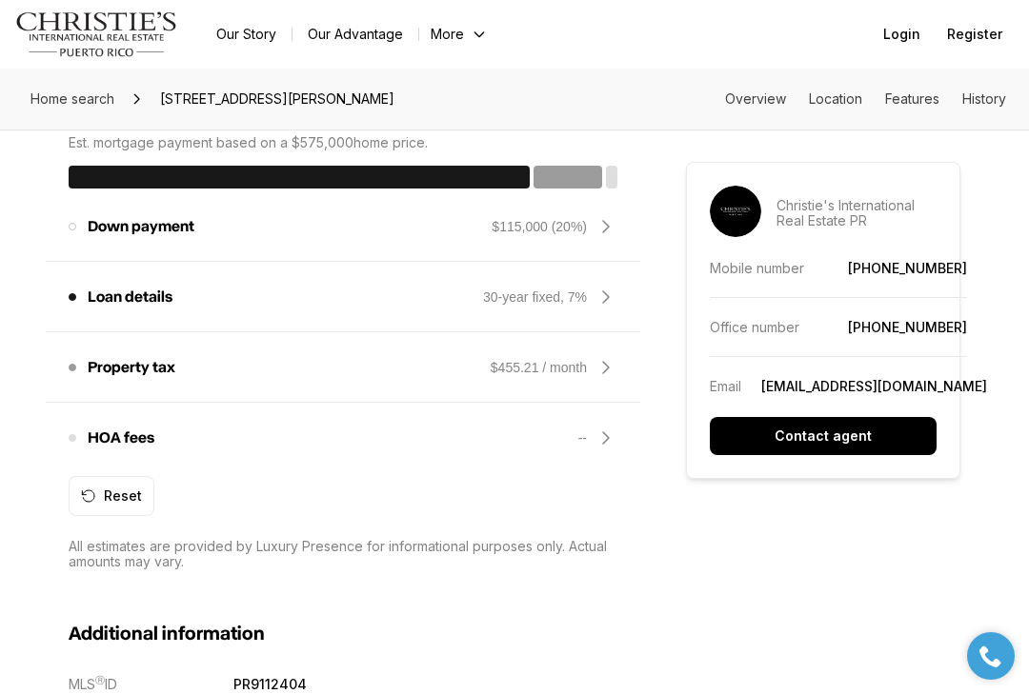
click at [608, 445] on icon at bounding box center [605, 438] width 23 height 23
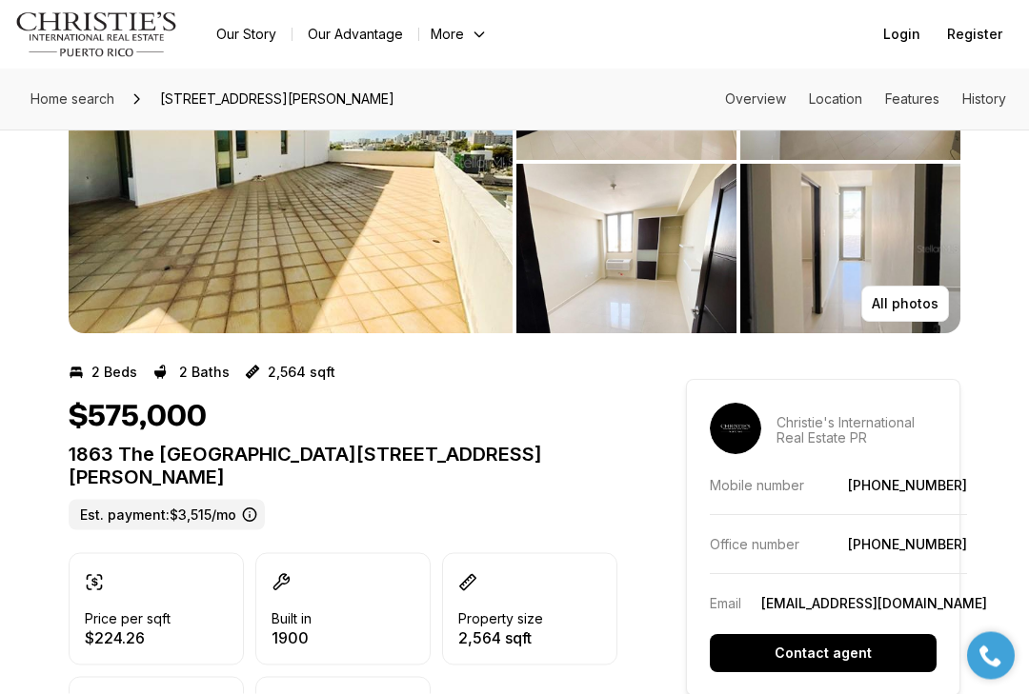
scroll to position [52, 0]
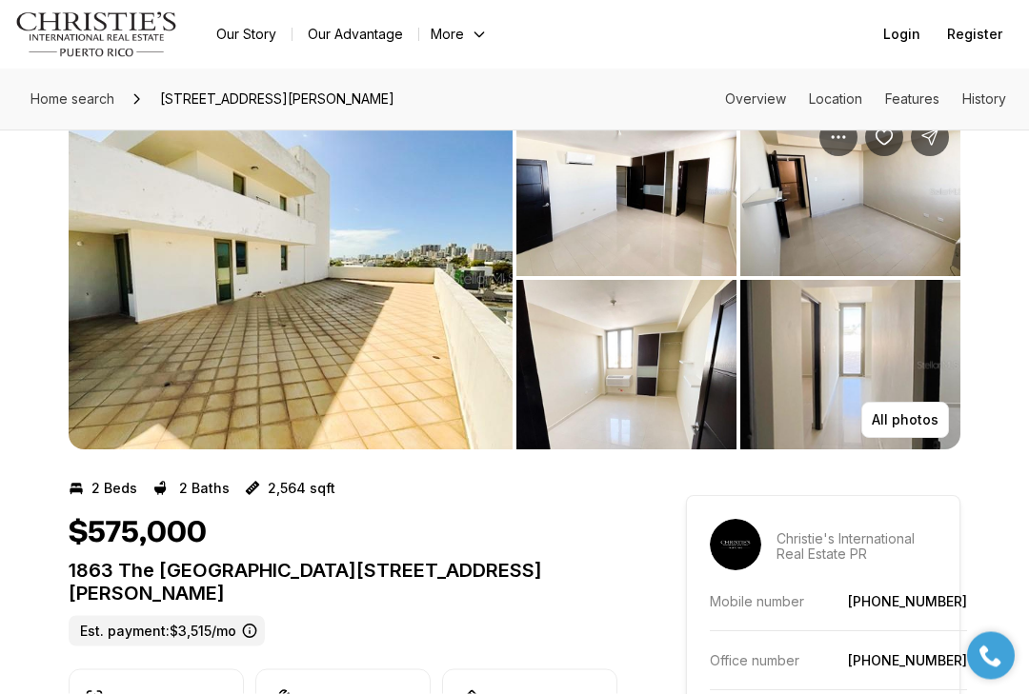
click at [415, 339] on img "View image gallery" at bounding box center [291, 279] width 444 height 343
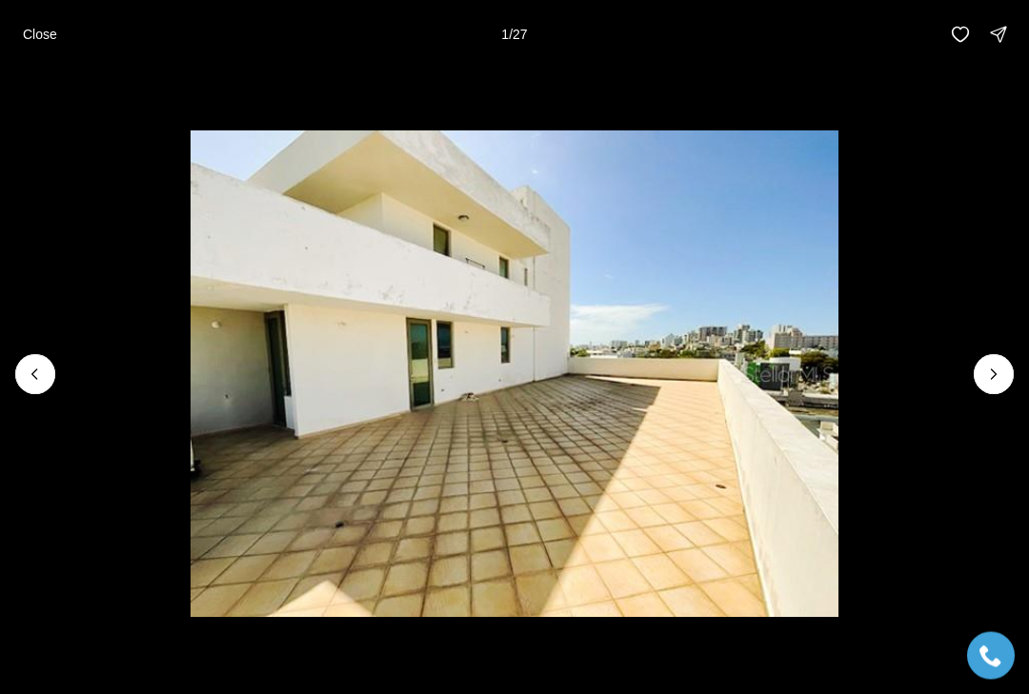
scroll to position [53, 0]
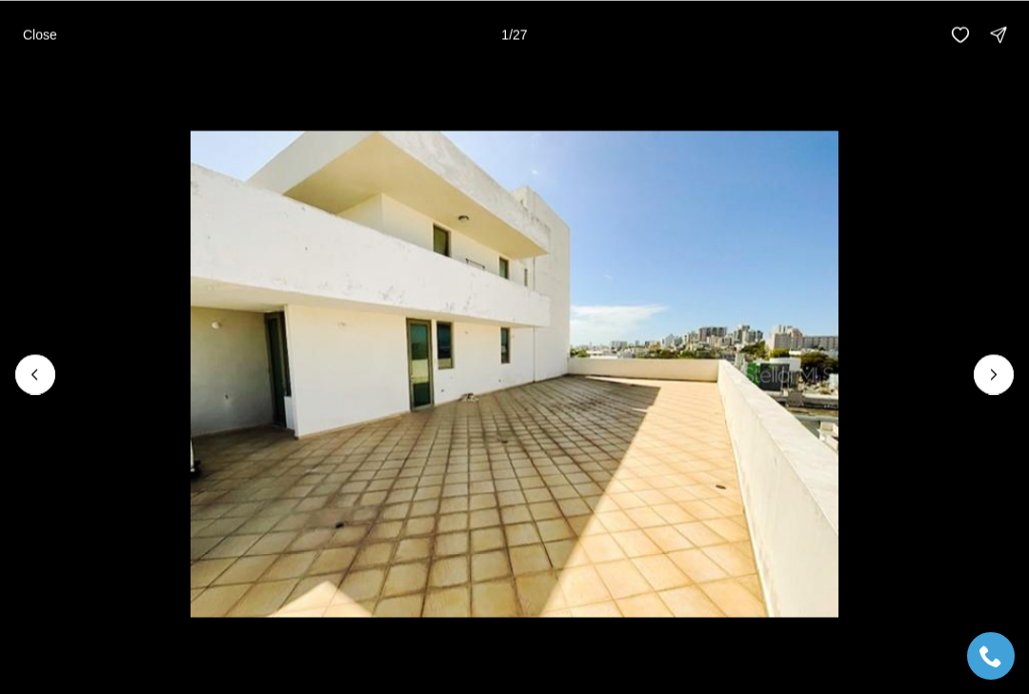
click at [989, 371] on icon "Next slide" at bounding box center [993, 374] width 19 height 19
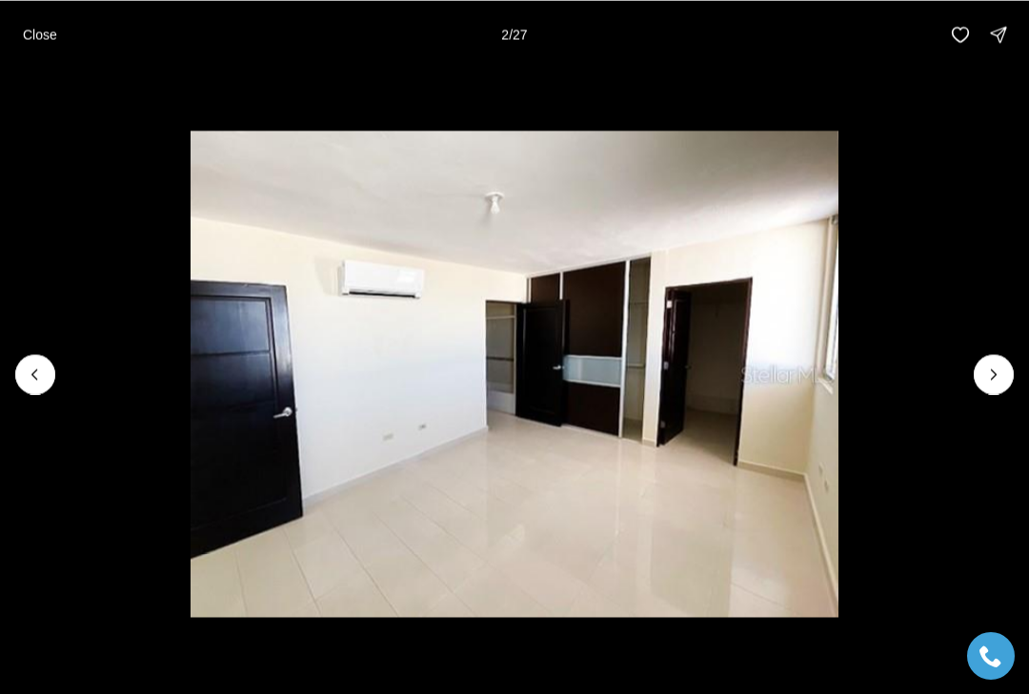
click at [988, 377] on icon "Next slide" at bounding box center [993, 374] width 19 height 19
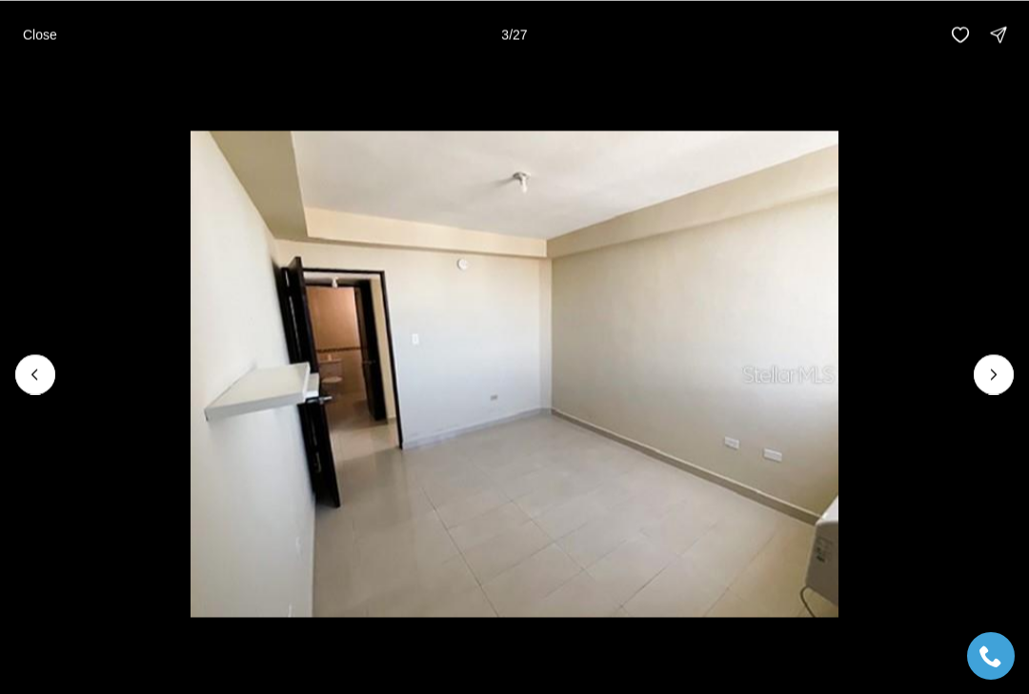
click at [996, 371] on icon "Next slide" at bounding box center [993, 374] width 19 height 19
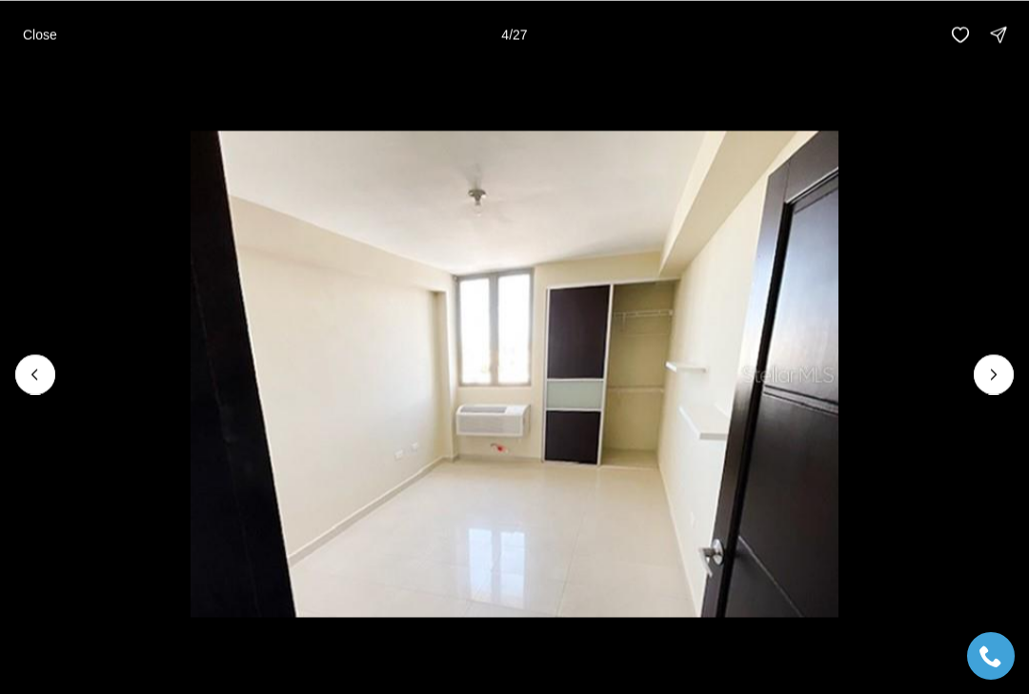
click at [1002, 372] on icon "Next slide" at bounding box center [993, 374] width 19 height 19
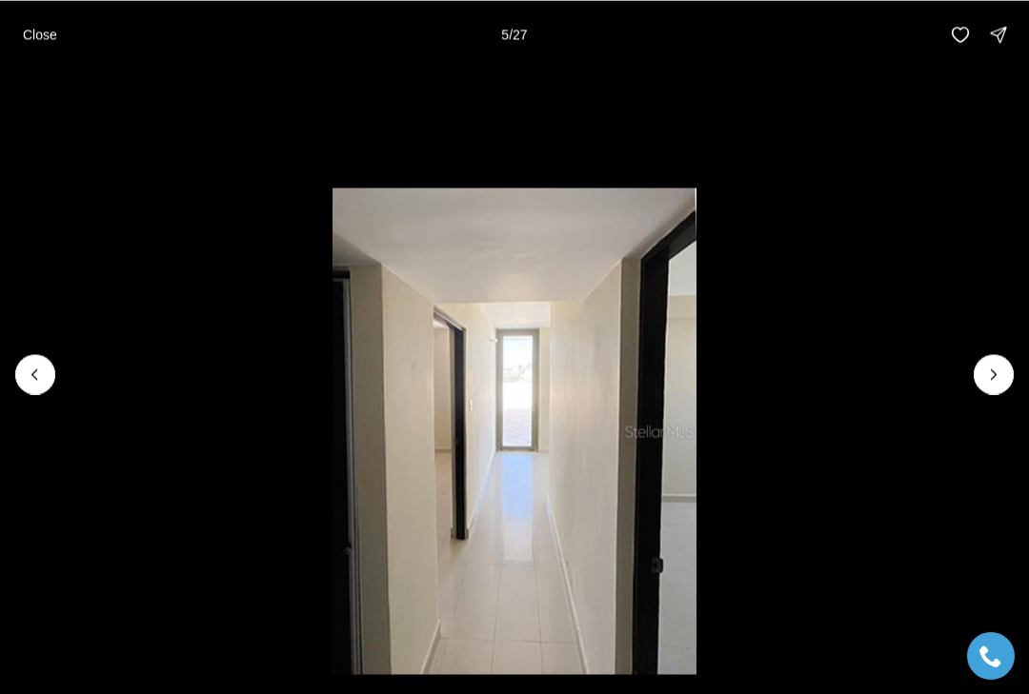
click at [999, 373] on icon "Next slide" at bounding box center [993, 374] width 19 height 19
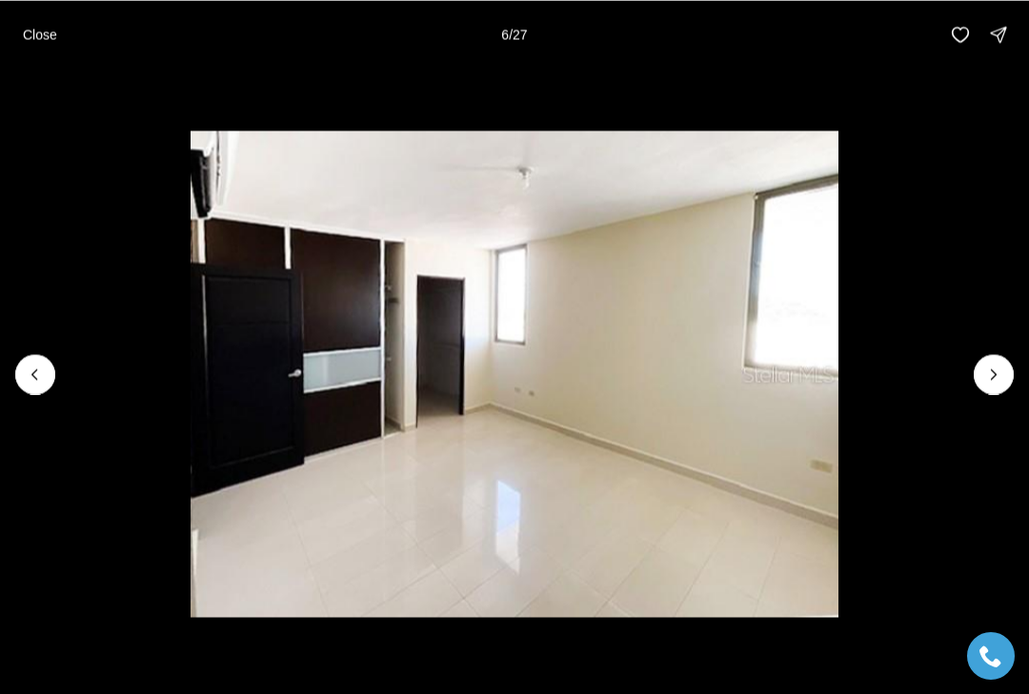
click at [996, 370] on icon "Next slide" at bounding box center [993, 374] width 19 height 19
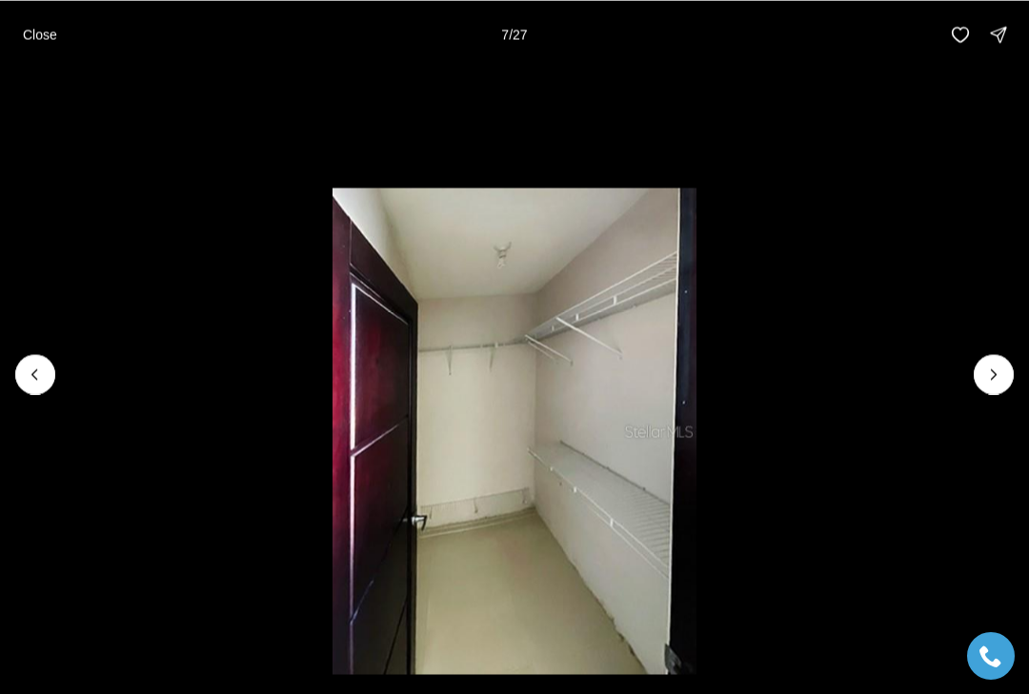
click at [1012, 371] on button "Next slide" at bounding box center [993, 374] width 40 height 40
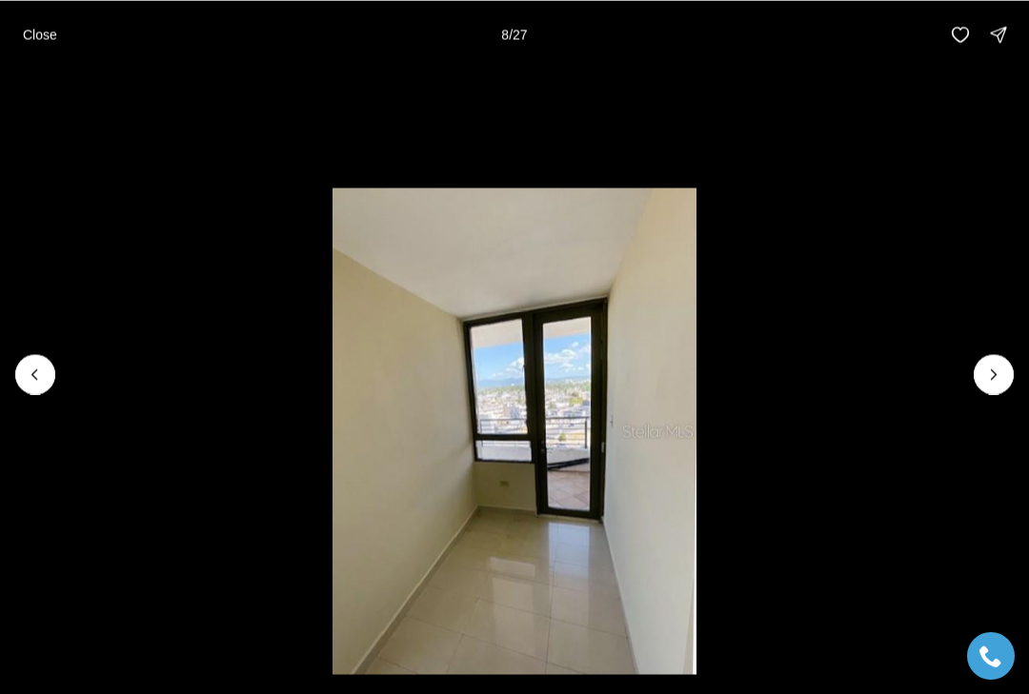
click at [990, 382] on icon "Next slide" at bounding box center [993, 374] width 19 height 19
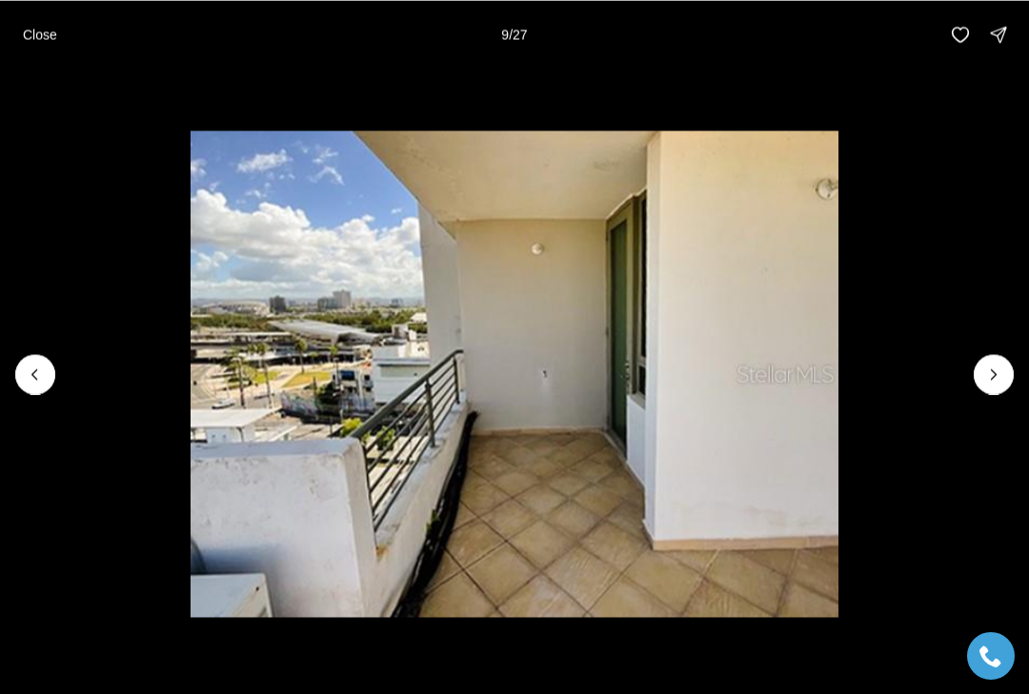
click at [999, 370] on icon "Next slide" at bounding box center [993, 374] width 19 height 19
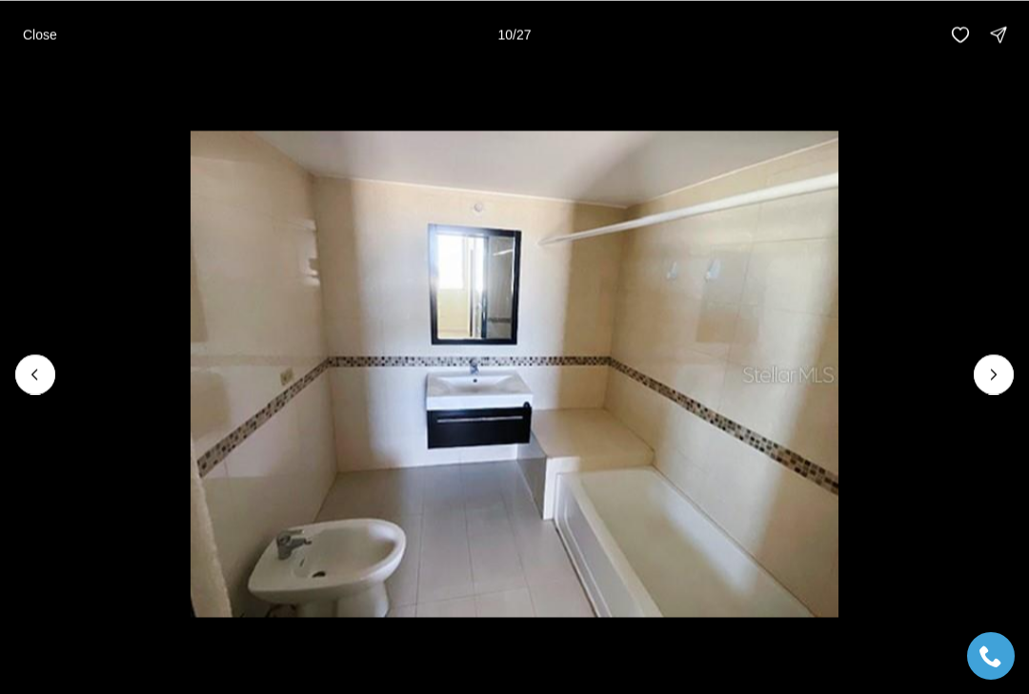
click at [1002, 379] on icon "Next slide" at bounding box center [993, 374] width 19 height 19
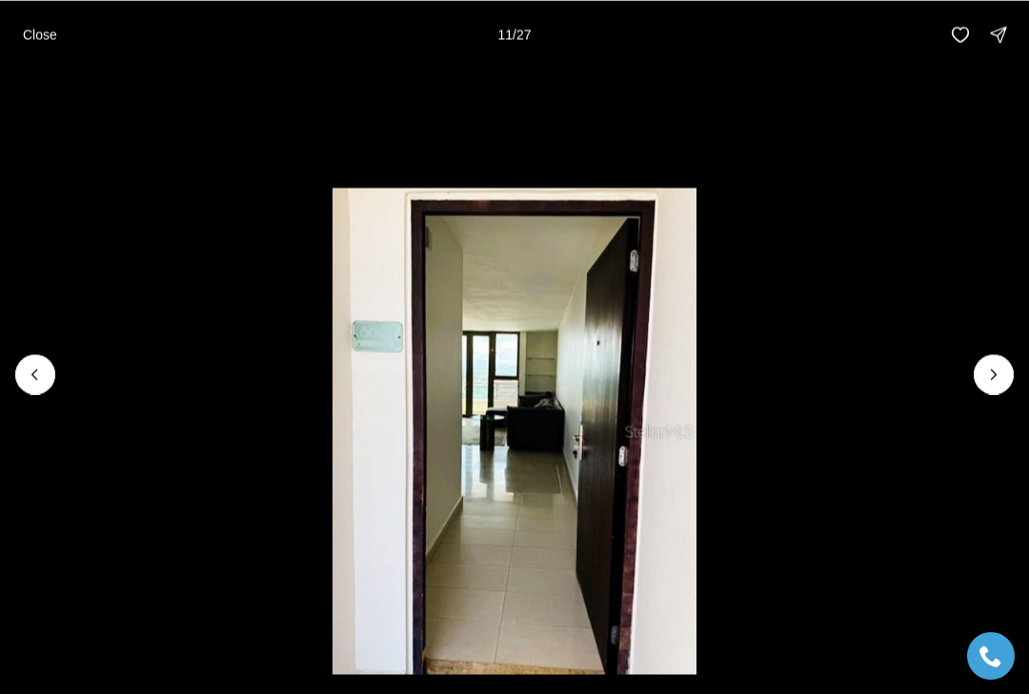
click at [998, 381] on icon "Next slide" at bounding box center [993, 374] width 19 height 19
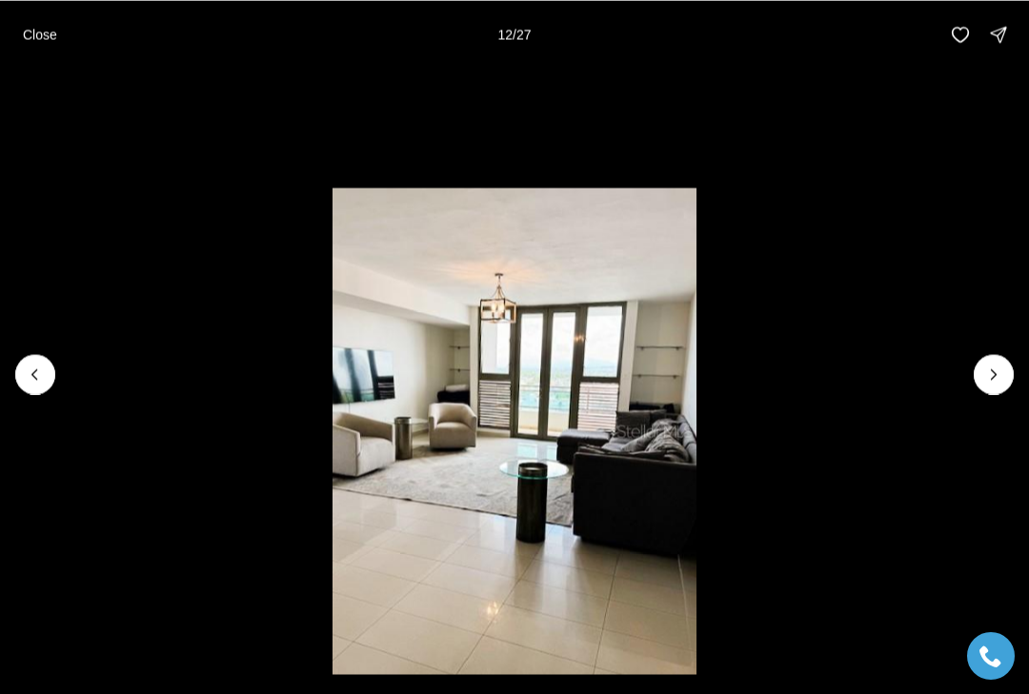
click at [1000, 374] on icon "Next slide" at bounding box center [993, 374] width 19 height 19
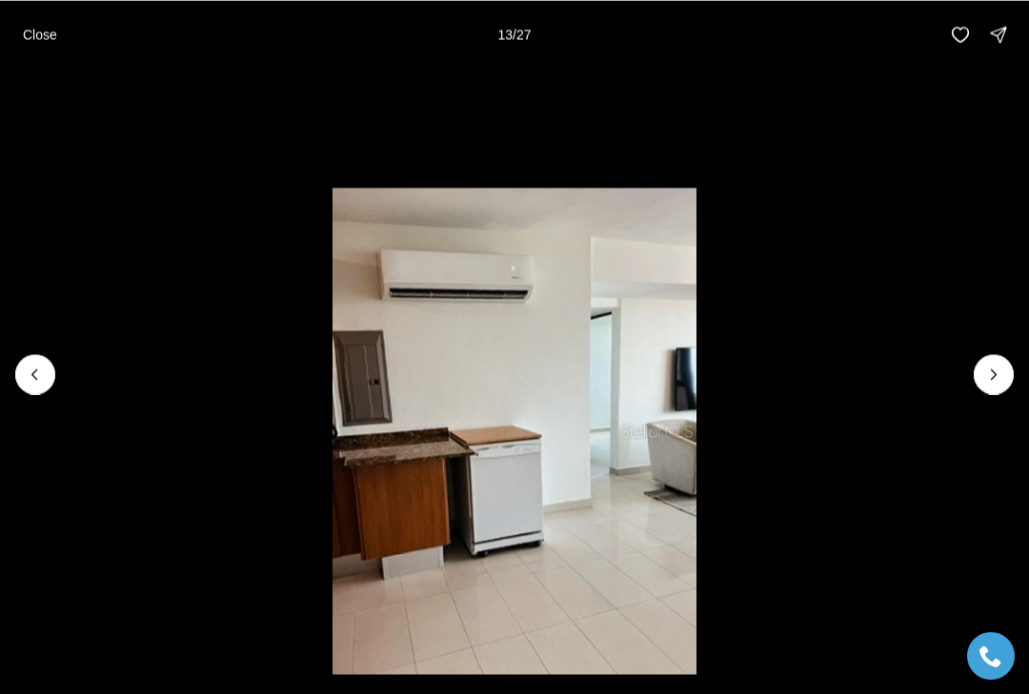
click at [1002, 370] on icon "Next slide" at bounding box center [993, 374] width 19 height 19
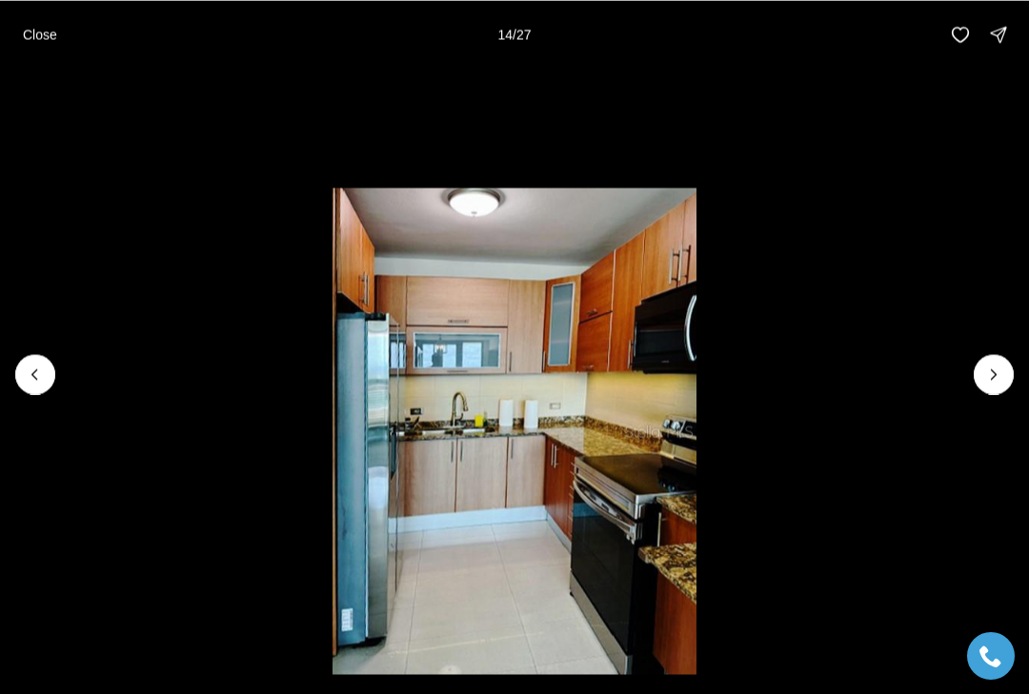
click at [999, 369] on icon "Next slide" at bounding box center [993, 374] width 19 height 19
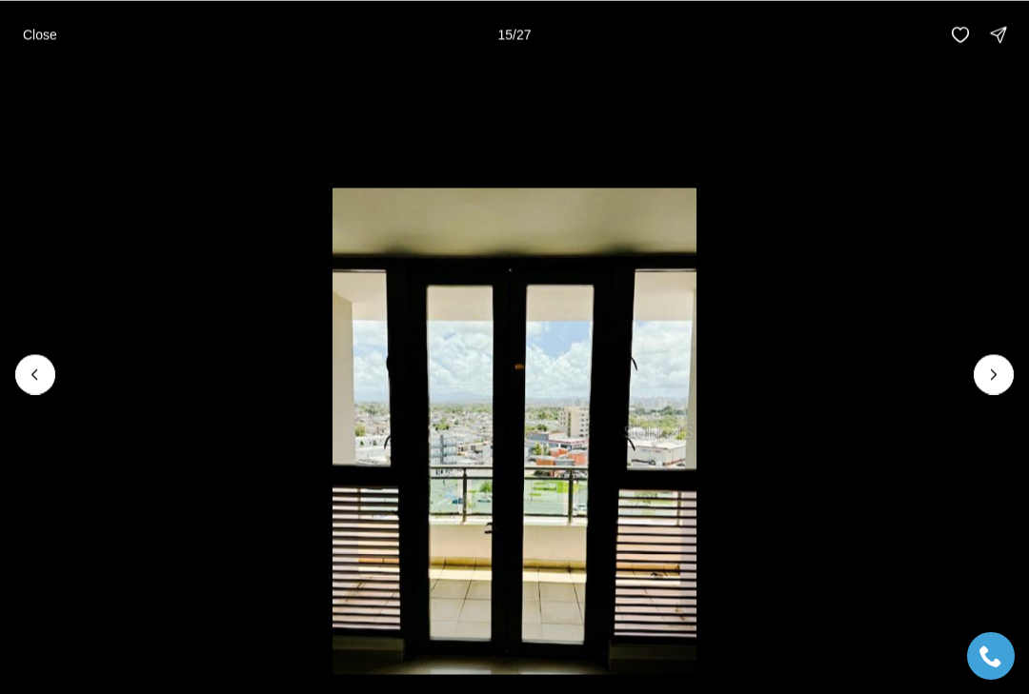
click at [996, 373] on icon "Next slide" at bounding box center [993, 374] width 19 height 19
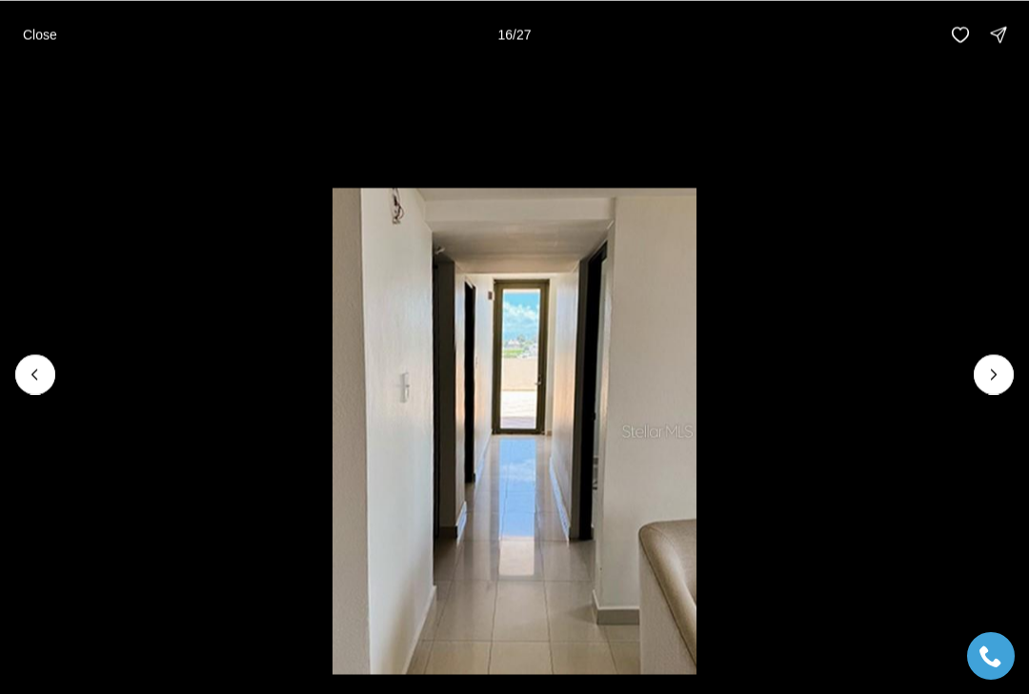
click at [17, 26] on button "Close" at bounding box center [39, 34] width 57 height 38
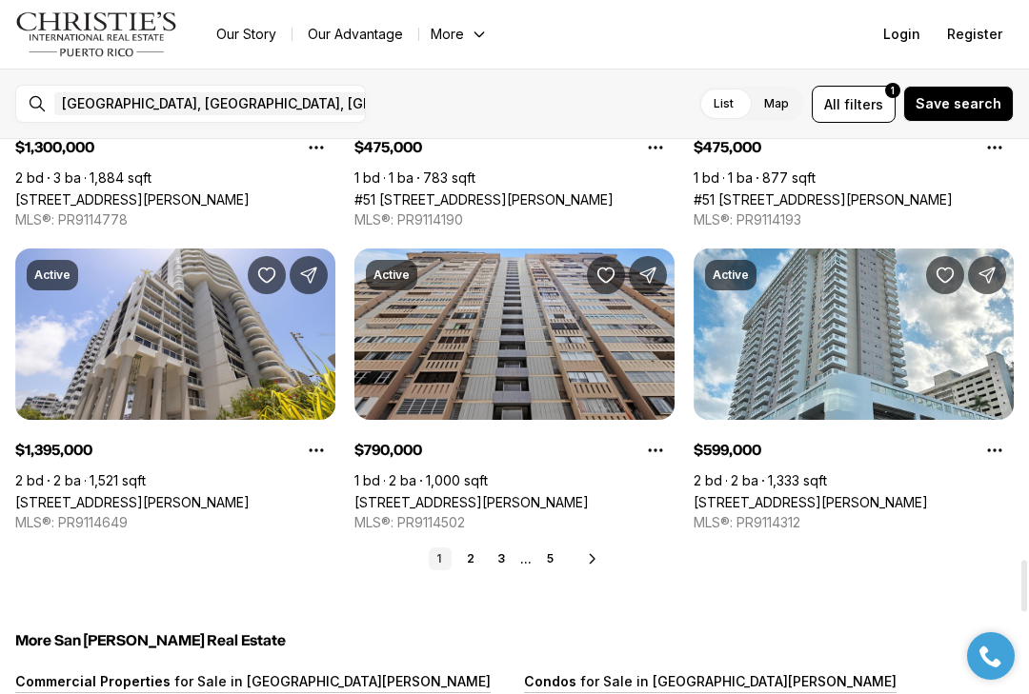
scroll to position [4509, 0]
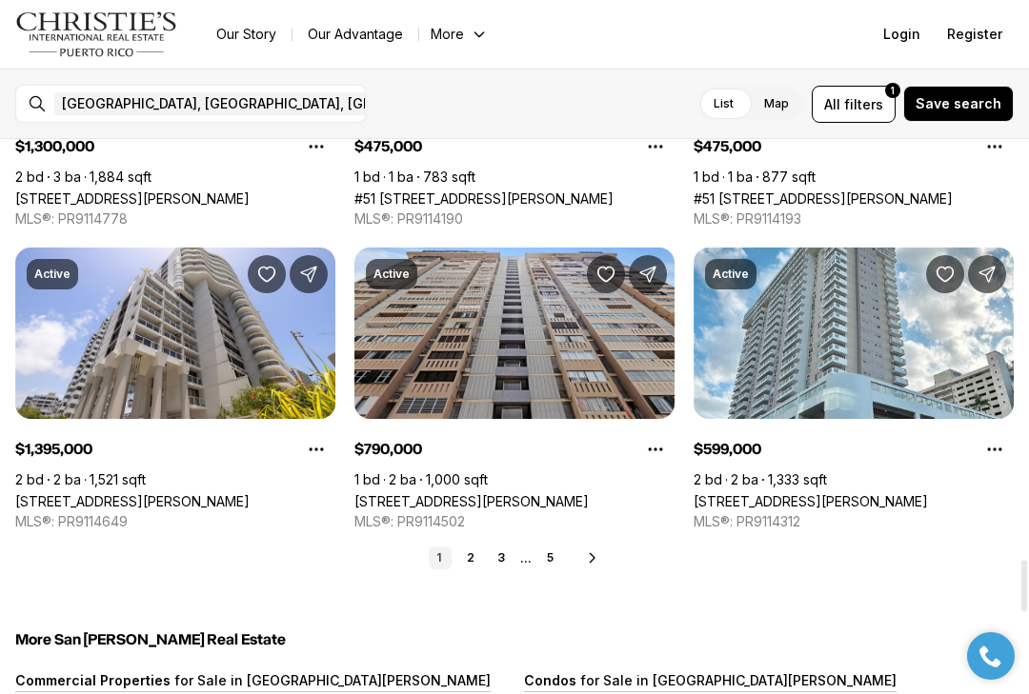
click at [505, 558] on link "3" at bounding box center [501, 558] width 23 height 23
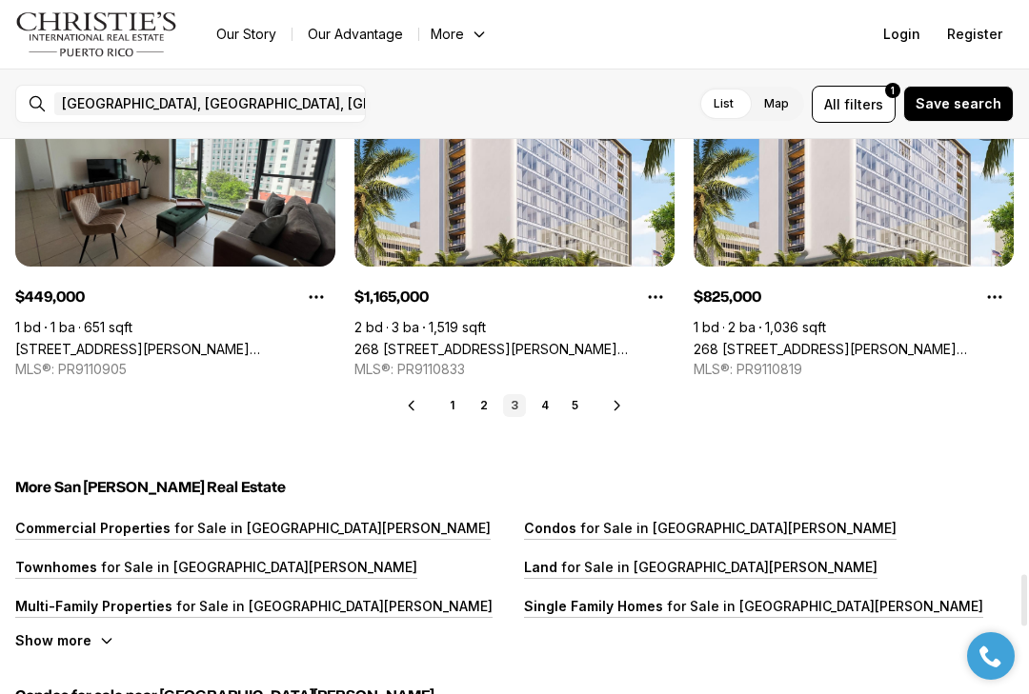
scroll to position [4661, 0]
click at [548, 408] on link "4" at bounding box center [544, 405] width 23 height 23
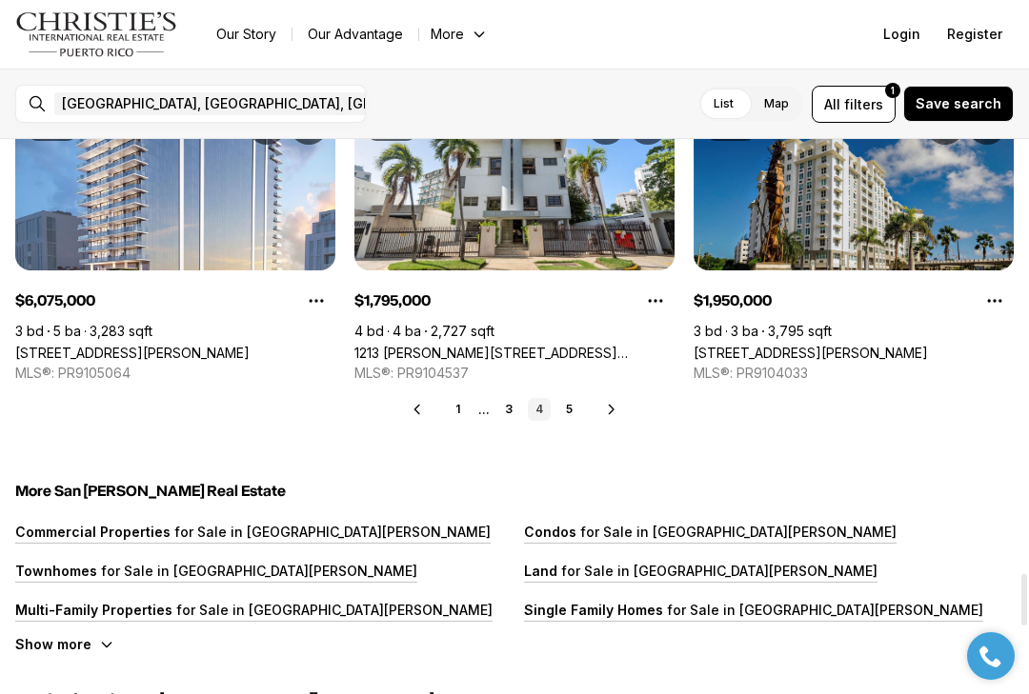
scroll to position [4657, 0]
click at [568, 418] on link "5" at bounding box center [569, 409] width 23 height 23
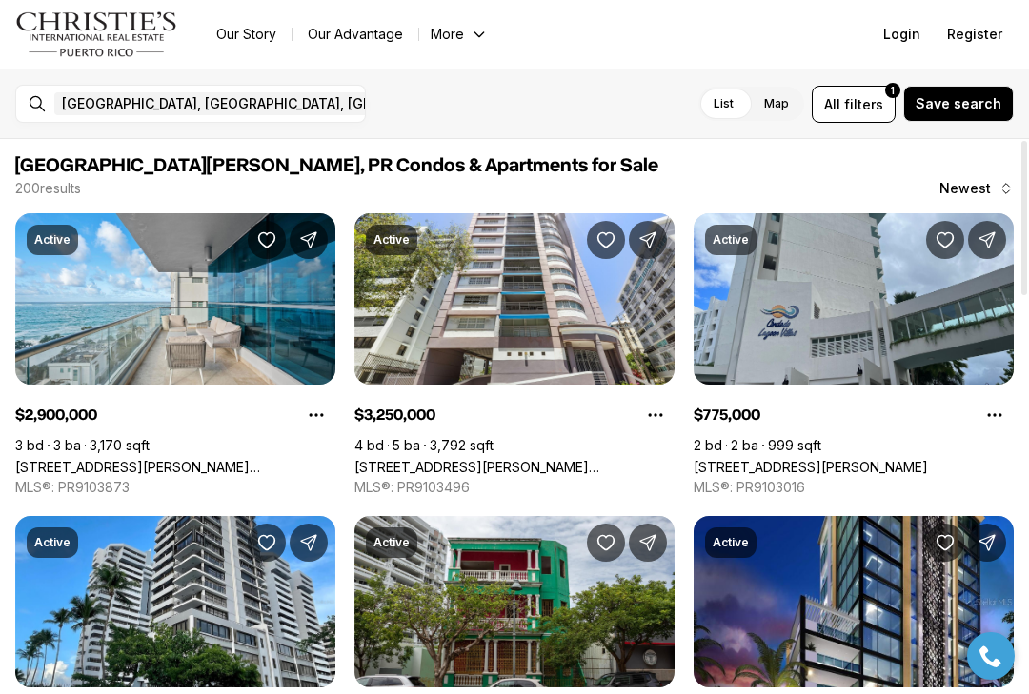
scroll to position [0, 0]
